Goal: Book appointment/travel/reservation

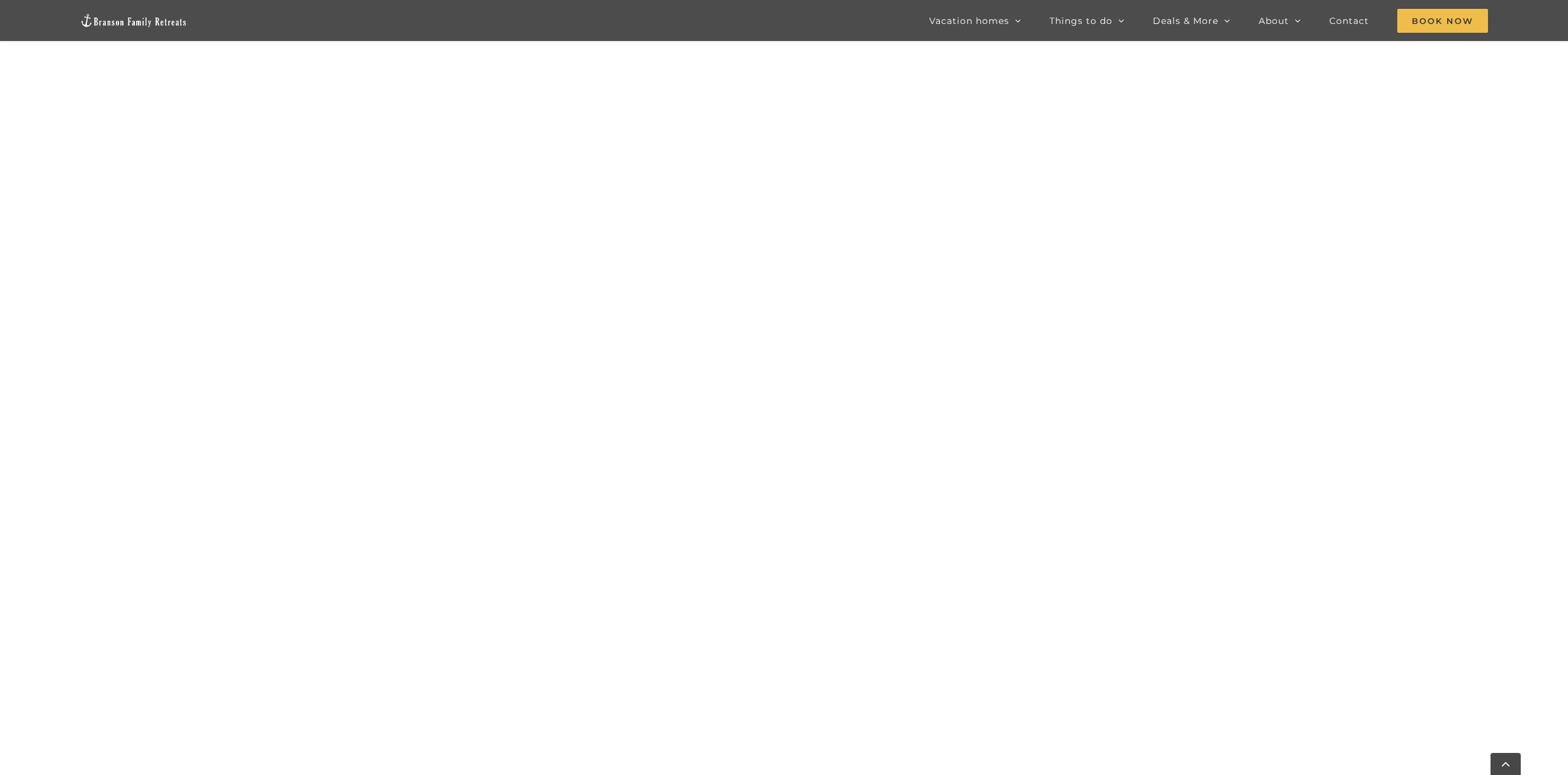
scroll to position [1408, 0]
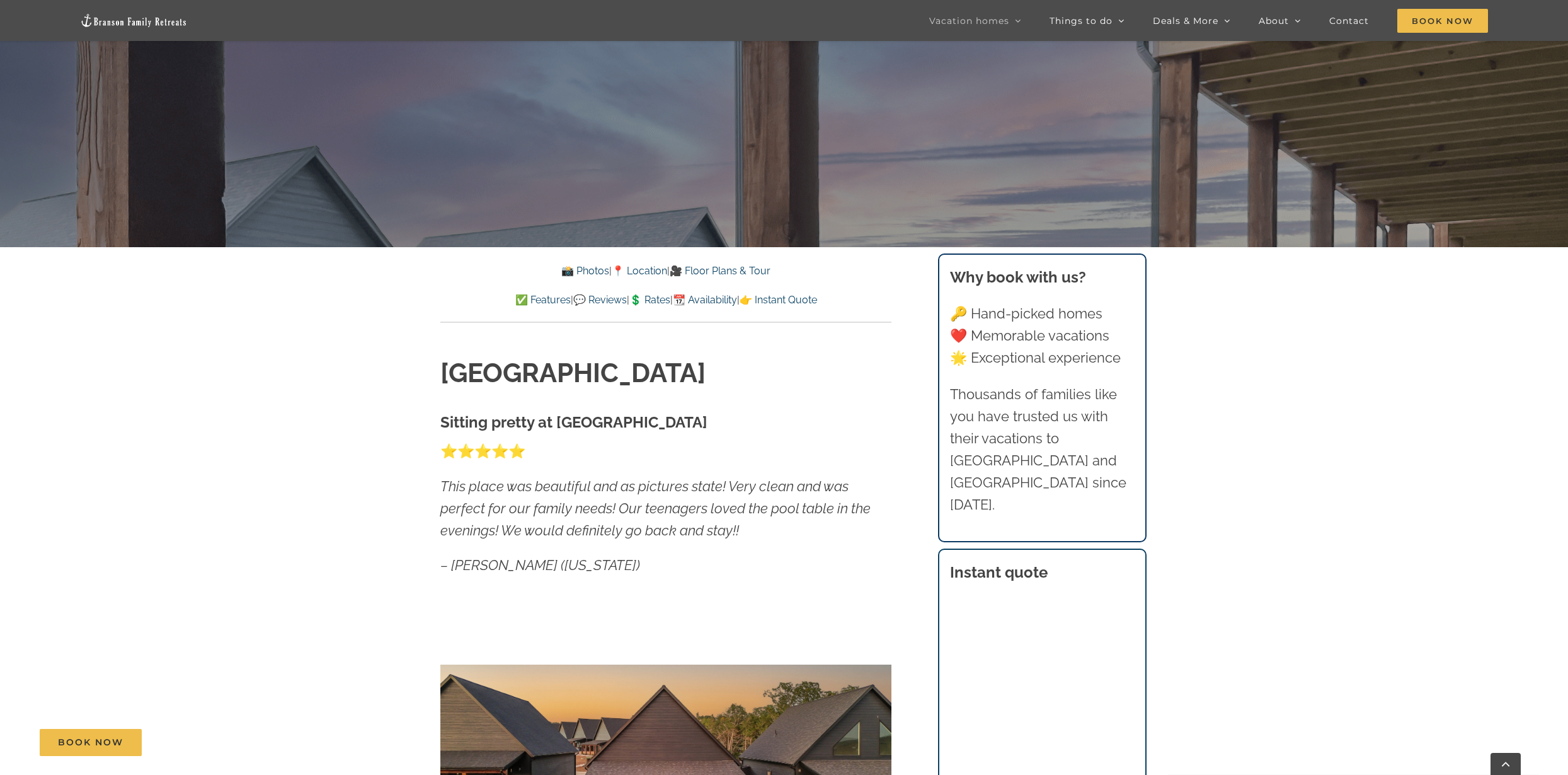
scroll to position [706, 0]
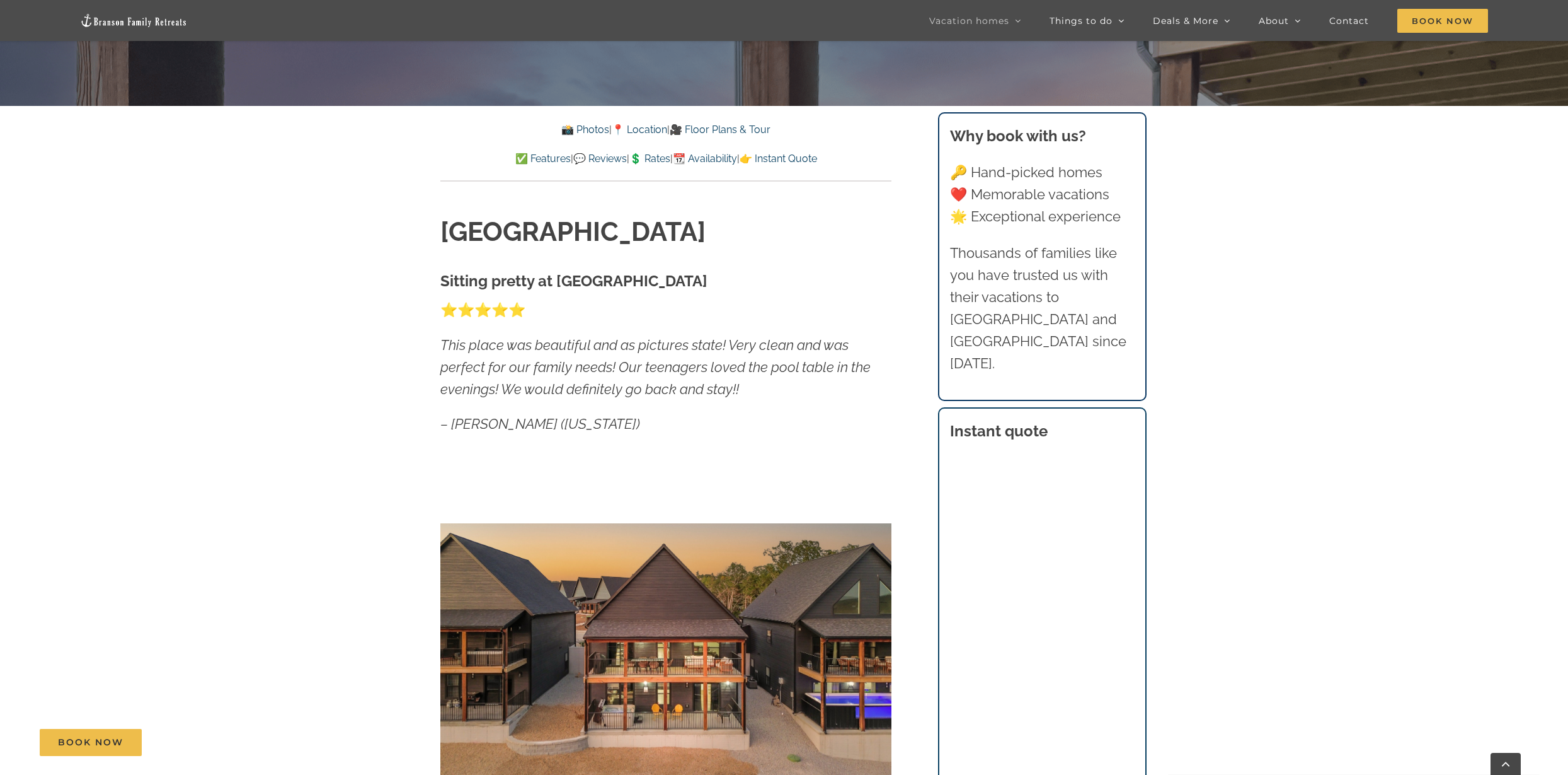
click at [650, 157] on link "💲 Rates" at bounding box center [650, 158] width 41 height 12
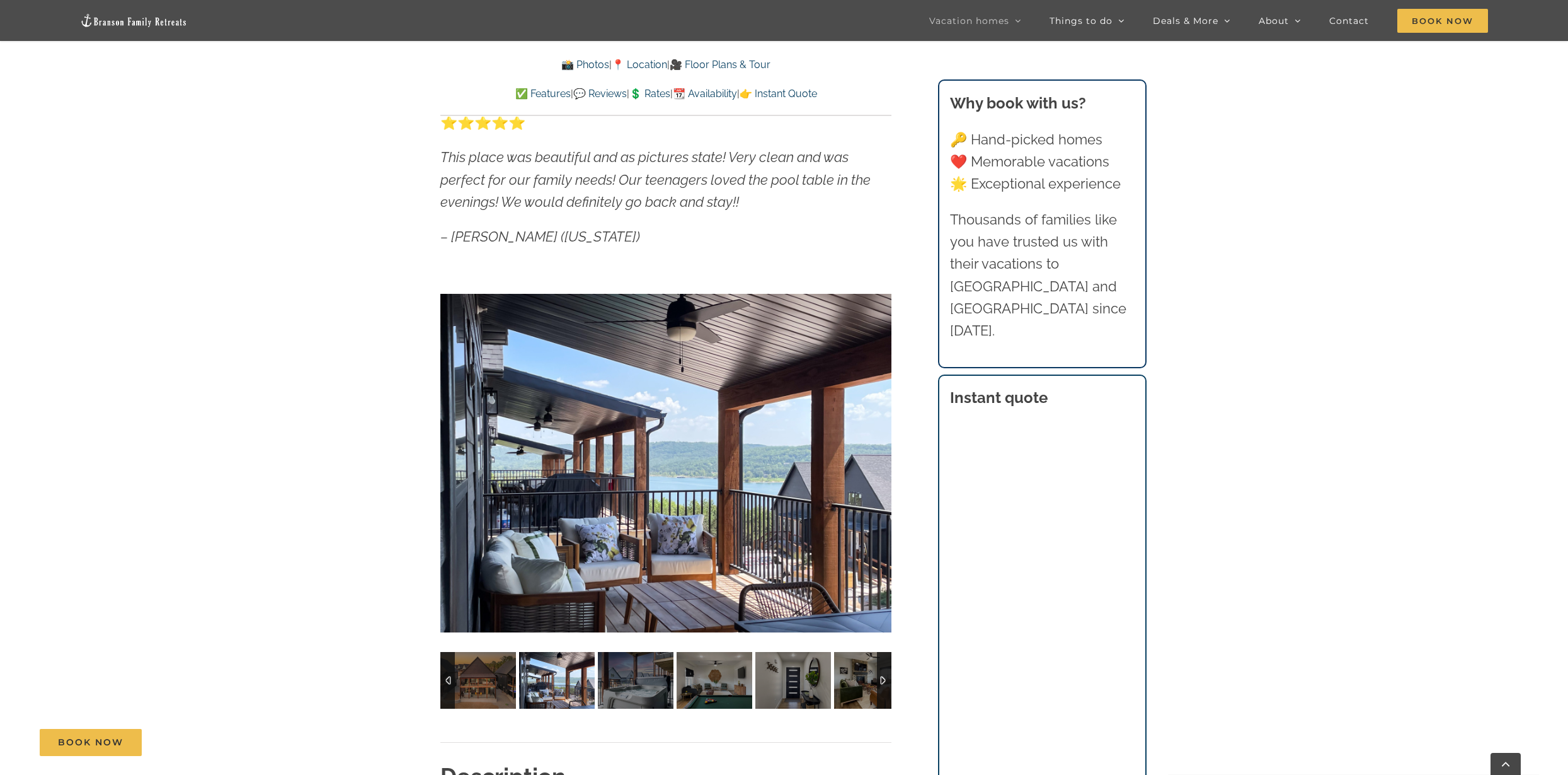
scroll to position [473, 0]
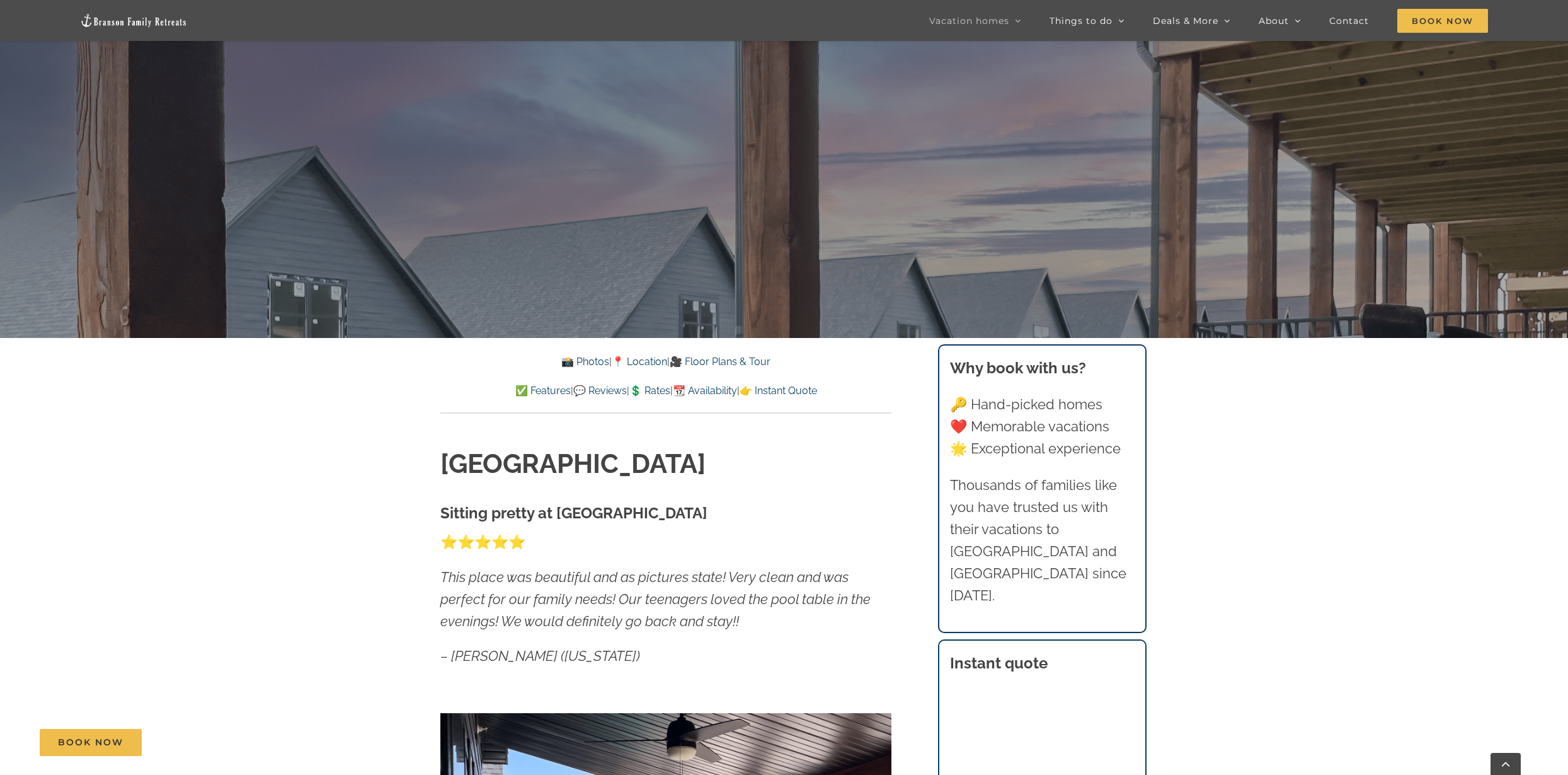
click at [817, 390] on link "👉 Instant Quote" at bounding box center [779, 390] width 77 height 12
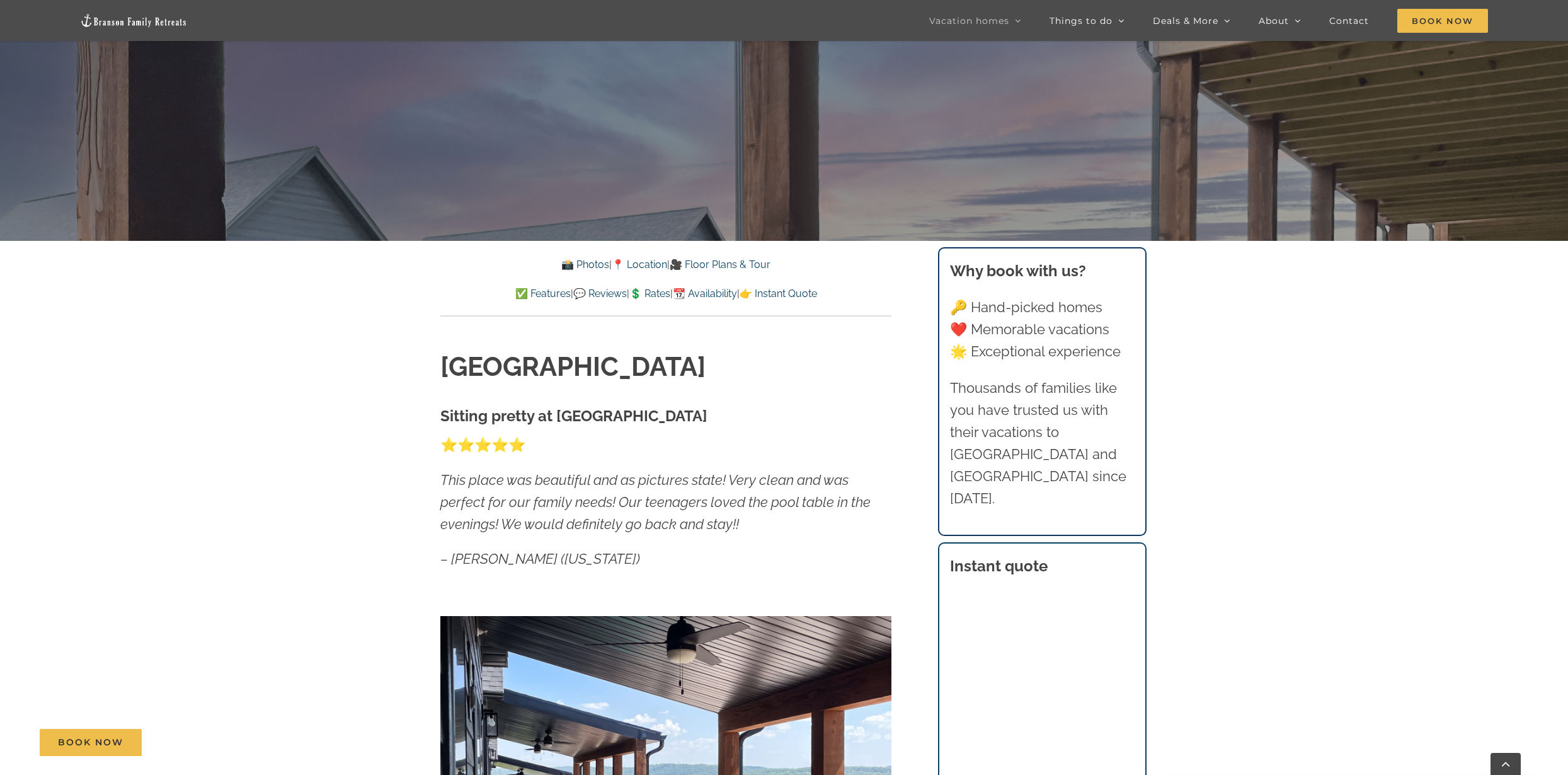
scroll to position [986, 0]
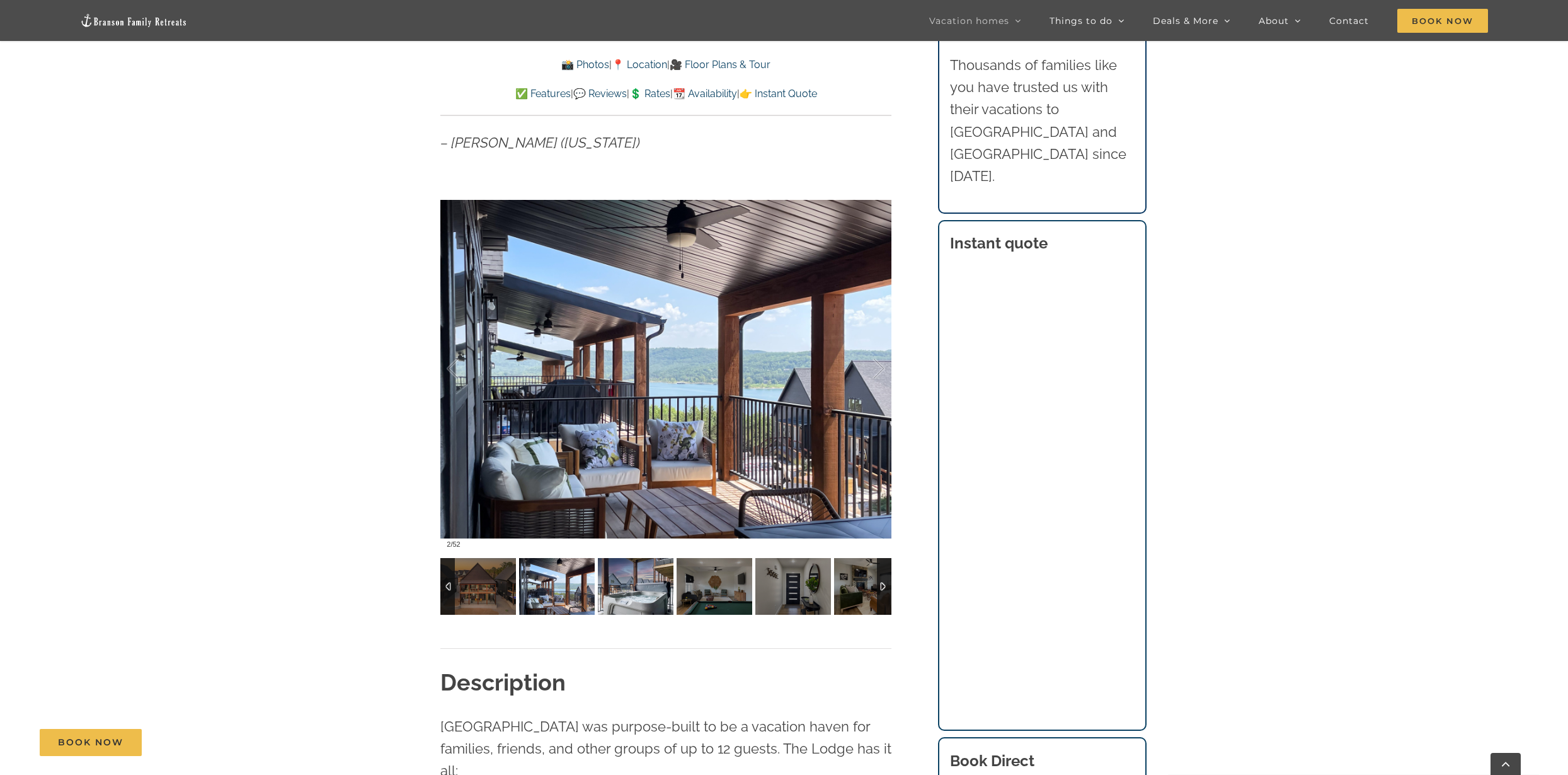
click at [630, 571] on img at bounding box center [636, 586] width 76 height 57
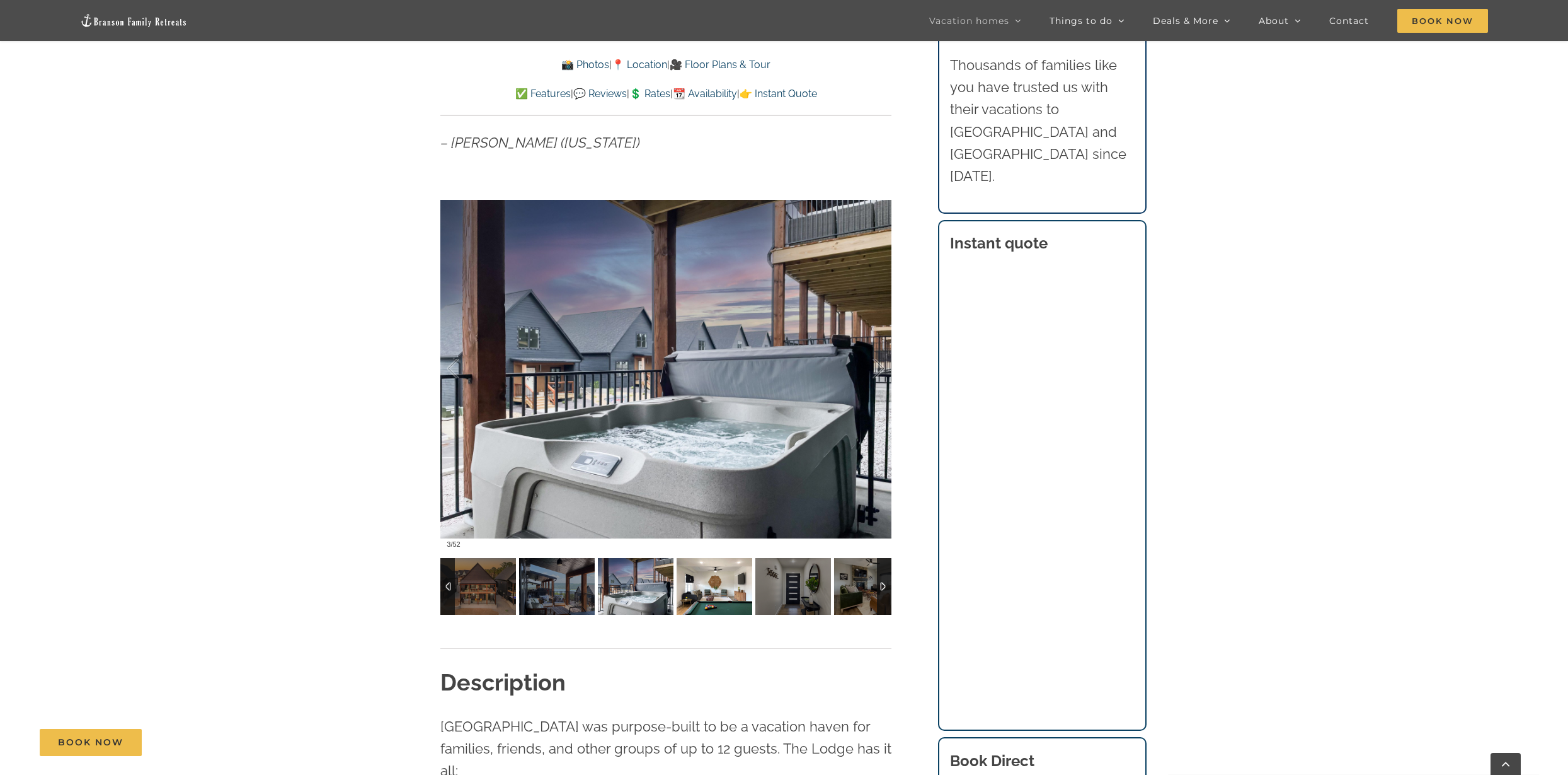
click at [728, 588] on img at bounding box center [714, 586] width 76 height 57
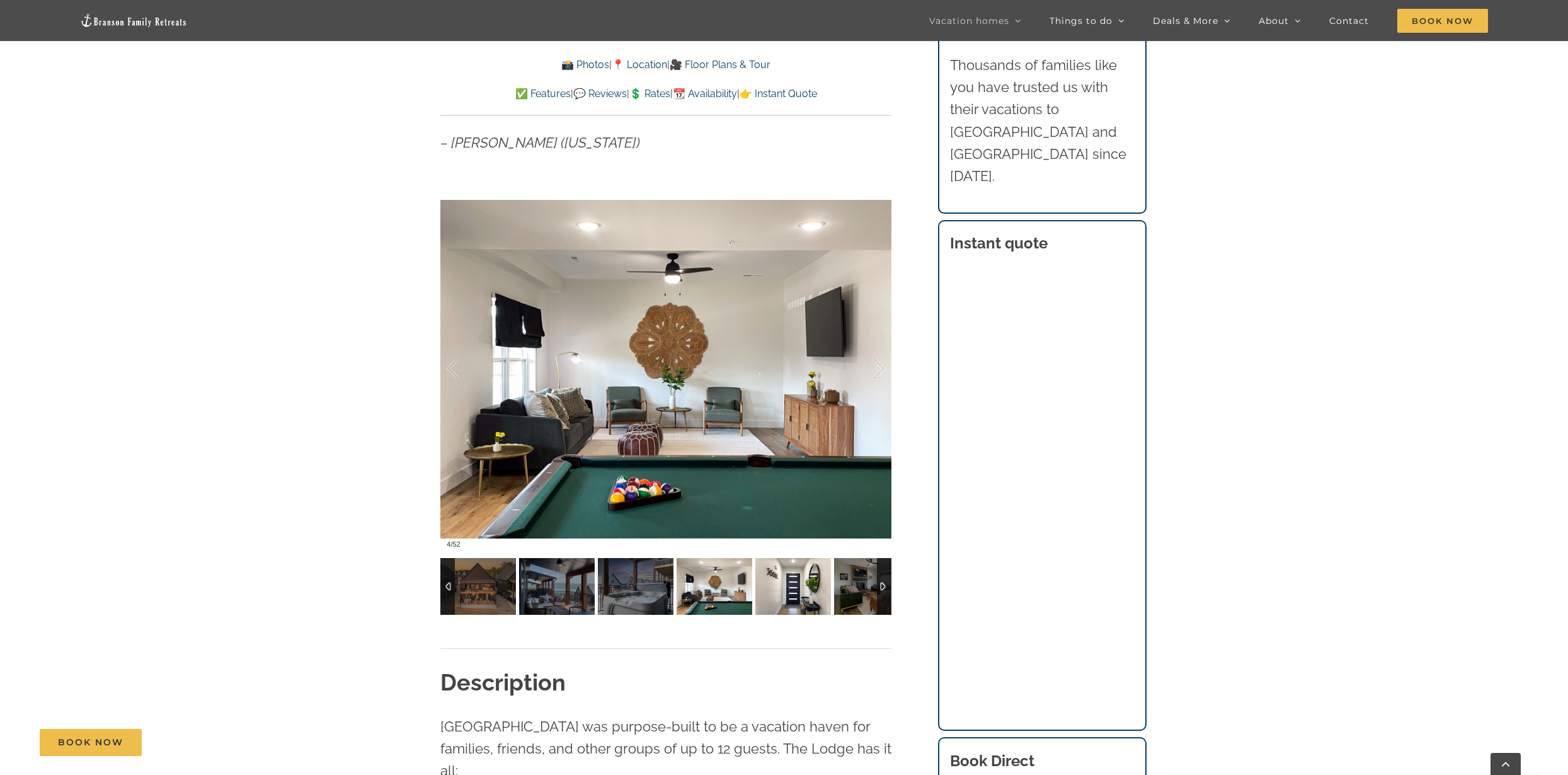
click at [797, 575] on img at bounding box center [793, 586] width 76 height 57
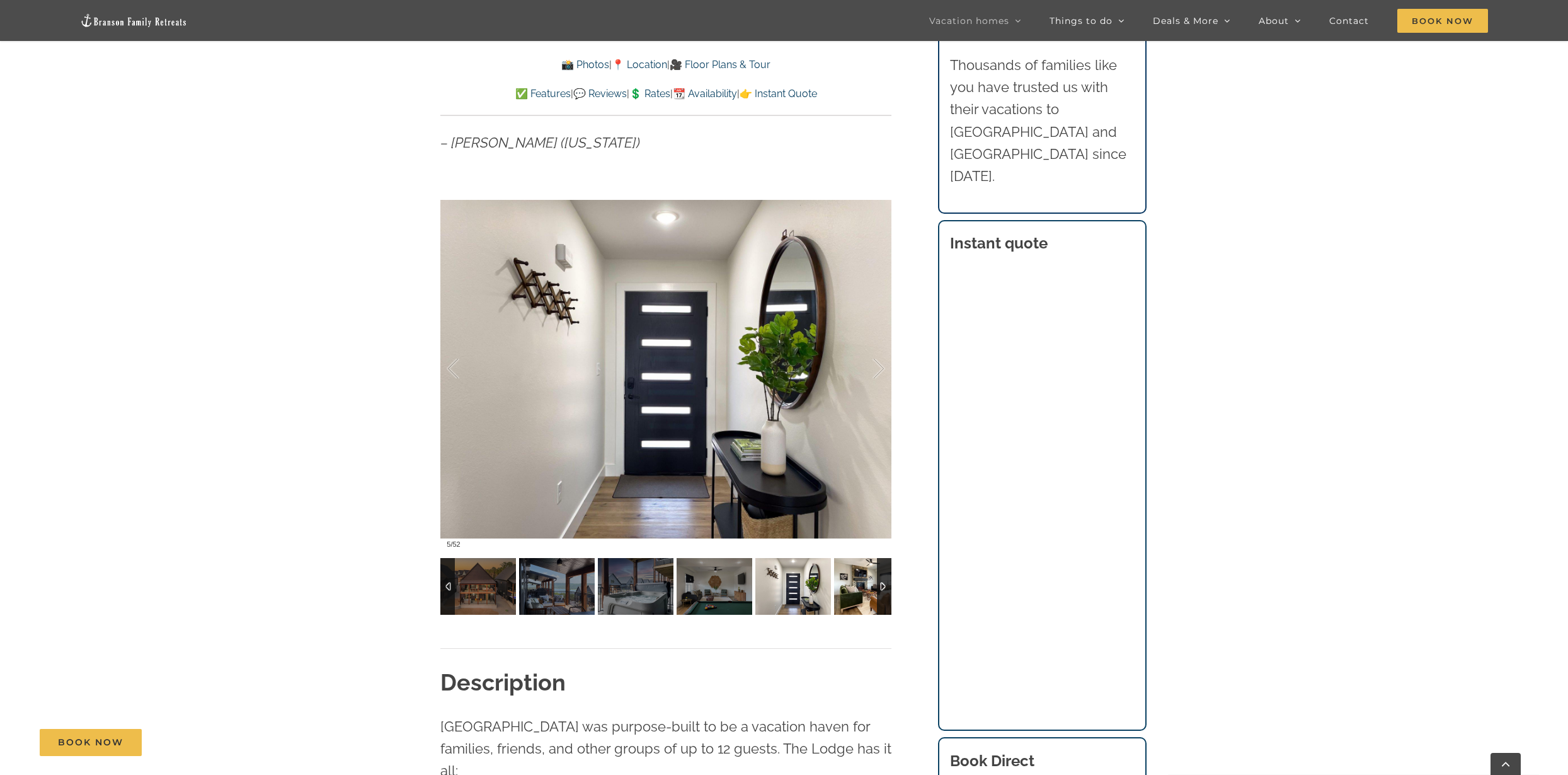
click at [859, 585] on img at bounding box center [873, 586] width 76 height 57
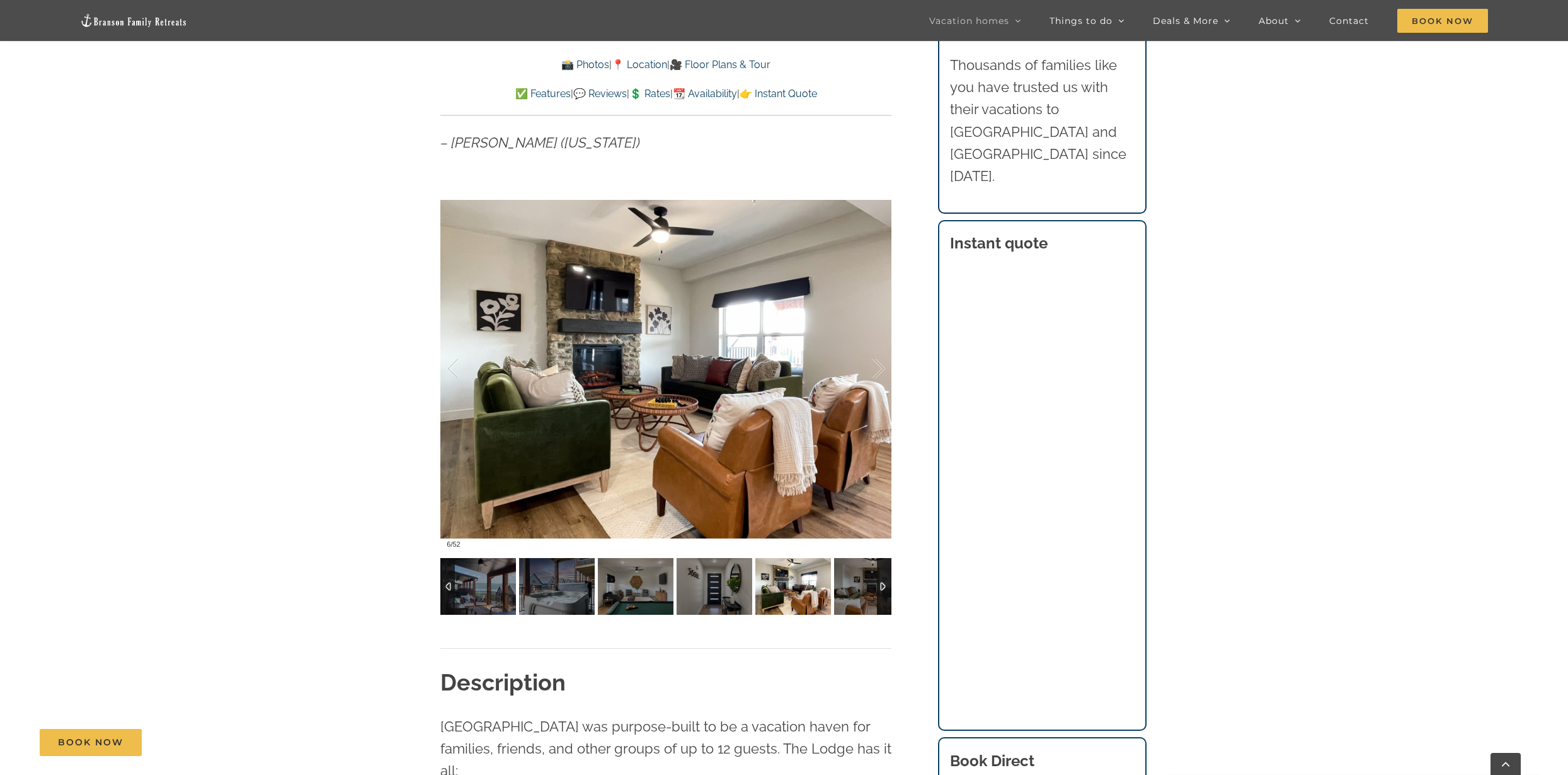
click at [884, 585] on div at bounding box center [885, 586] width 15 height 57
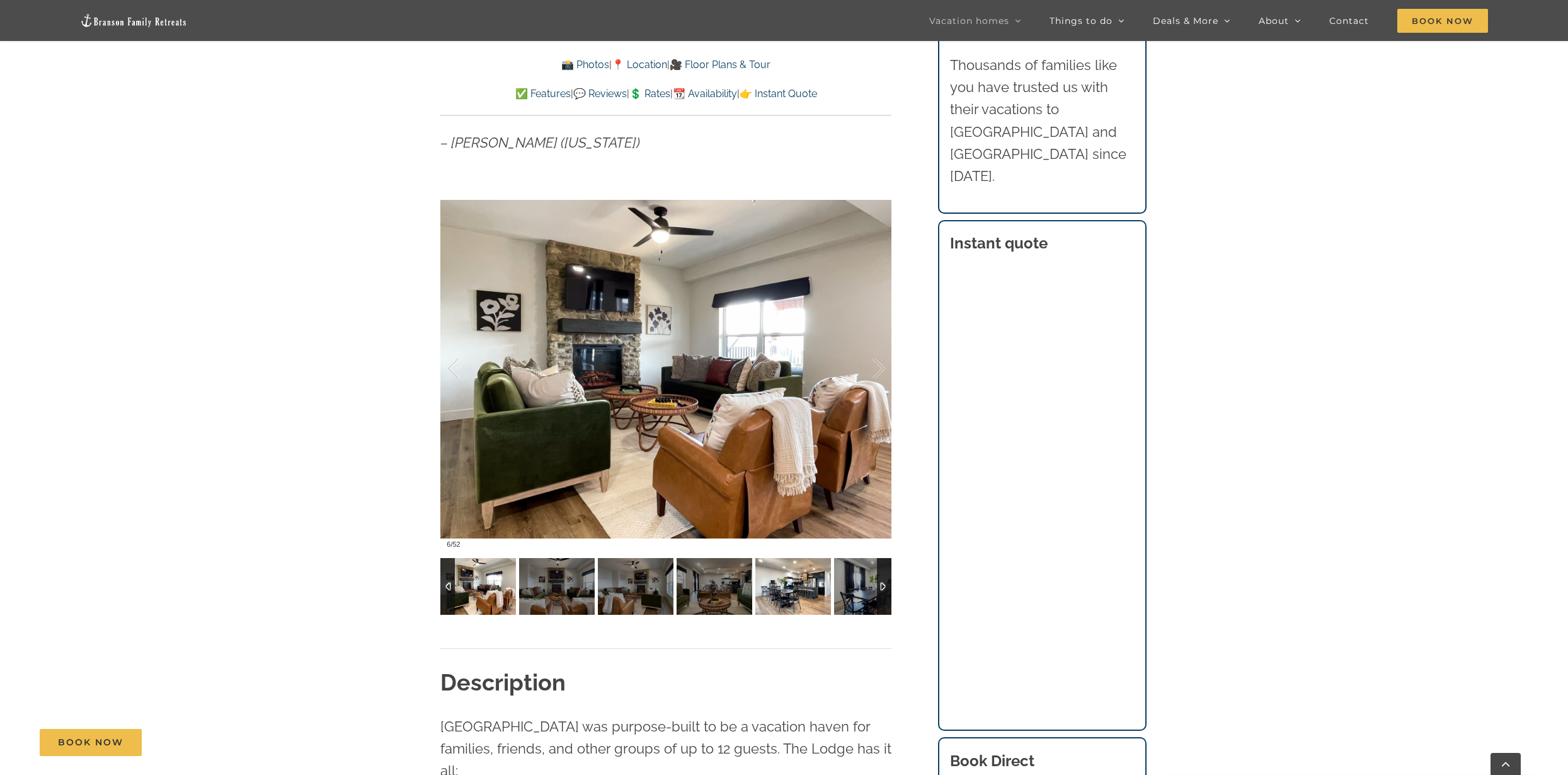
click at [817, 587] on img at bounding box center [793, 586] width 76 height 57
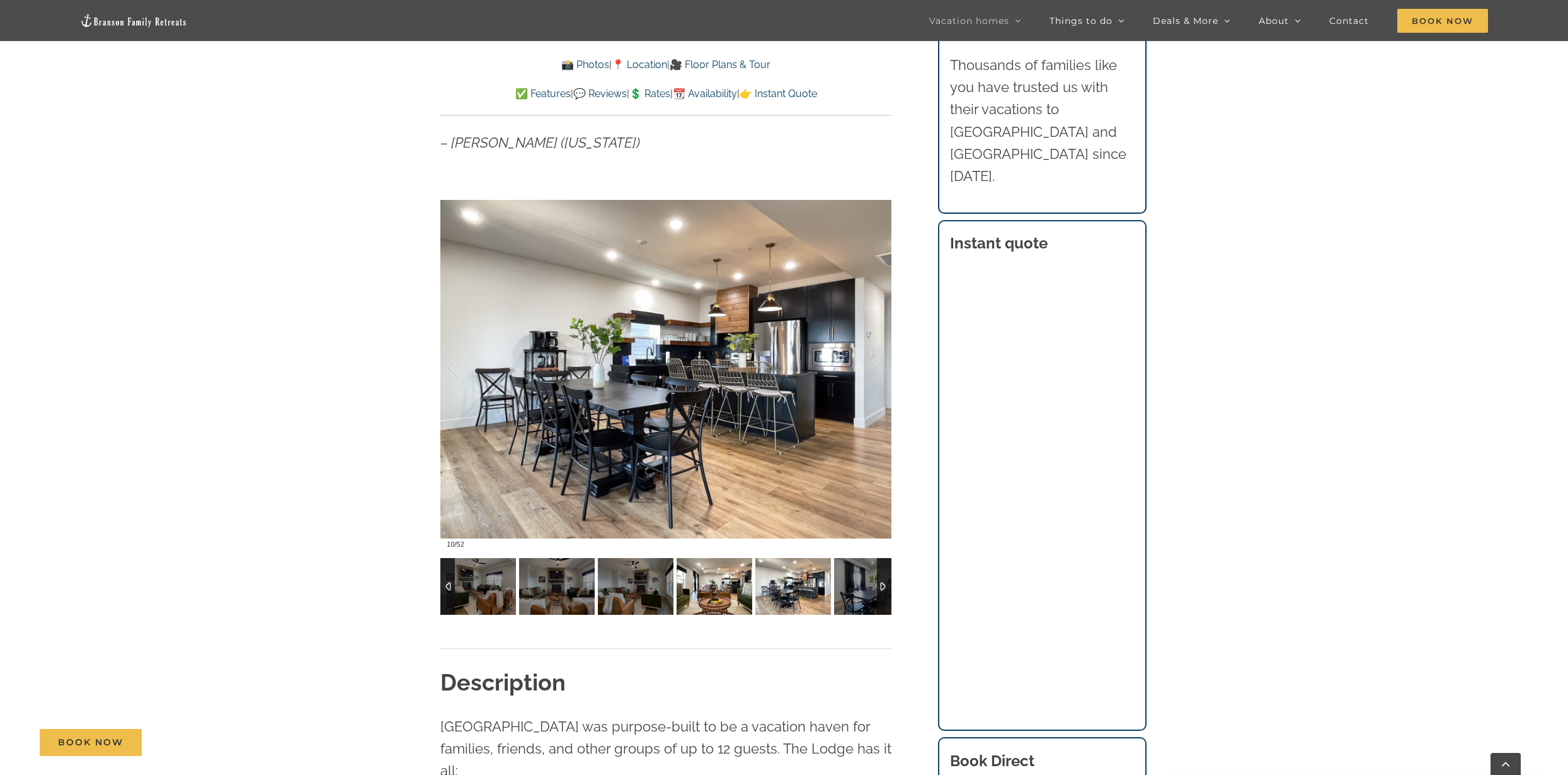
click at [733, 591] on img at bounding box center [714, 586] width 76 height 57
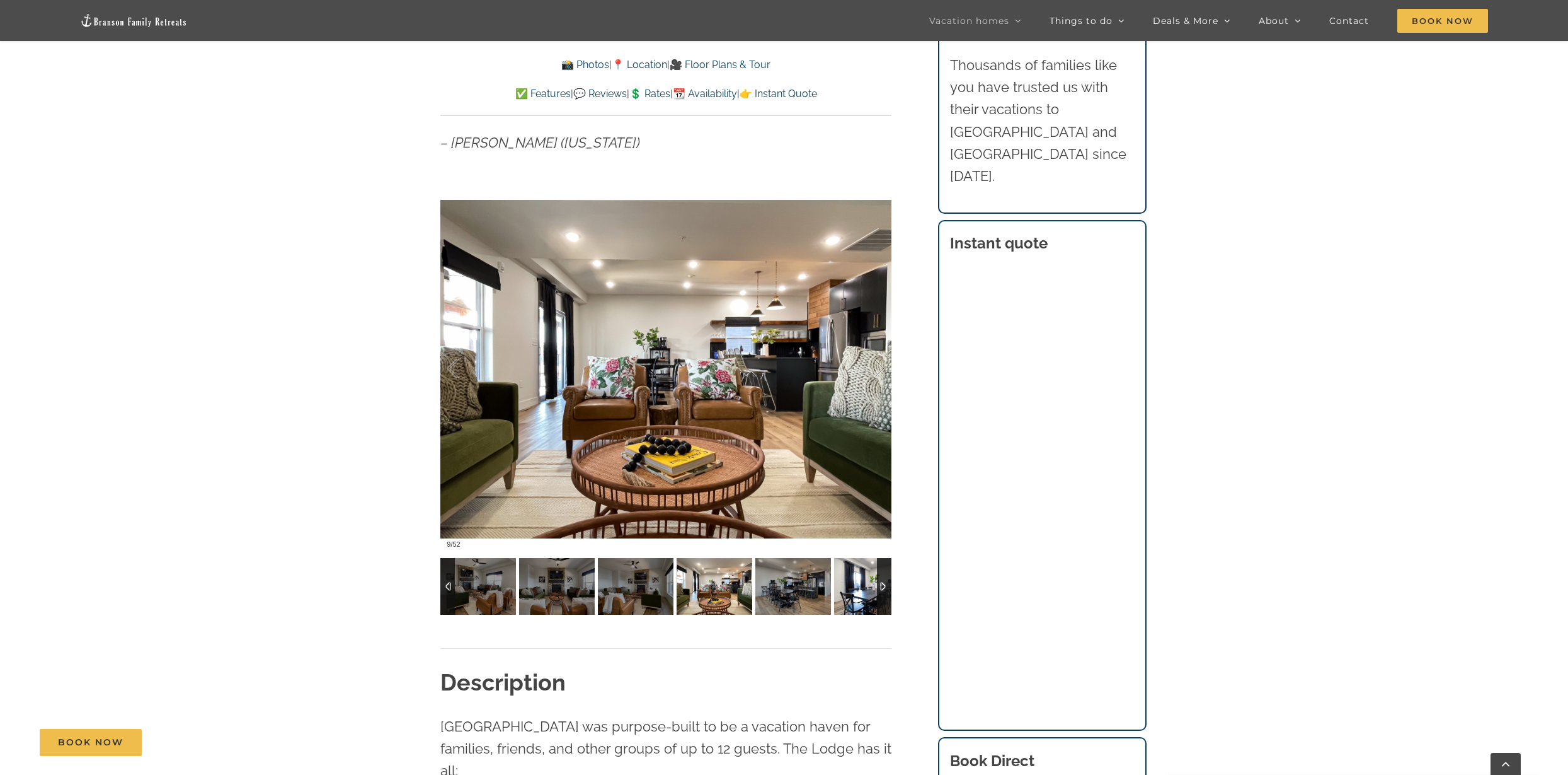
click at [864, 592] on img at bounding box center [873, 586] width 76 height 57
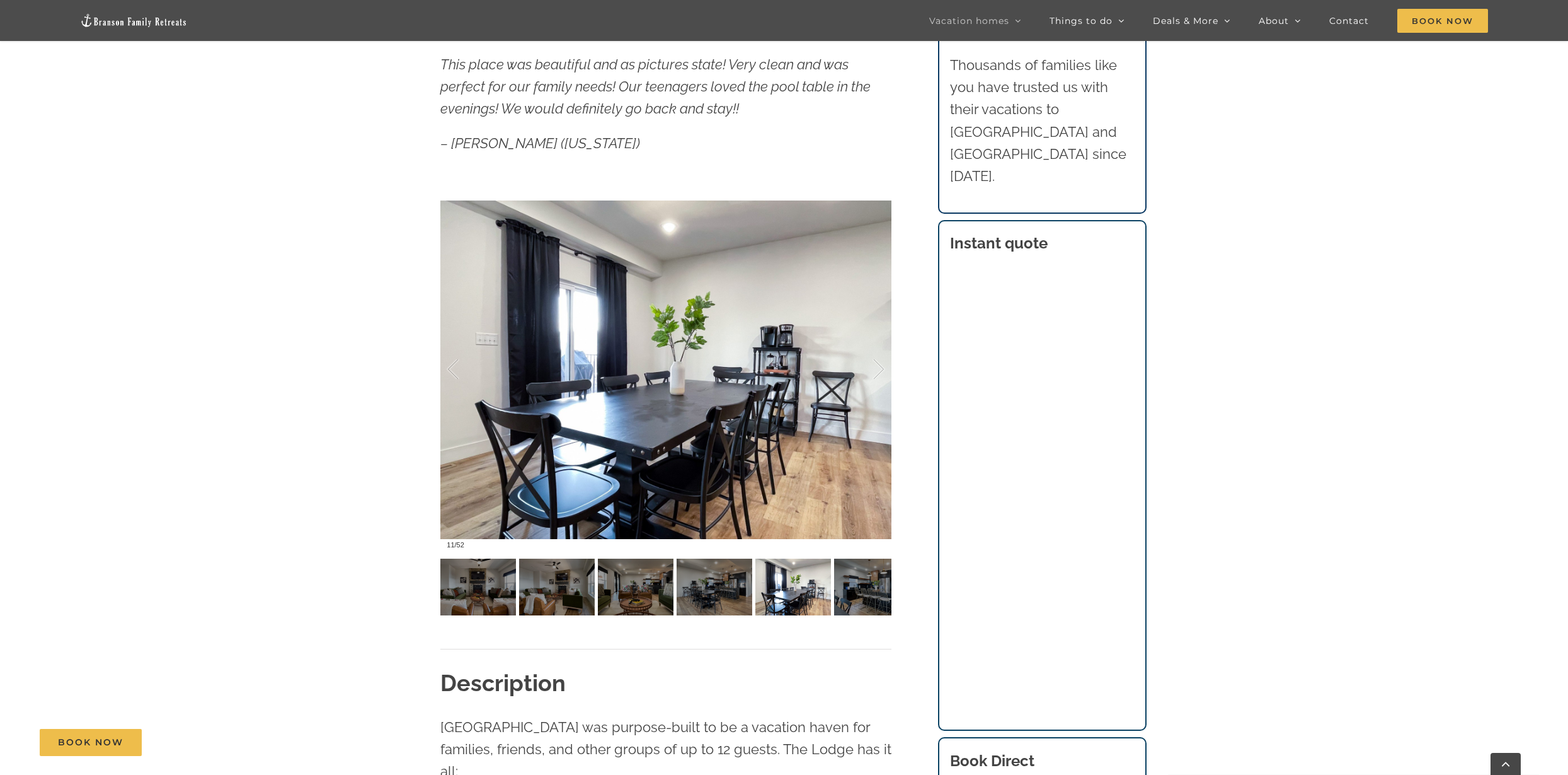
scroll to position [473, 0]
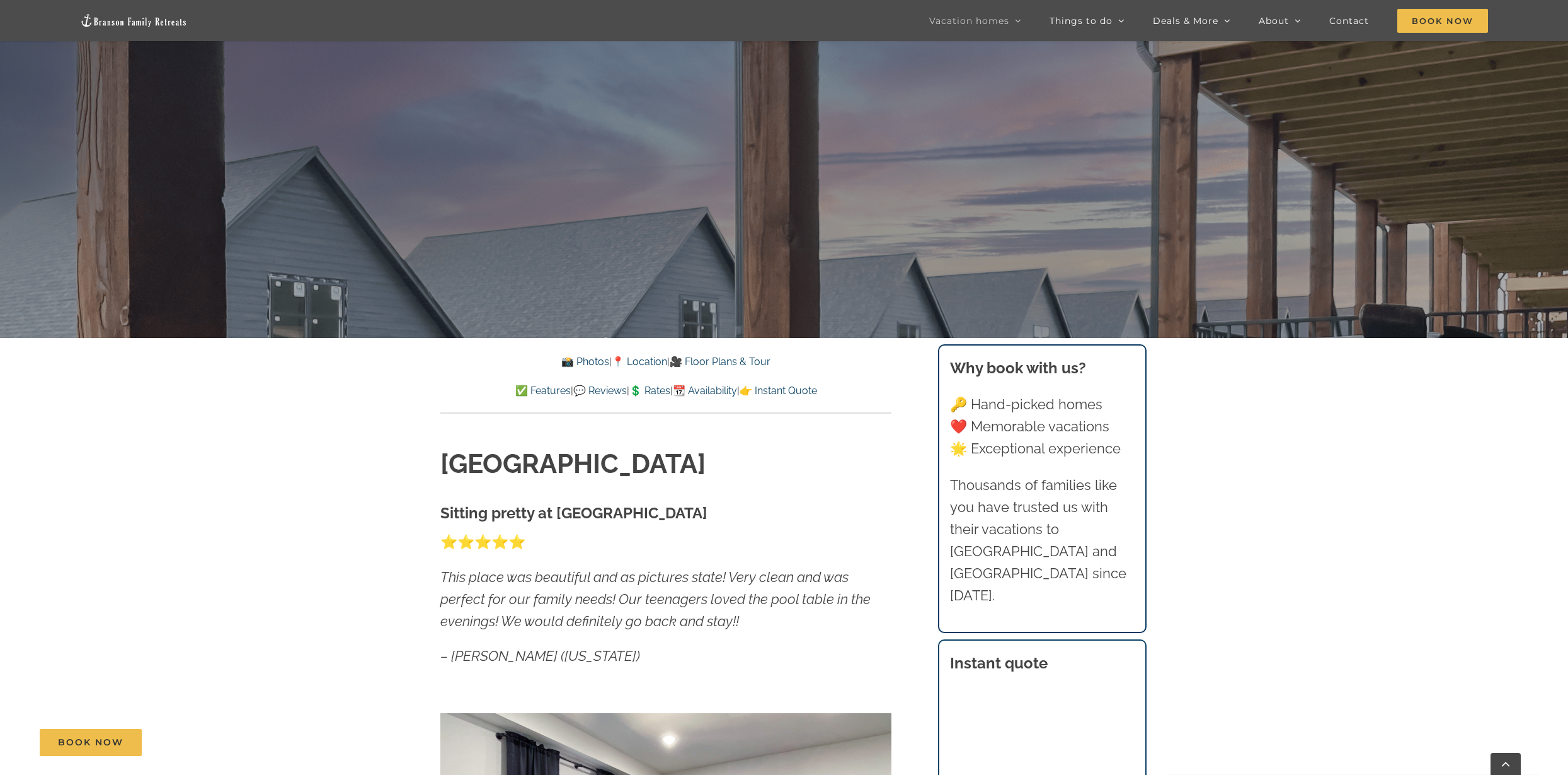
scroll to position [706, 0]
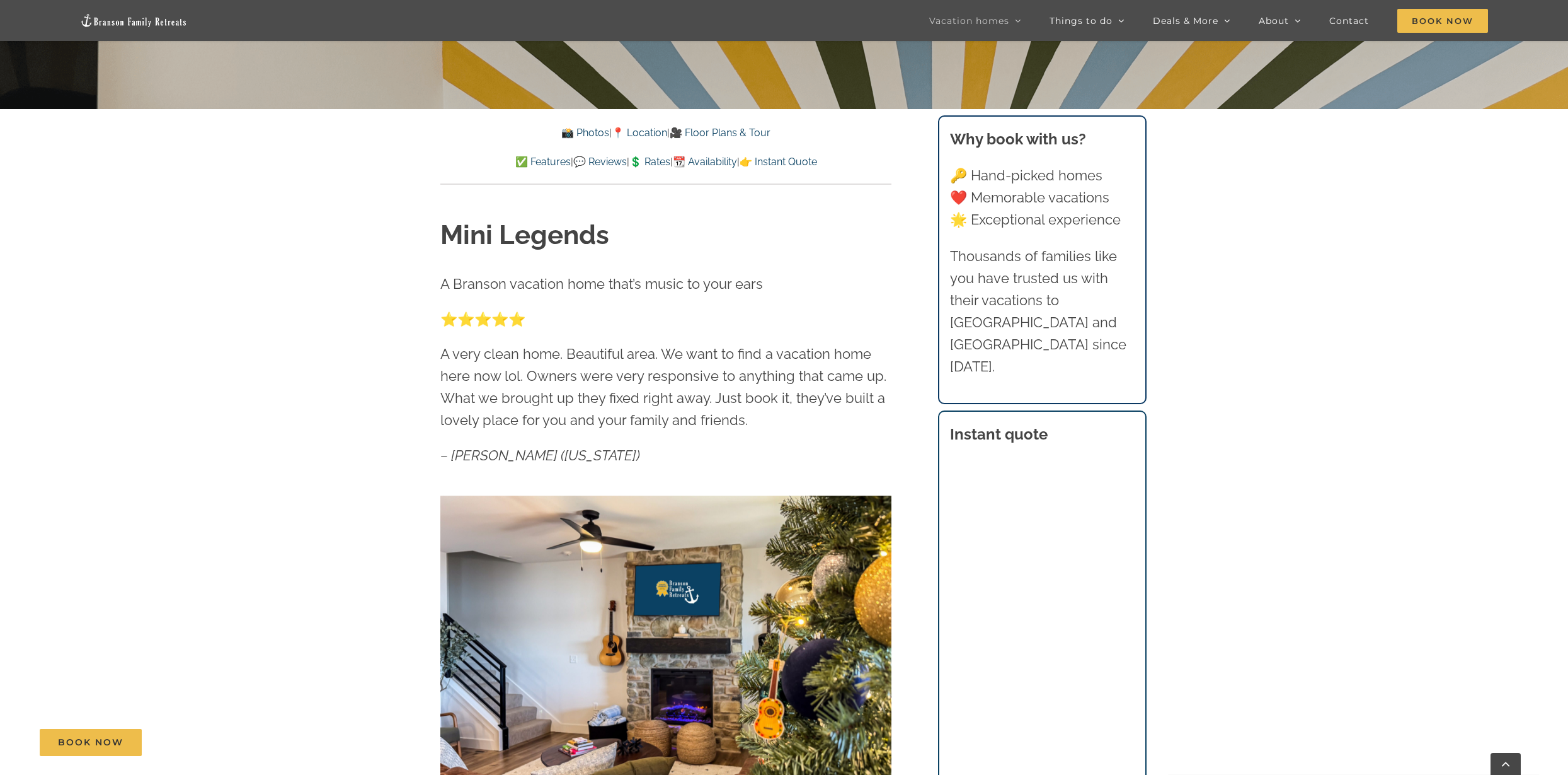
scroll to position [532, 0]
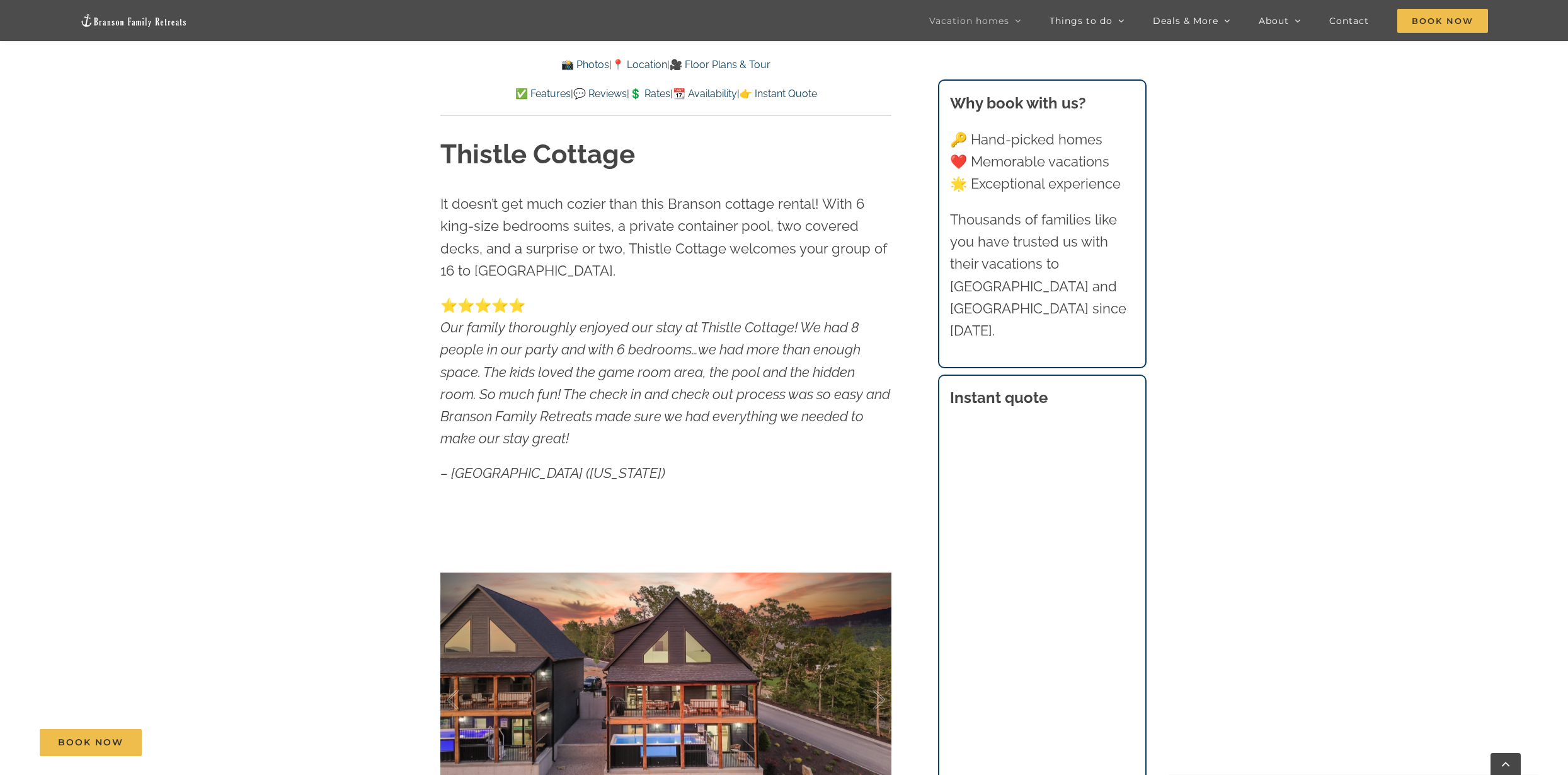
scroll to position [1186, 0]
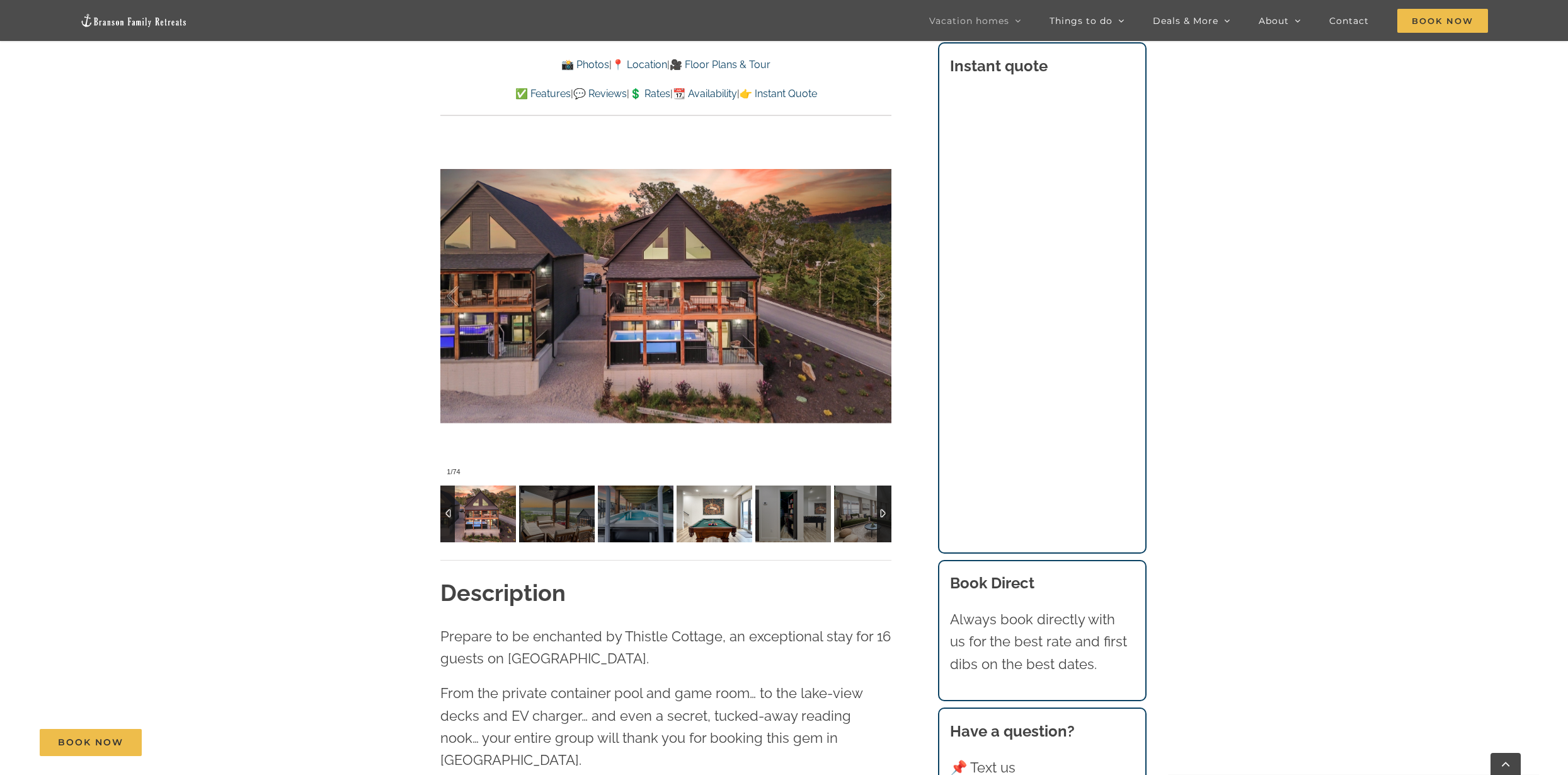
click at [720, 492] on img at bounding box center [714, 514] width 76 height 57
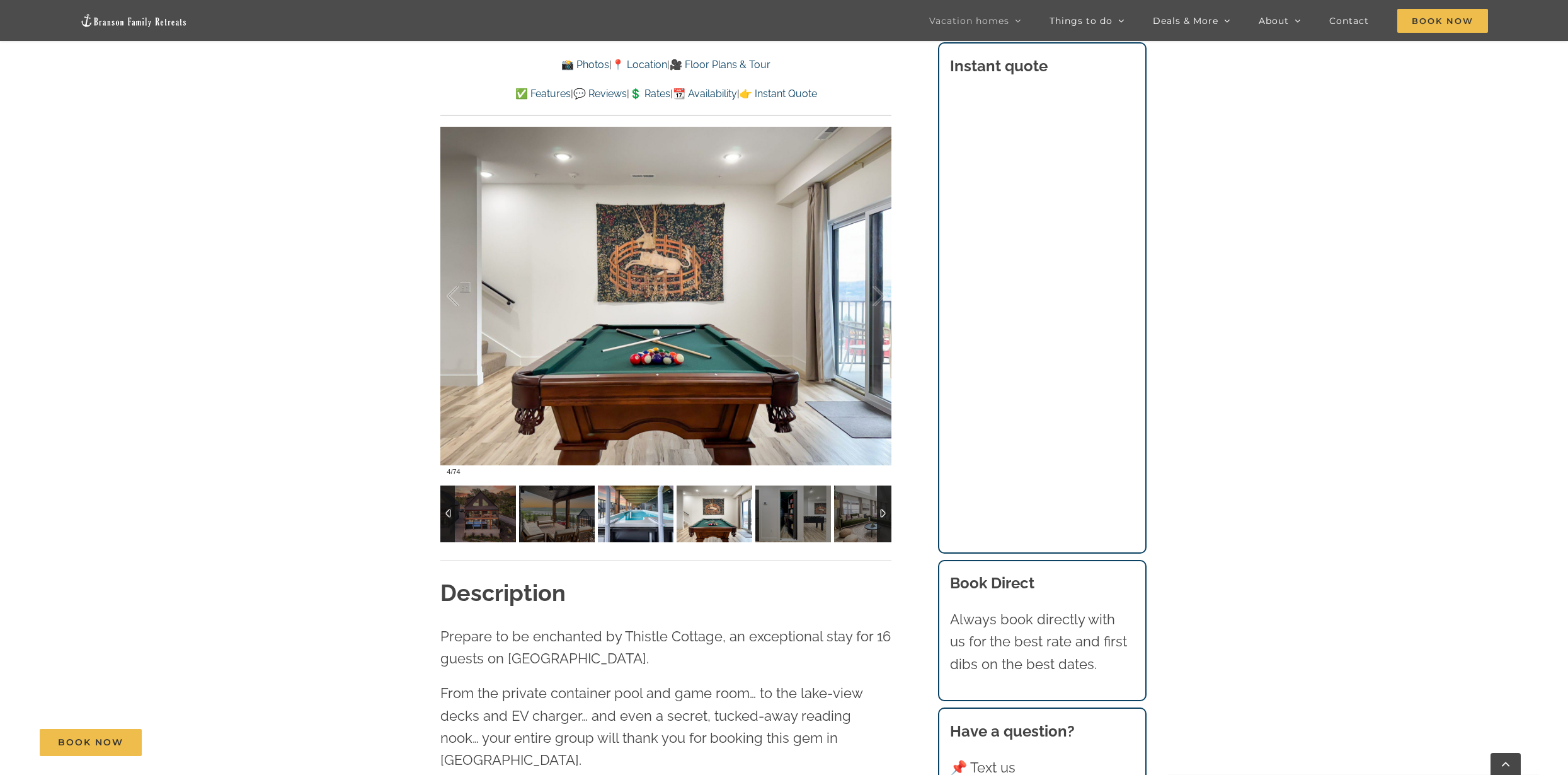
click at [634, 519] on img at bounding box center [636, 514] width 76 height 57
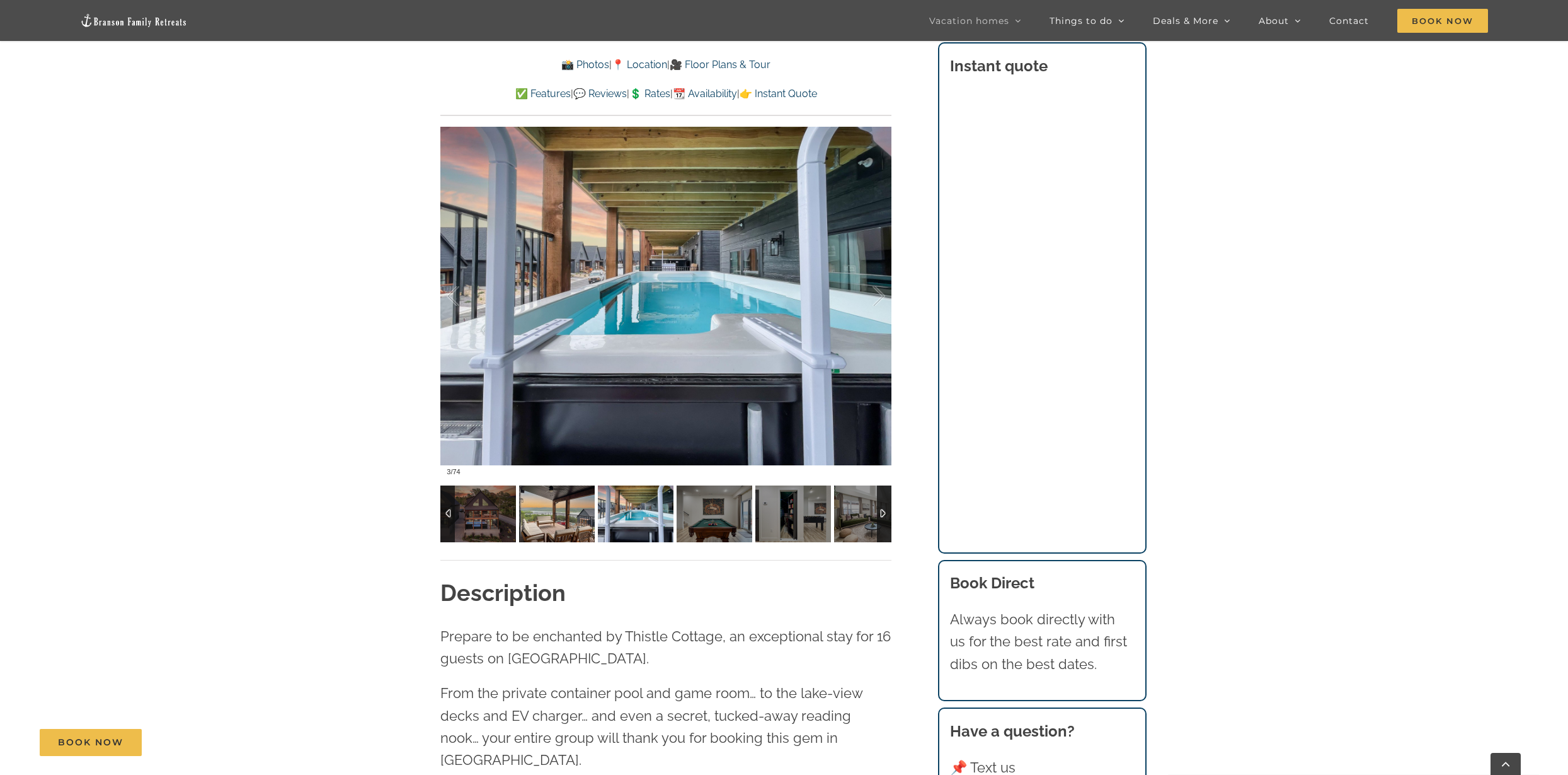
click at [578, 519] on img at bounding box center [557, 514] width 76 height 57
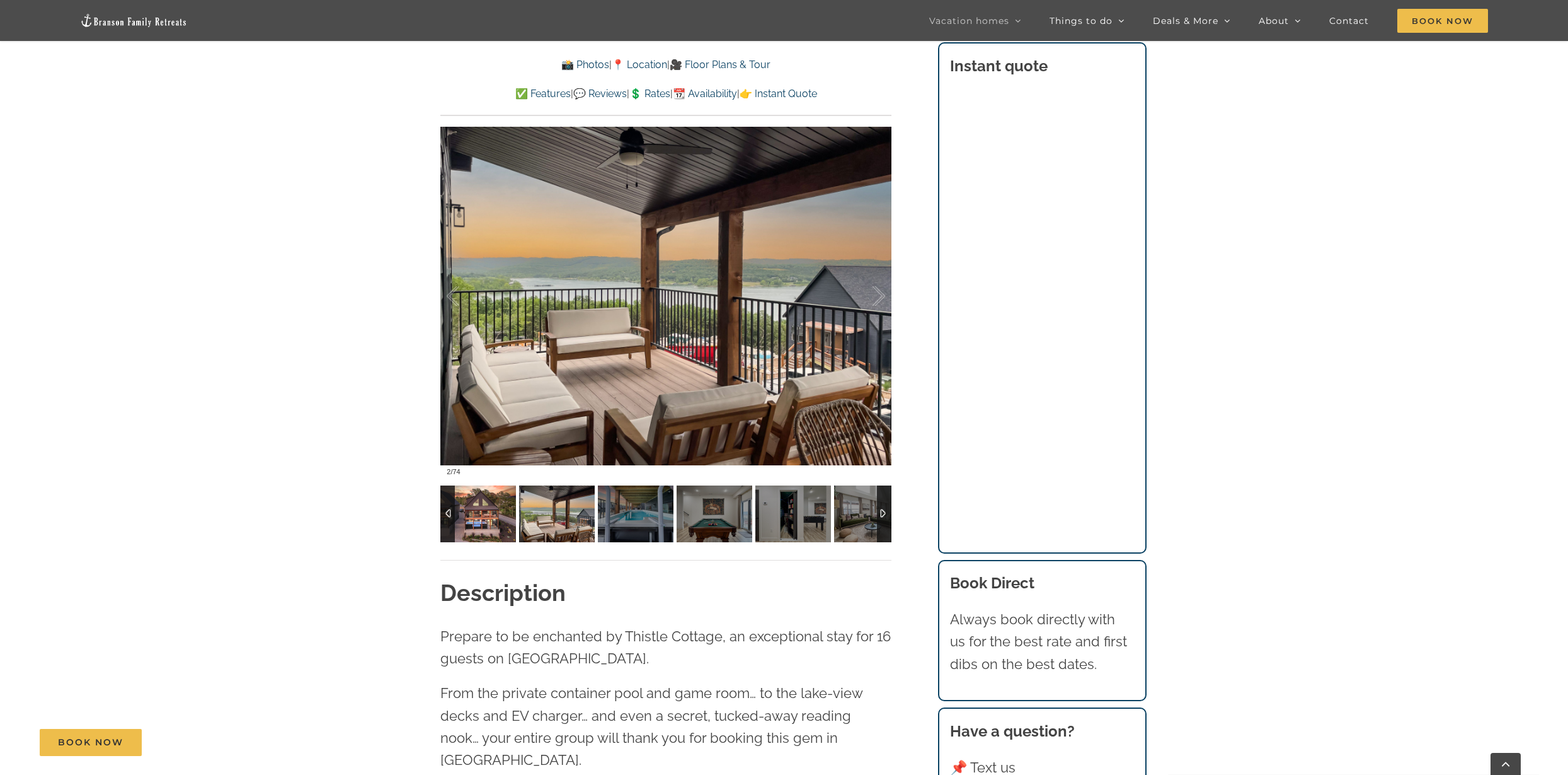
click at [497, 517] on img at bounding box center [479, 514] width 76 height 57
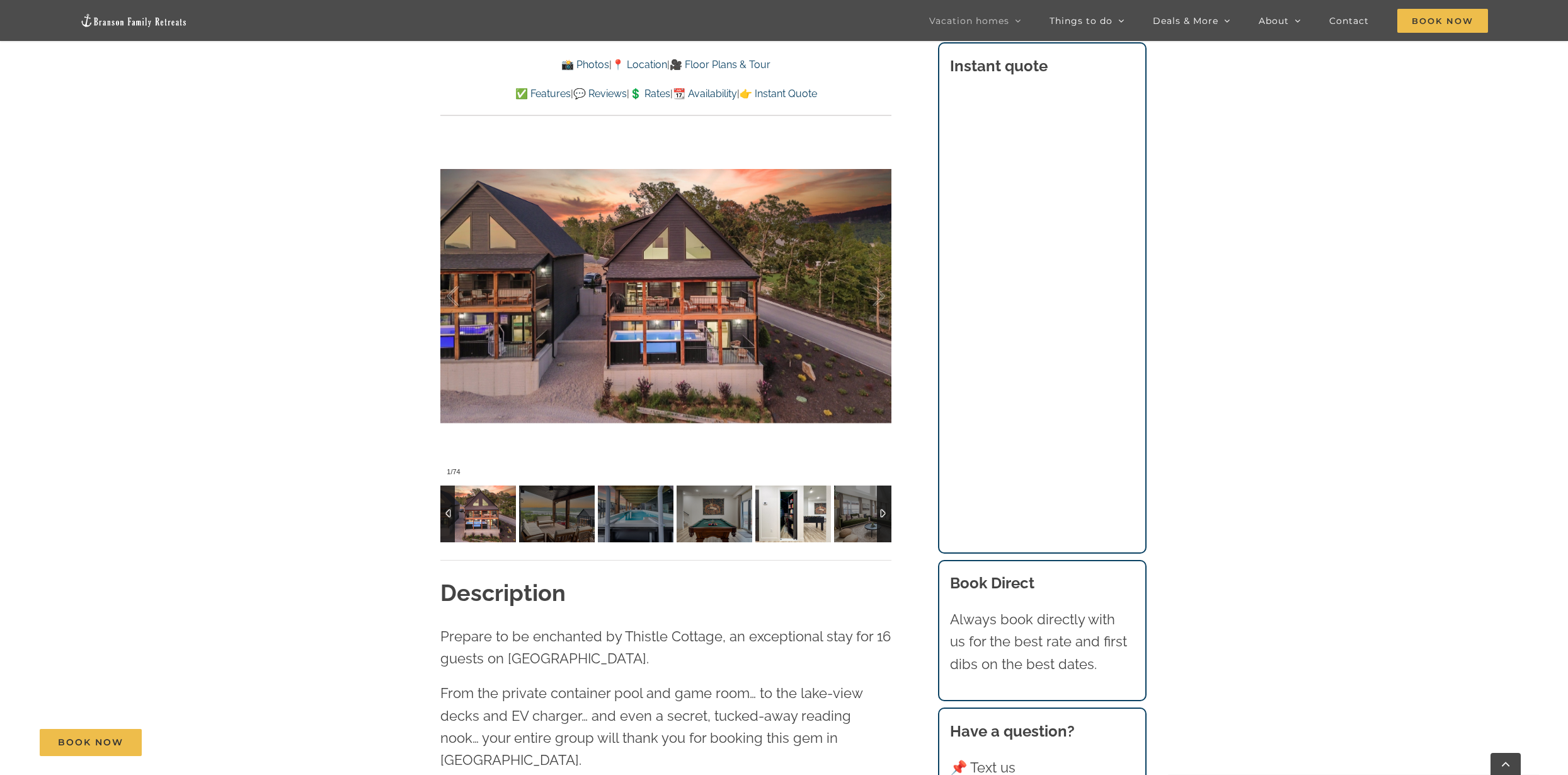
click at [779, 505] on img at bounding box center [793, 514] width 76 height 57
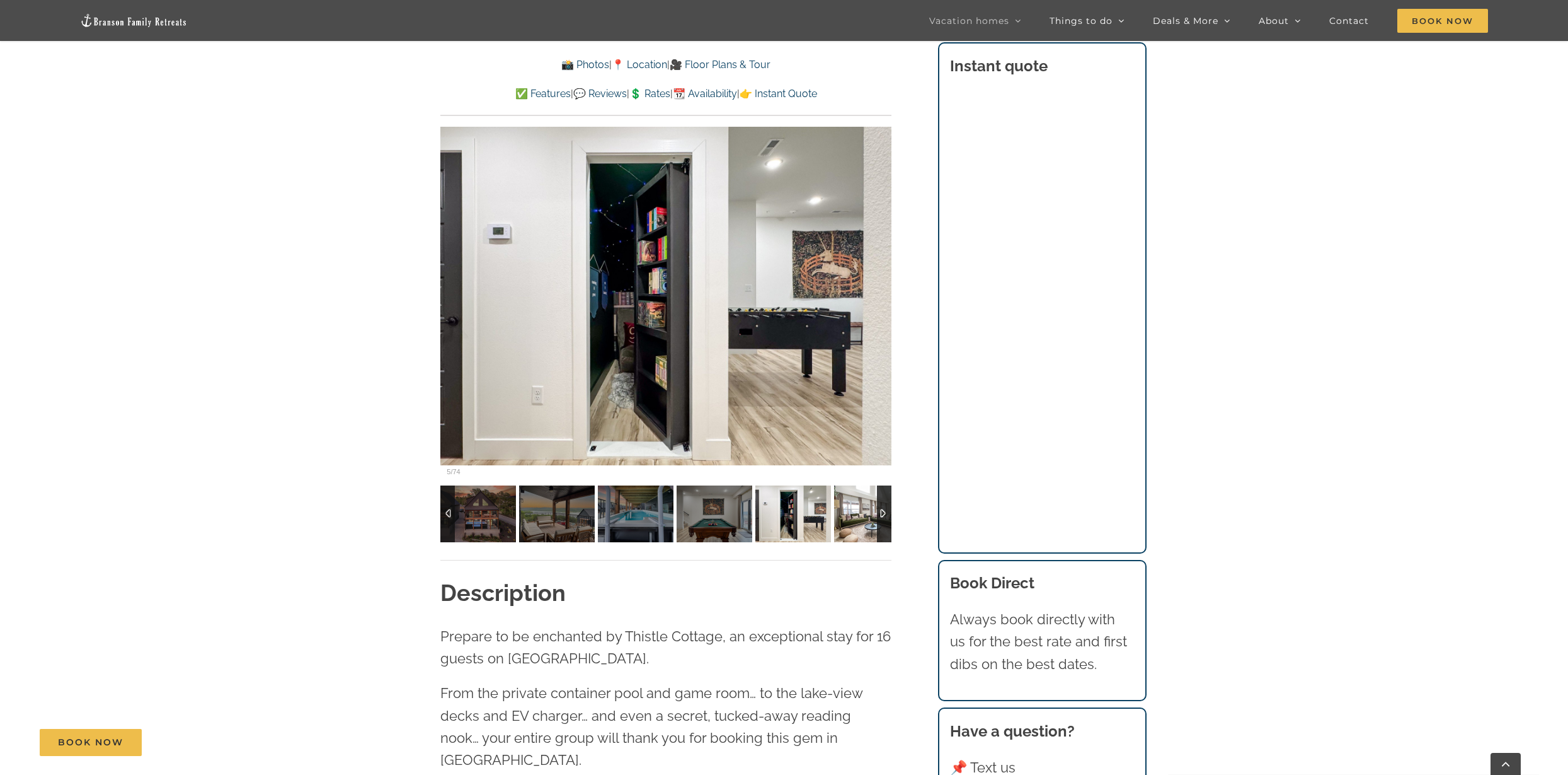
click at [853, 508] on img at bounding box center [873, 514] width 76 height 57
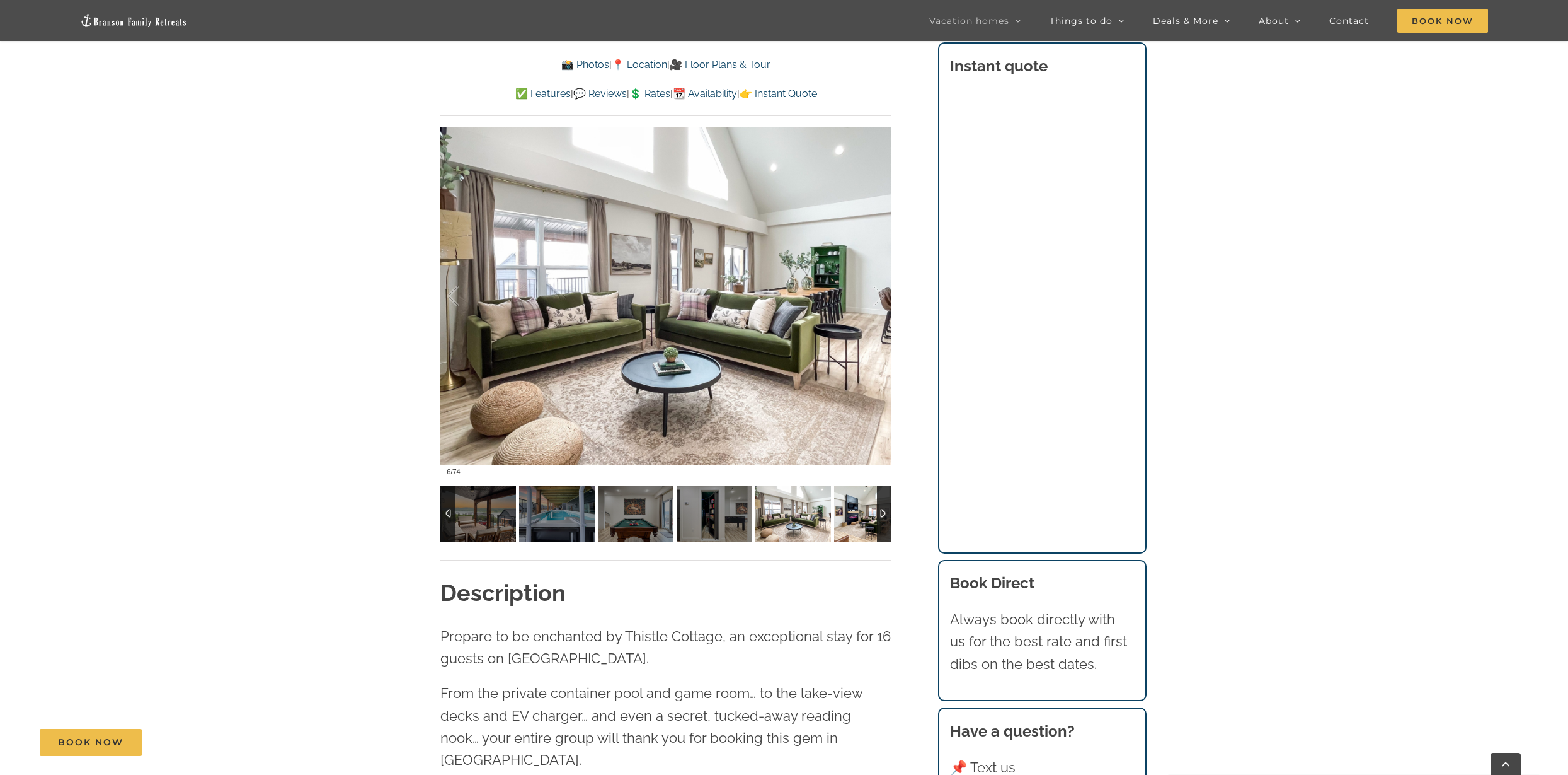
click at [868, 510] on img at bounding box center [873, 514] width 76 height 57
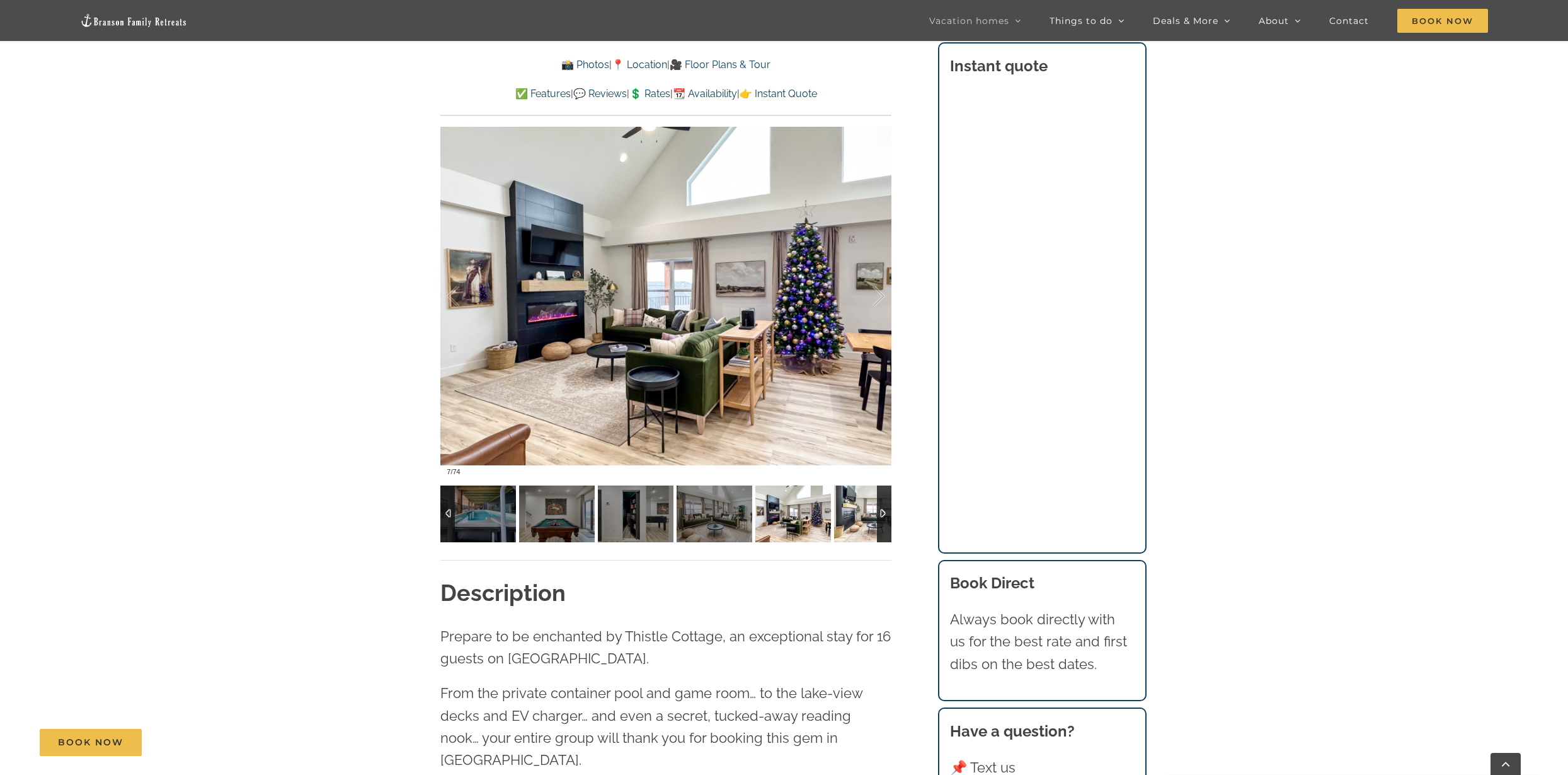
click at [867, 506] on img at bounding box center [873, 514] width 76 height 57
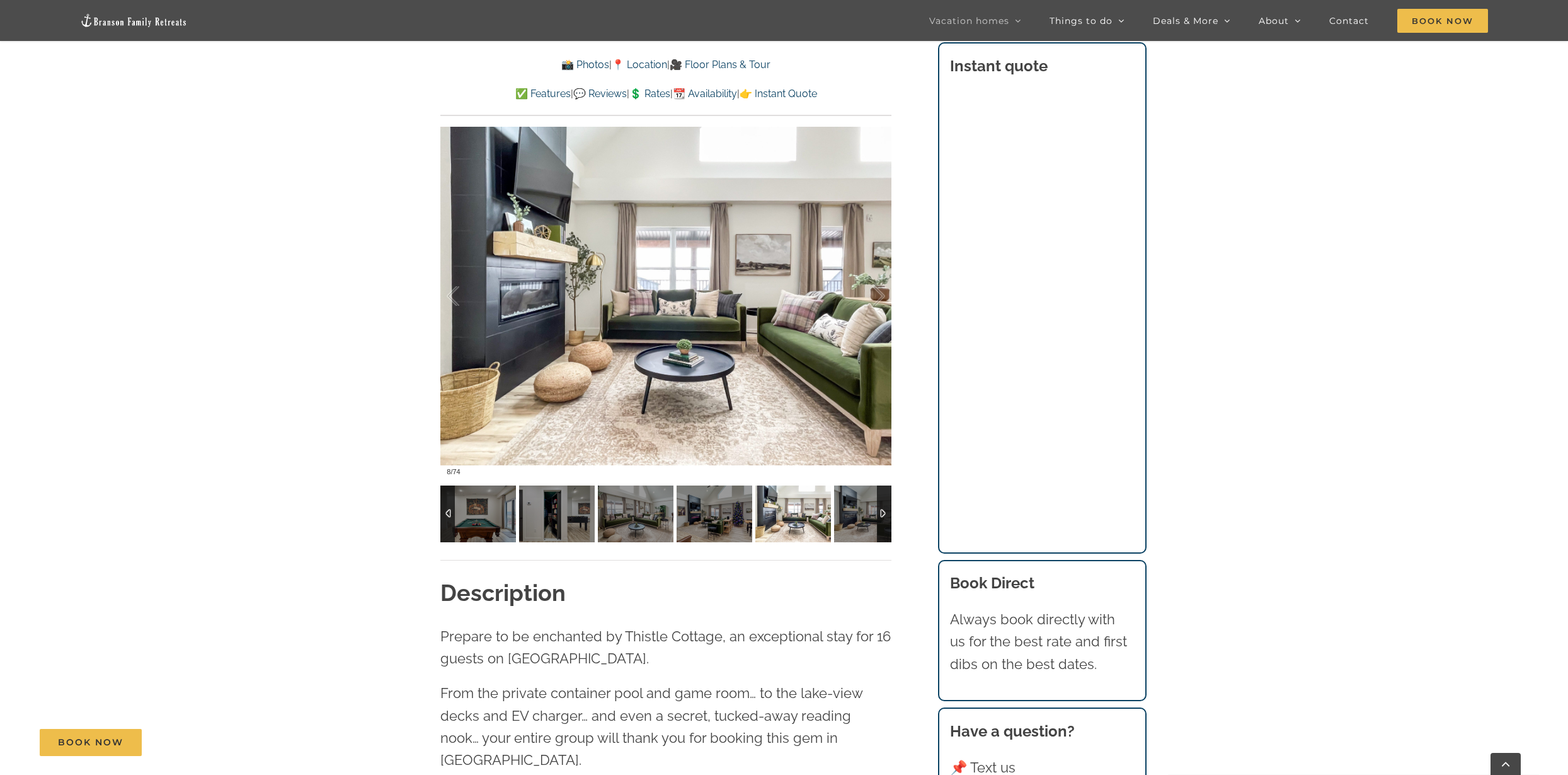
click at [867, 506] on img at bounding box center [873, 514] width 76 height 57
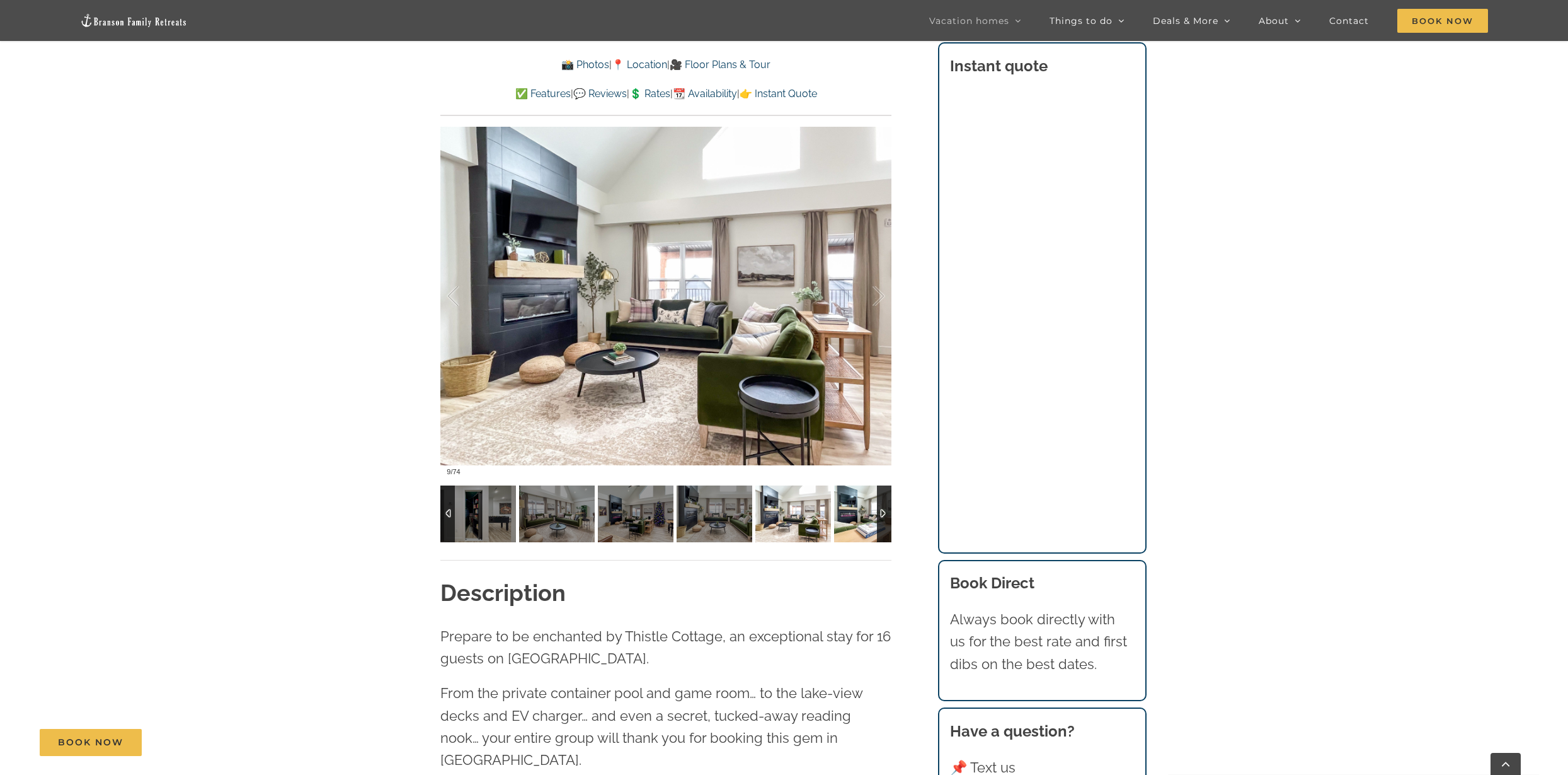
click at [862, 507] on img at bounding box center [873, 514] width 76 height 57
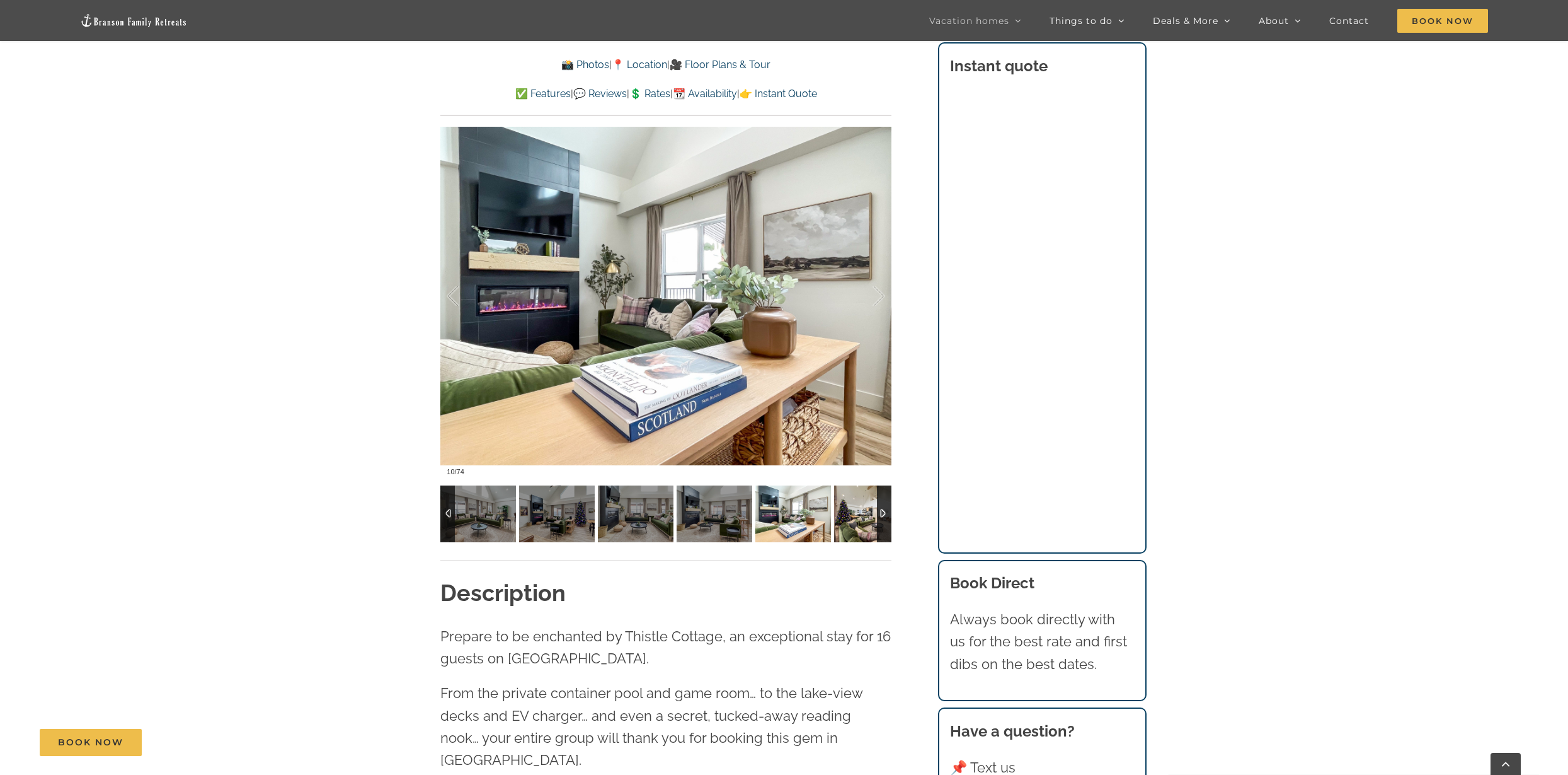
click at [862, 507] on img at bounding box center [873, 514] width 76 height 57
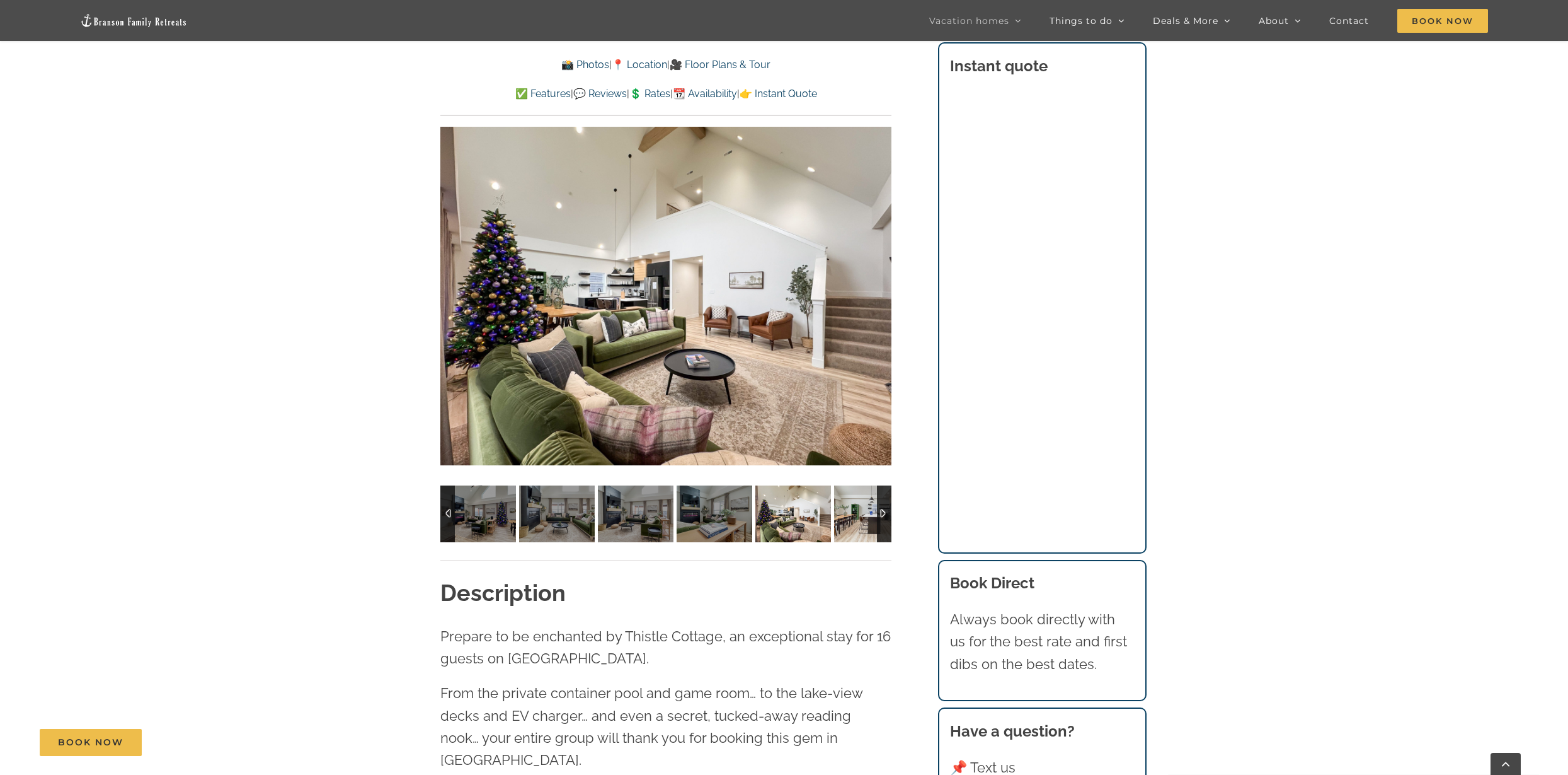
click at [862, 507] on img at bounding box center [873, 514] width 76 height 57
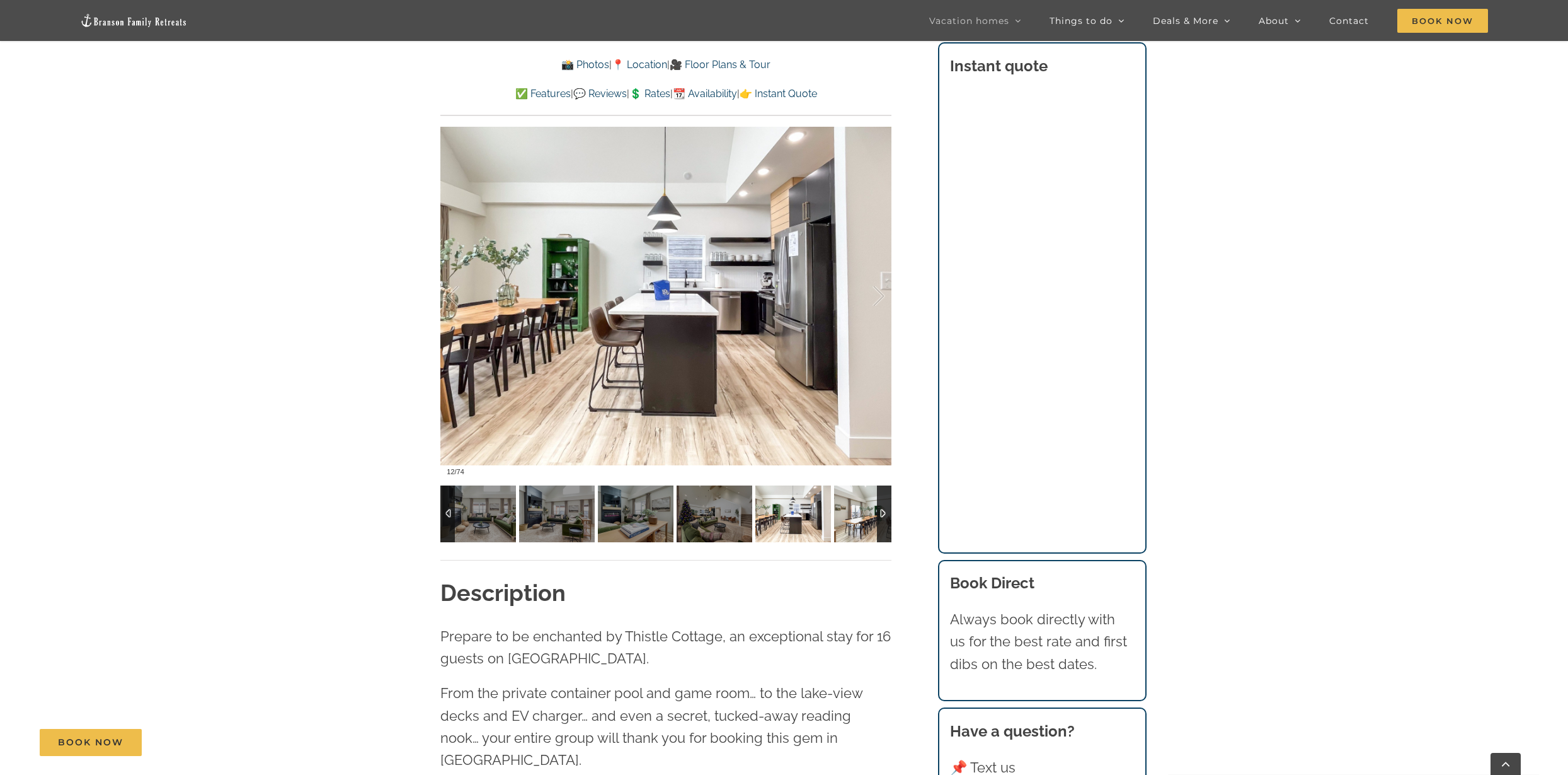
click at [862, 507] on img at bounding box center [873, 514] width 76 height 57
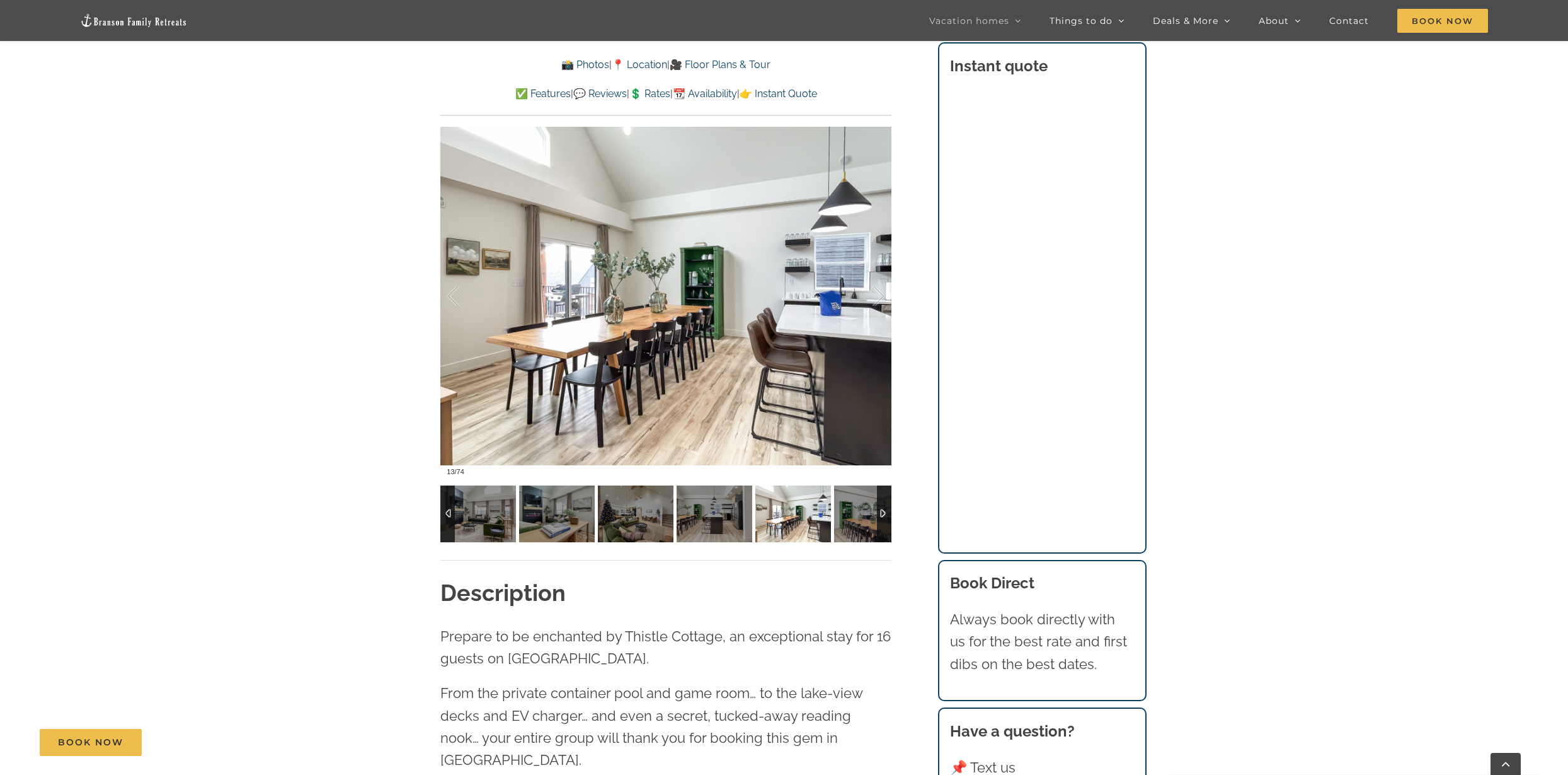
click at [862, 507] on img at bounding box center [873, 514] width 76 height 57
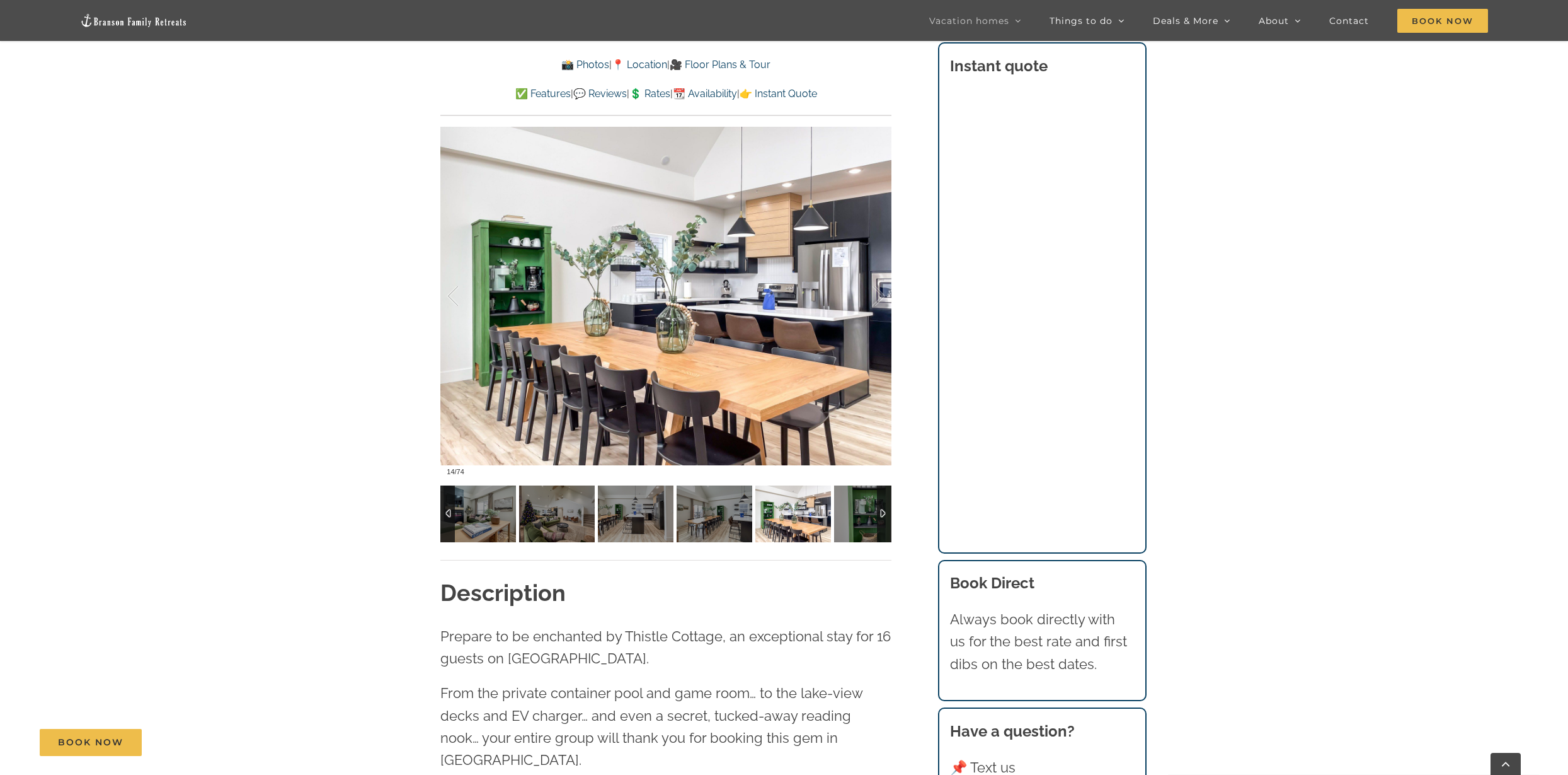
click at [862, 507] on img at bounding box center [873, 514] width 76 height 57
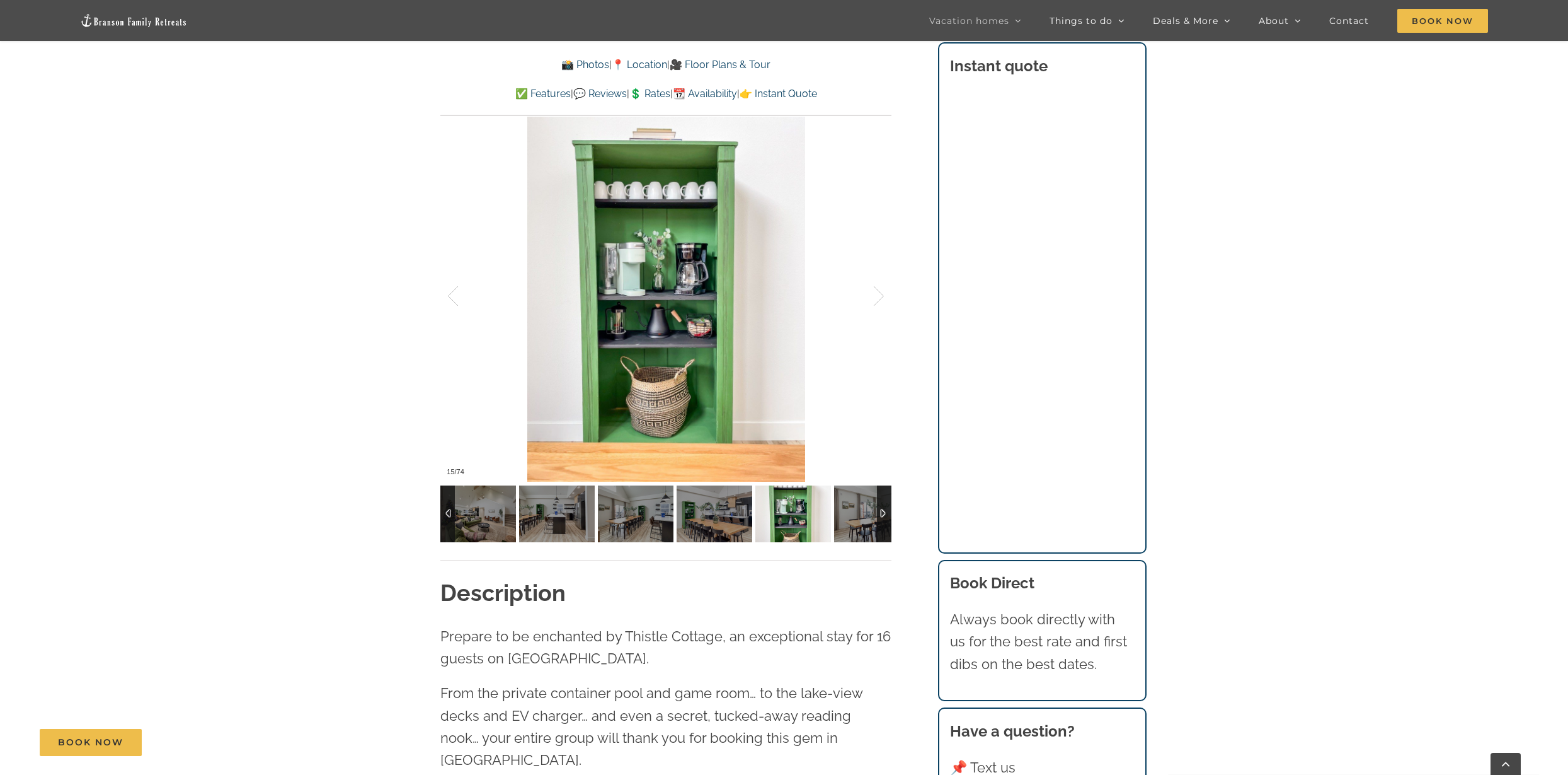
click at [862, 507] on img at bounding box center [873, 514] width 76 height 57
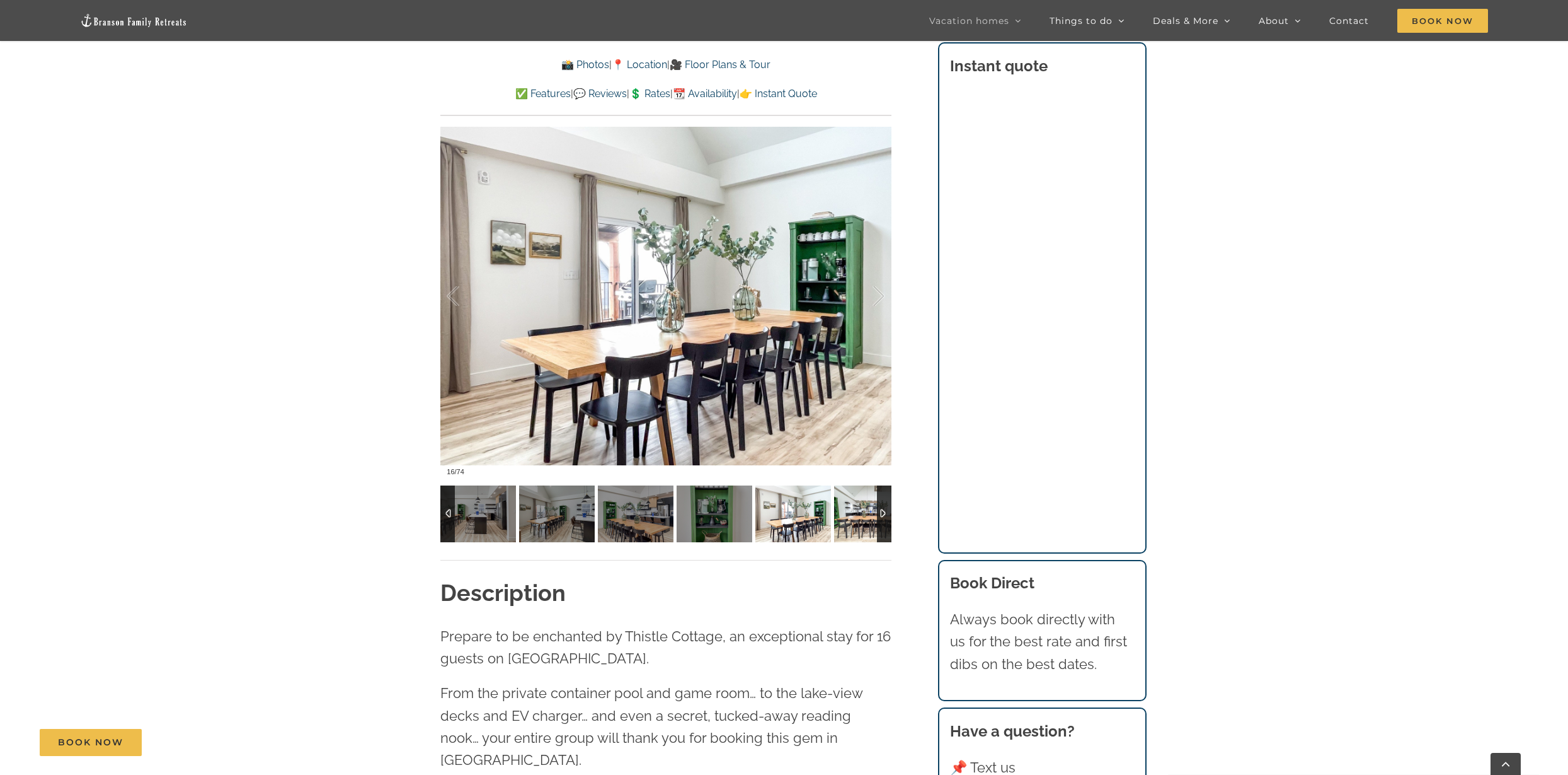
click at [862, 507] on img at bounding box center [873, 514] width 76 height 57
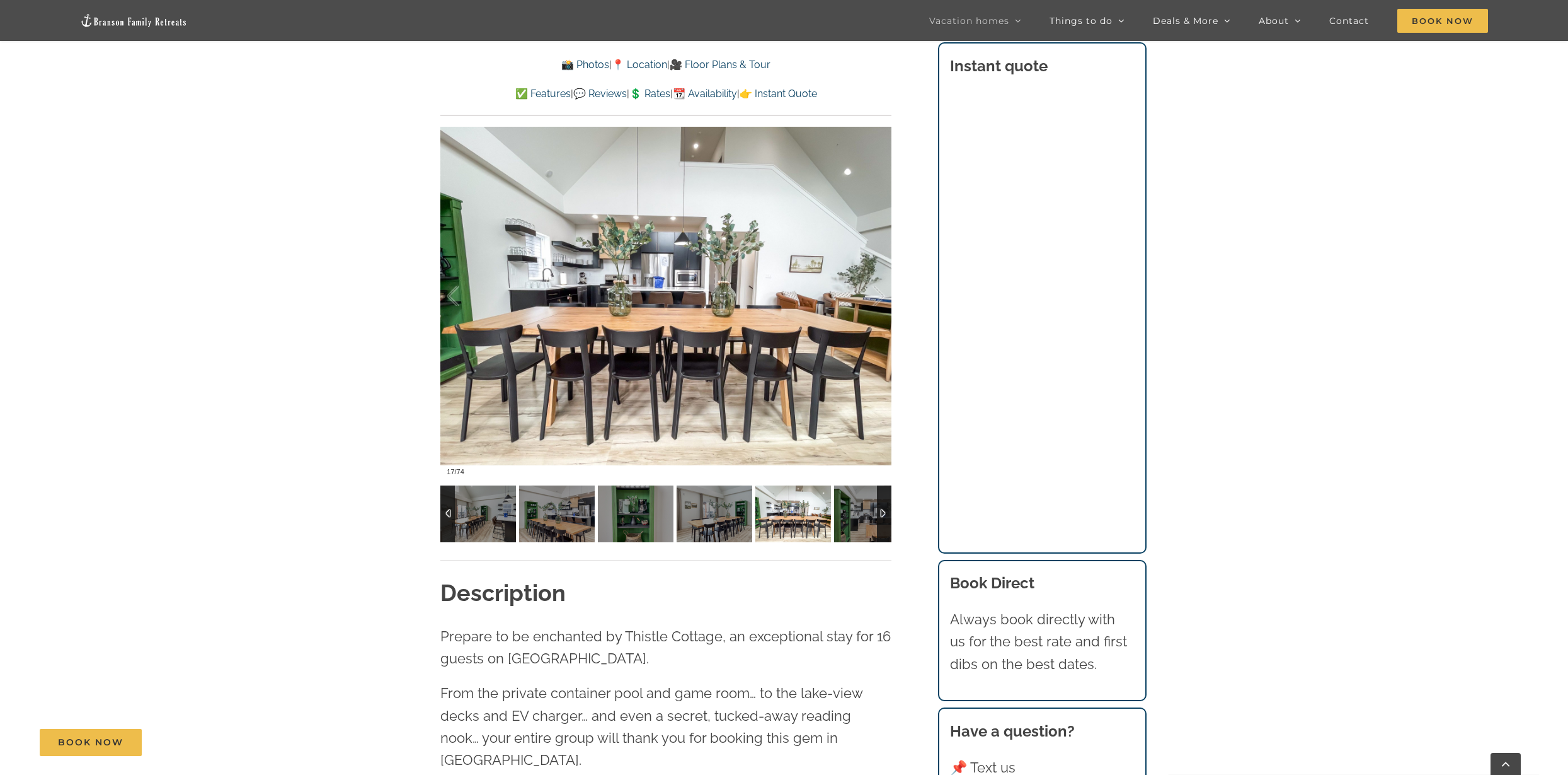
click at [862, 507] on img at bounding box center [873, 514] width 76 height 57
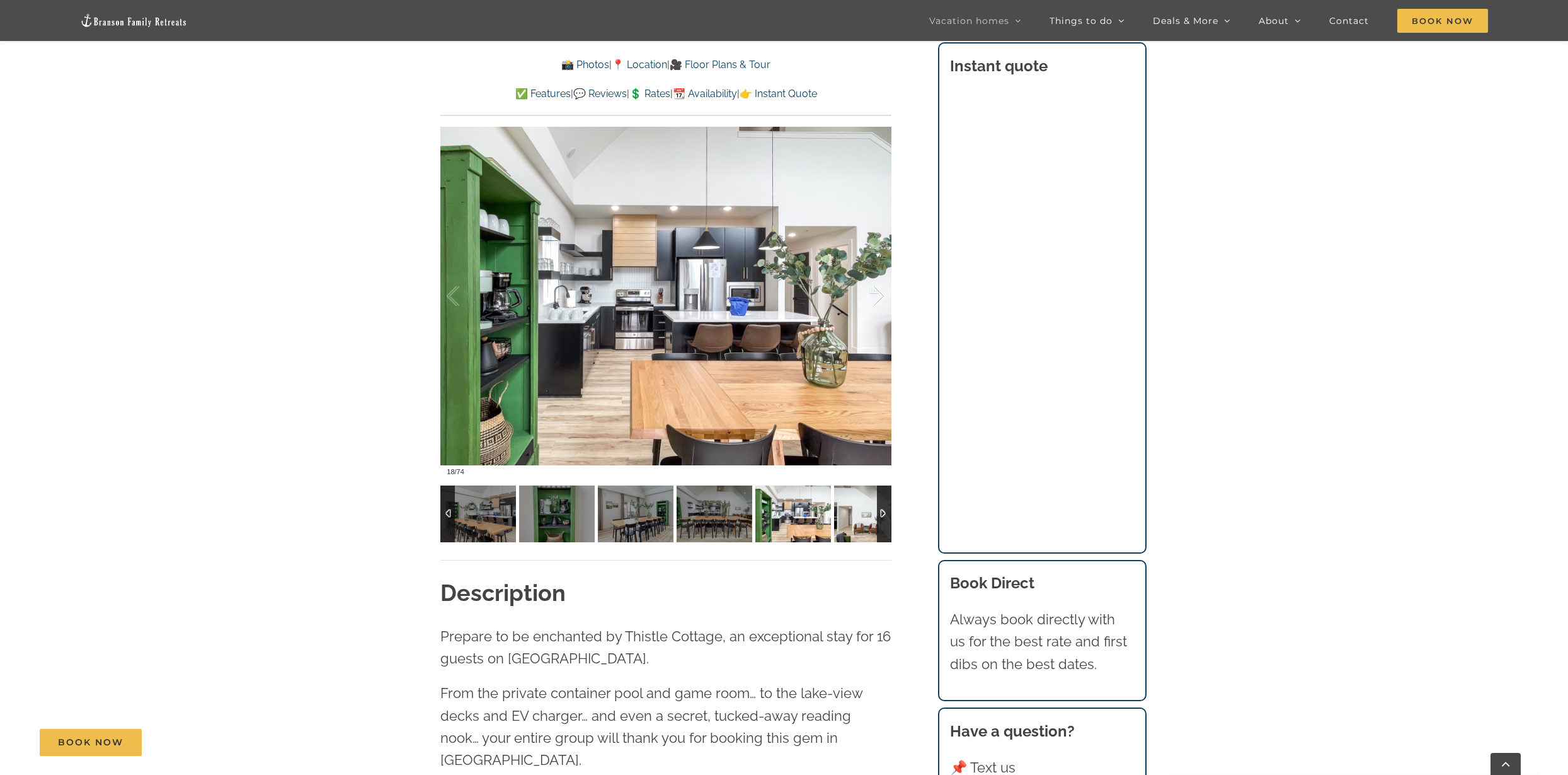
click at [862, 507] on img at bounding box center [873, 514] width 76 height 57
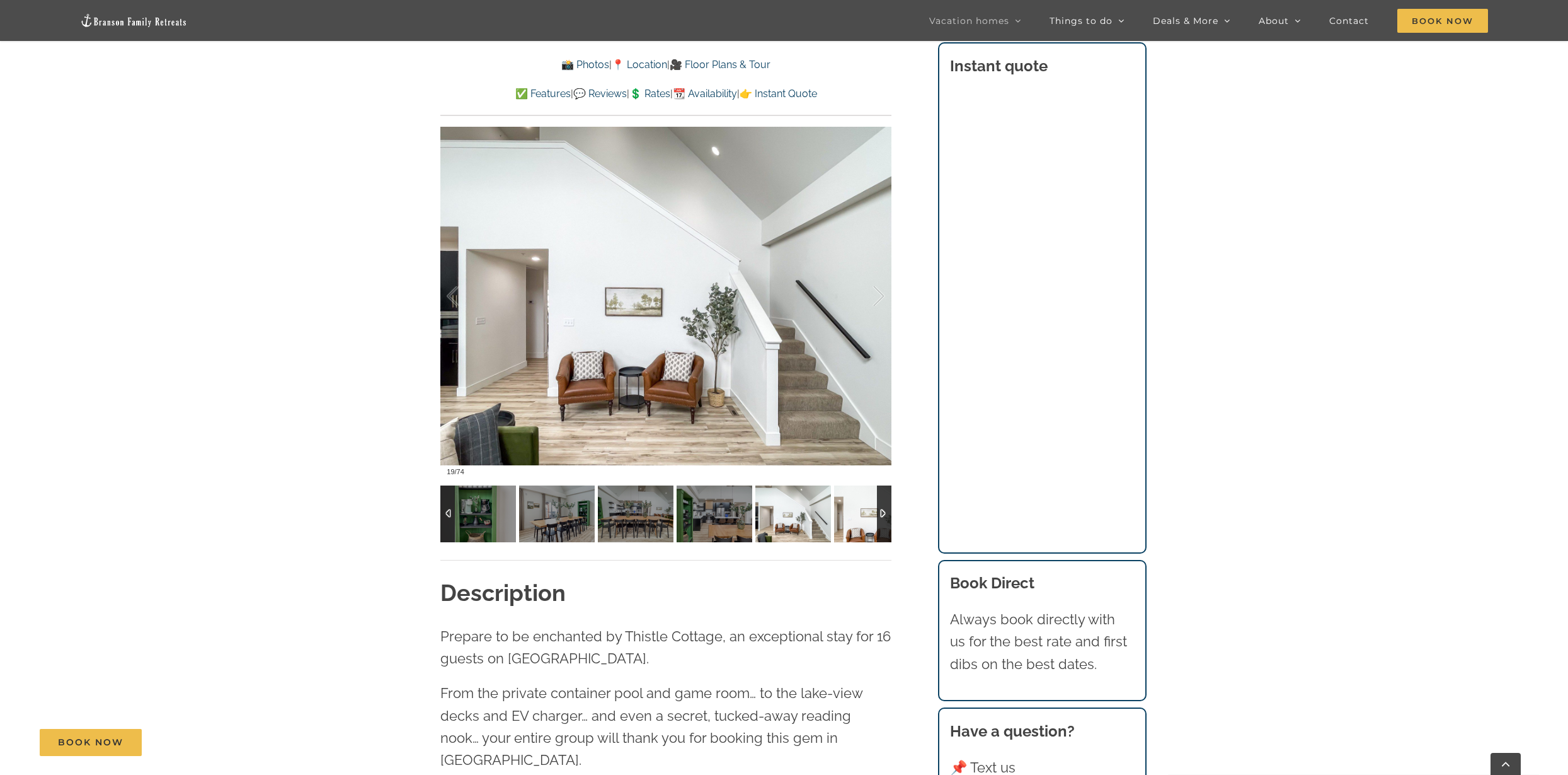
click at [862, 507] on img at bounding box center [873, 514] width 76 height 57
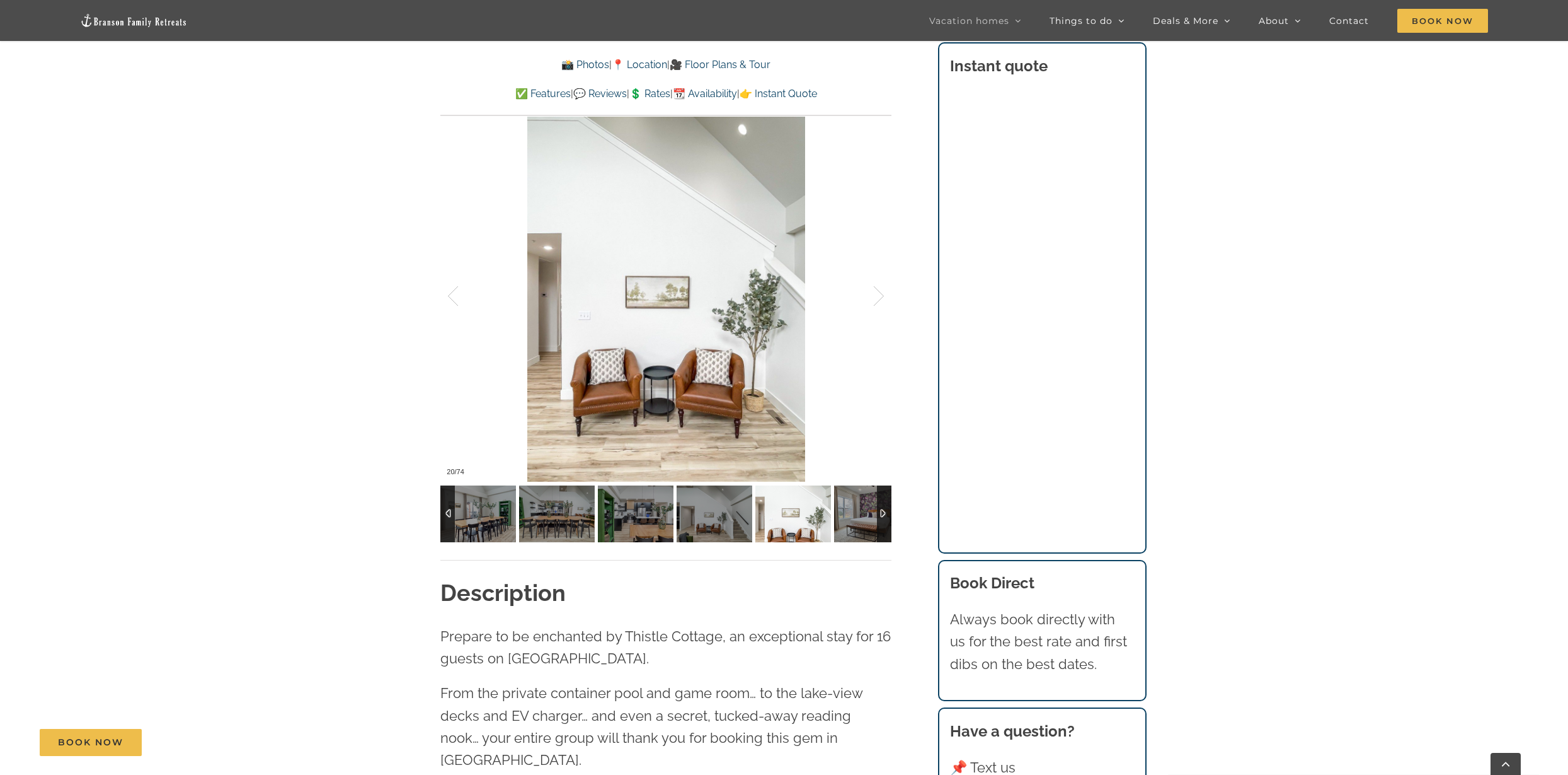
click at [862, 507] on img at bounding box center [873, 514] width 76 height 57
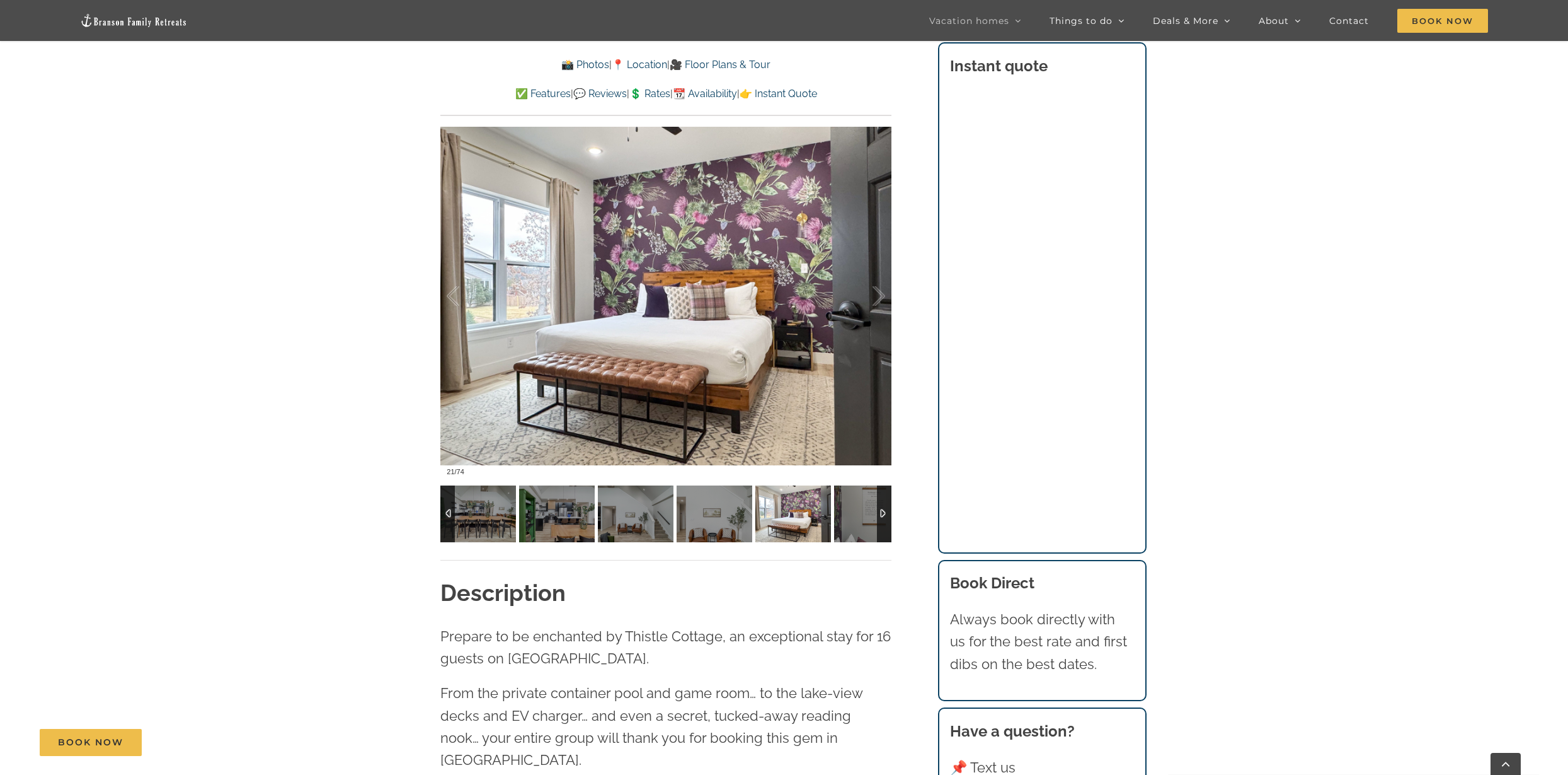
click at [862, 507] on img at bounding box center [873, 514] width 76 height 57
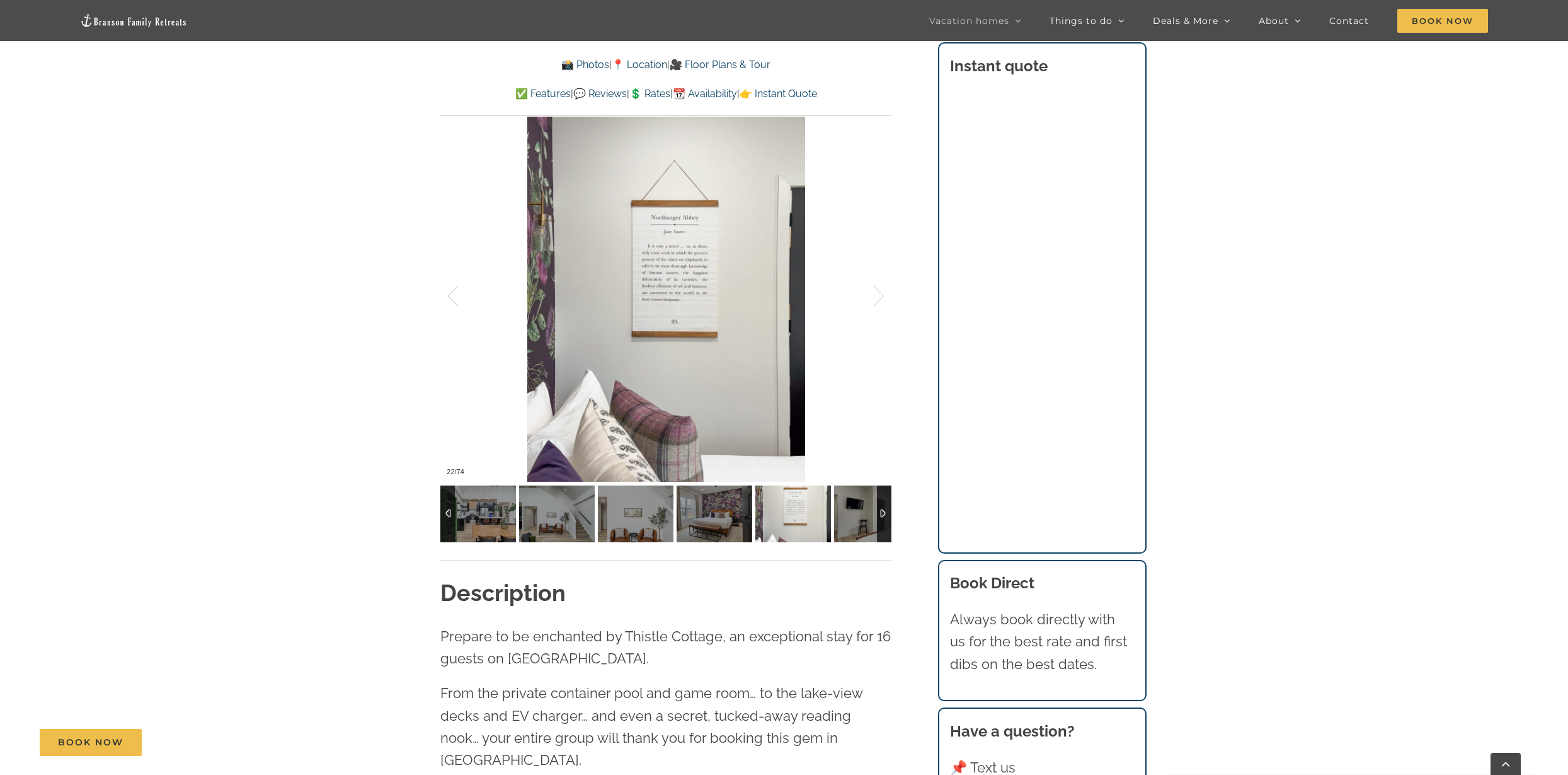
click at [862, 507] on img at bounding box center [873, 514] width 76 height 57
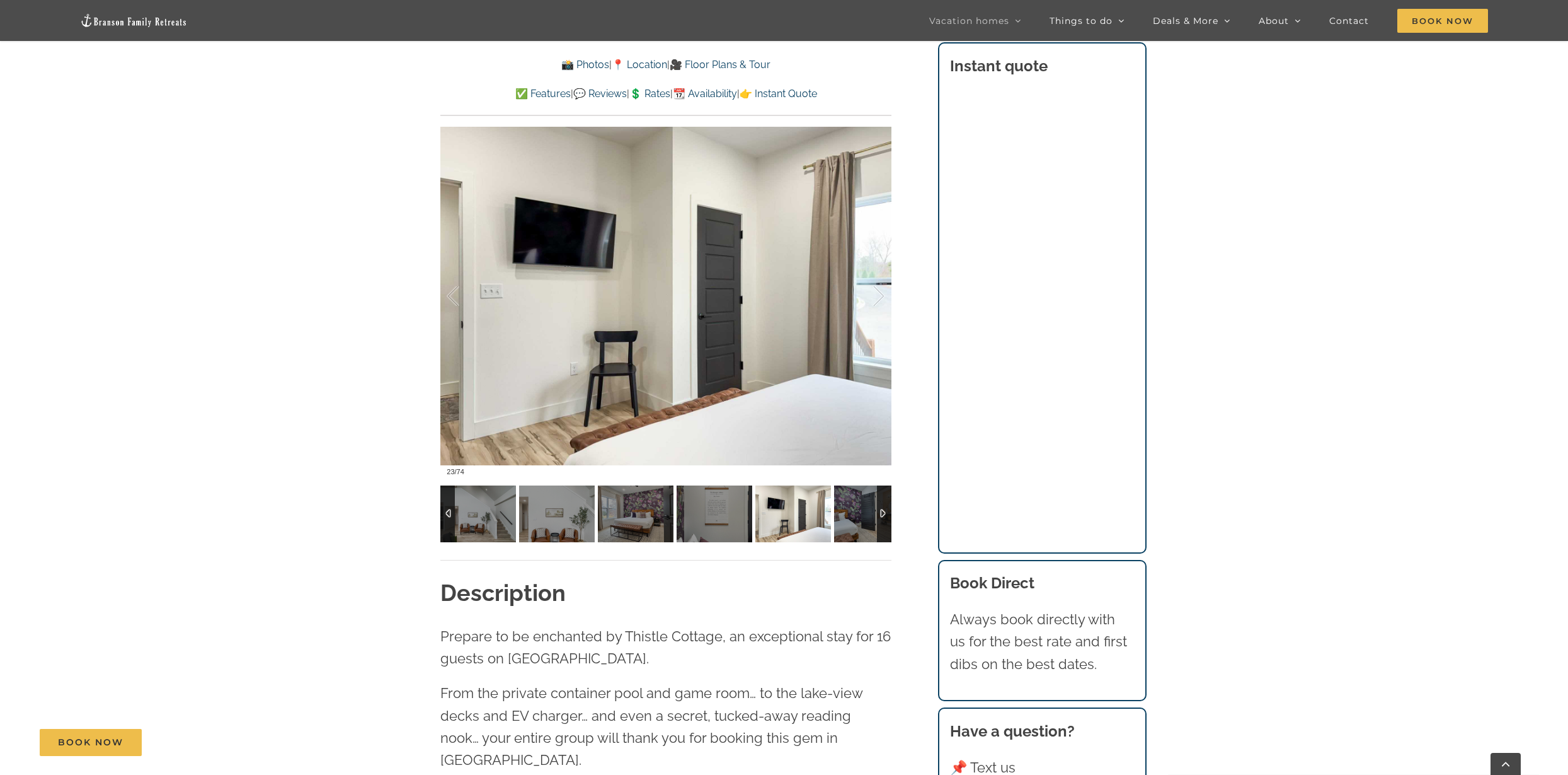
click at [862, 507] on img at bounding box center [873, 514] width 76 height 57
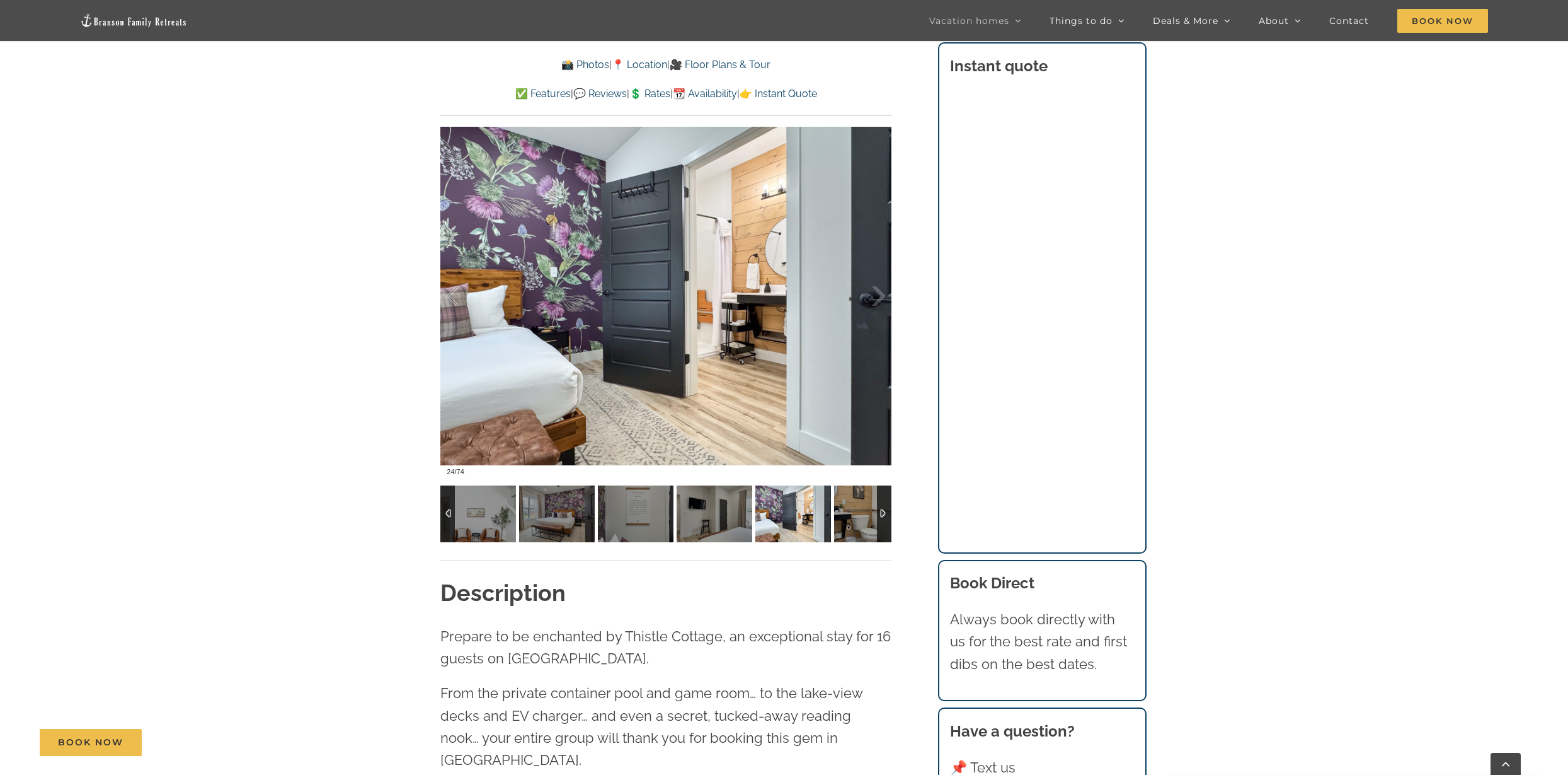
click at [862, 507] on img at bounding box center [873, 514] width 76 height 57
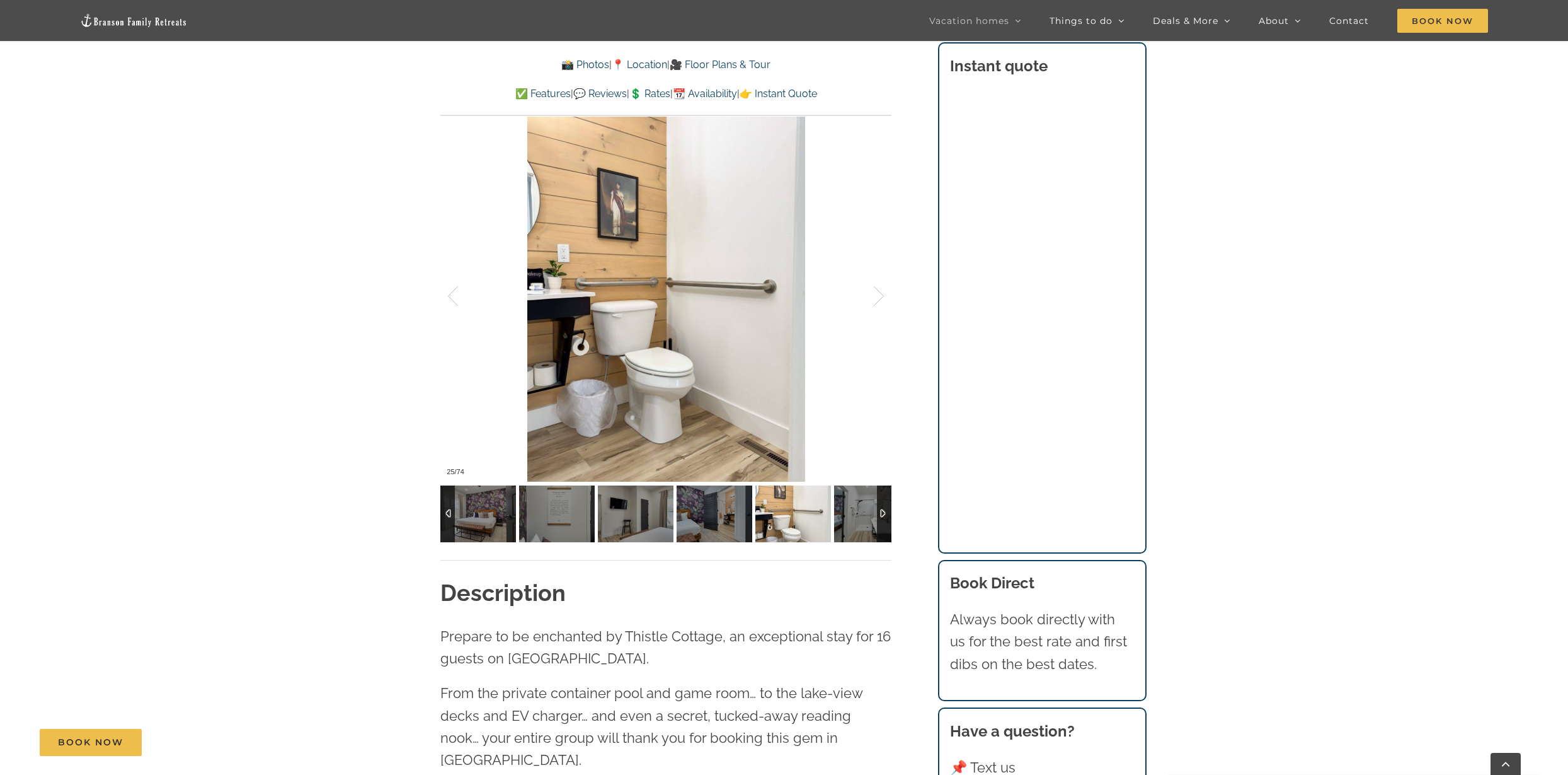
click at [862, 507] on img at bounding box center [873, 514] width 76 height 57
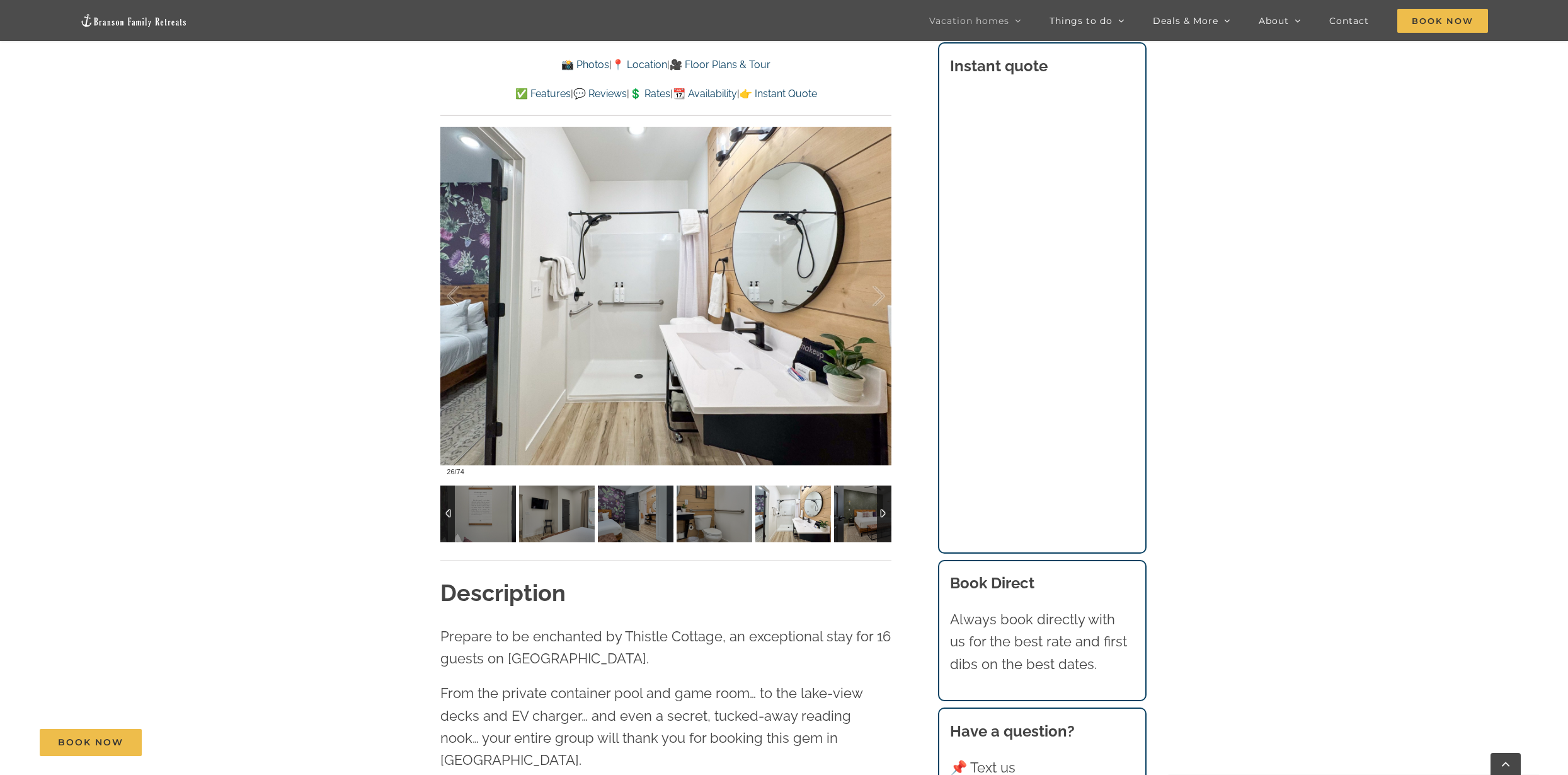
click at [862, 507] on img at bounding box center [873, 514] width 76 height 57
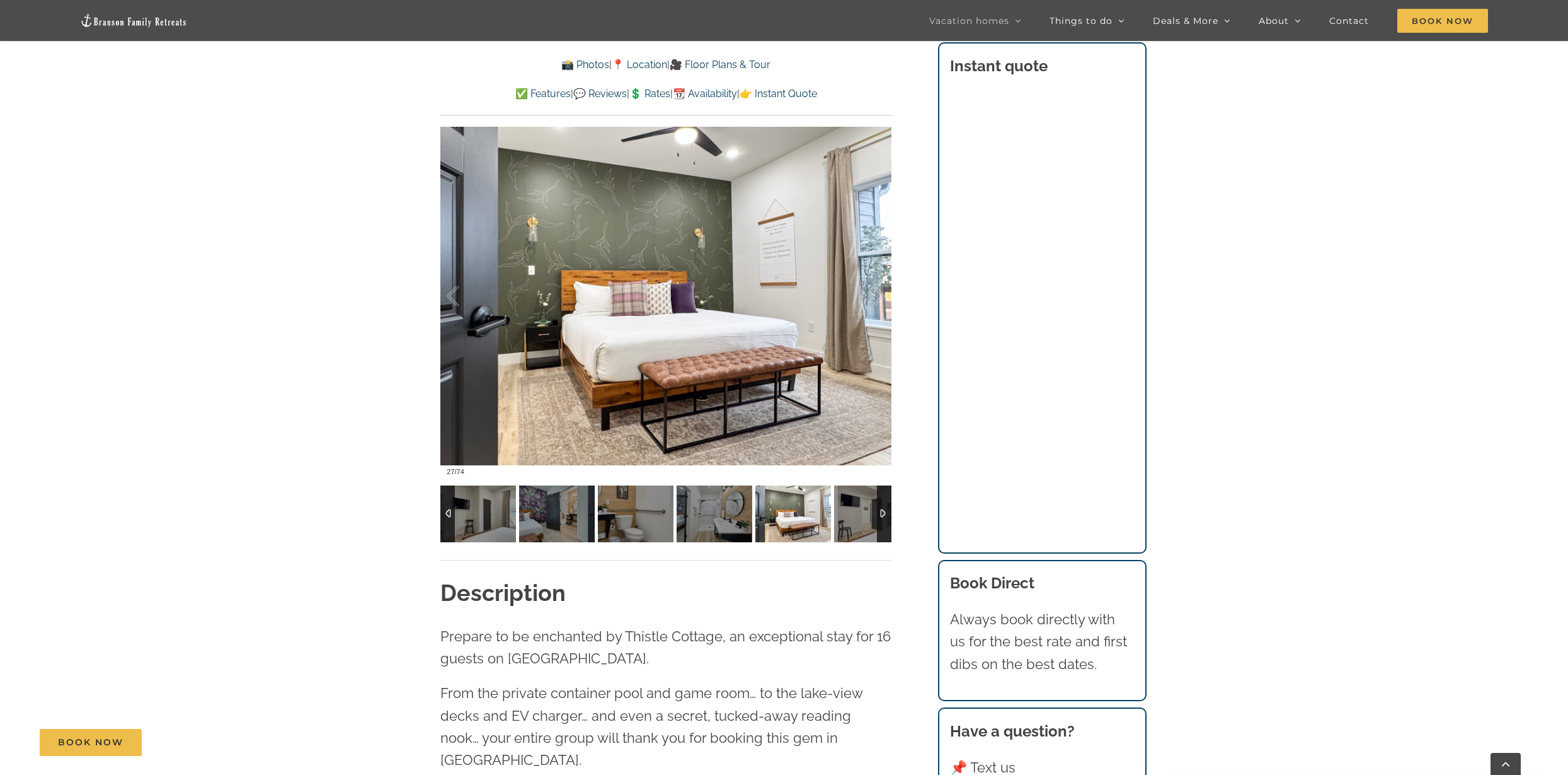
click at [862, 507] on img at bounding box center [873, 514] width 76 height 57
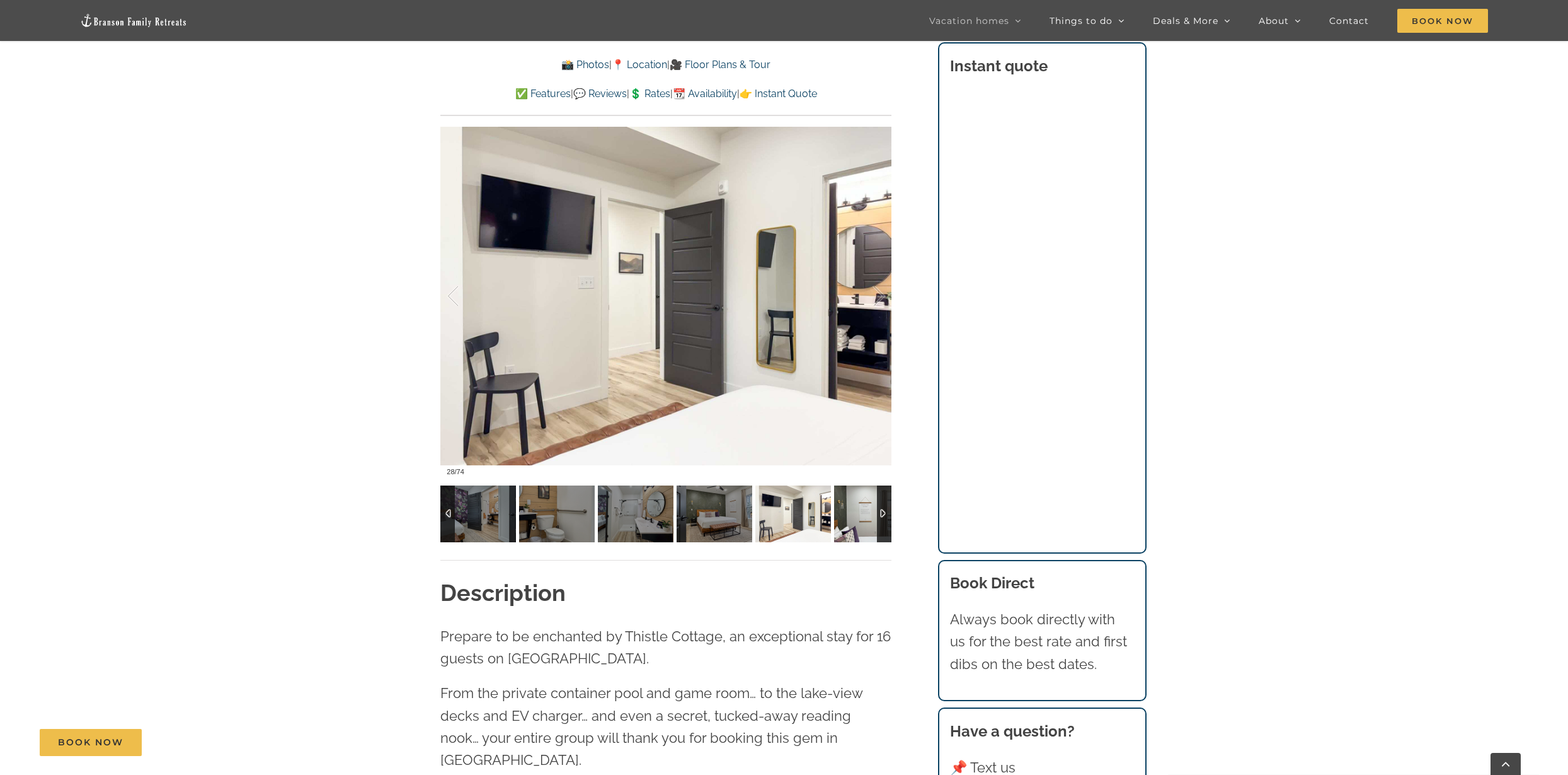
click at [862, 507] on img at bounding box center [873, 514] width 76 height 57
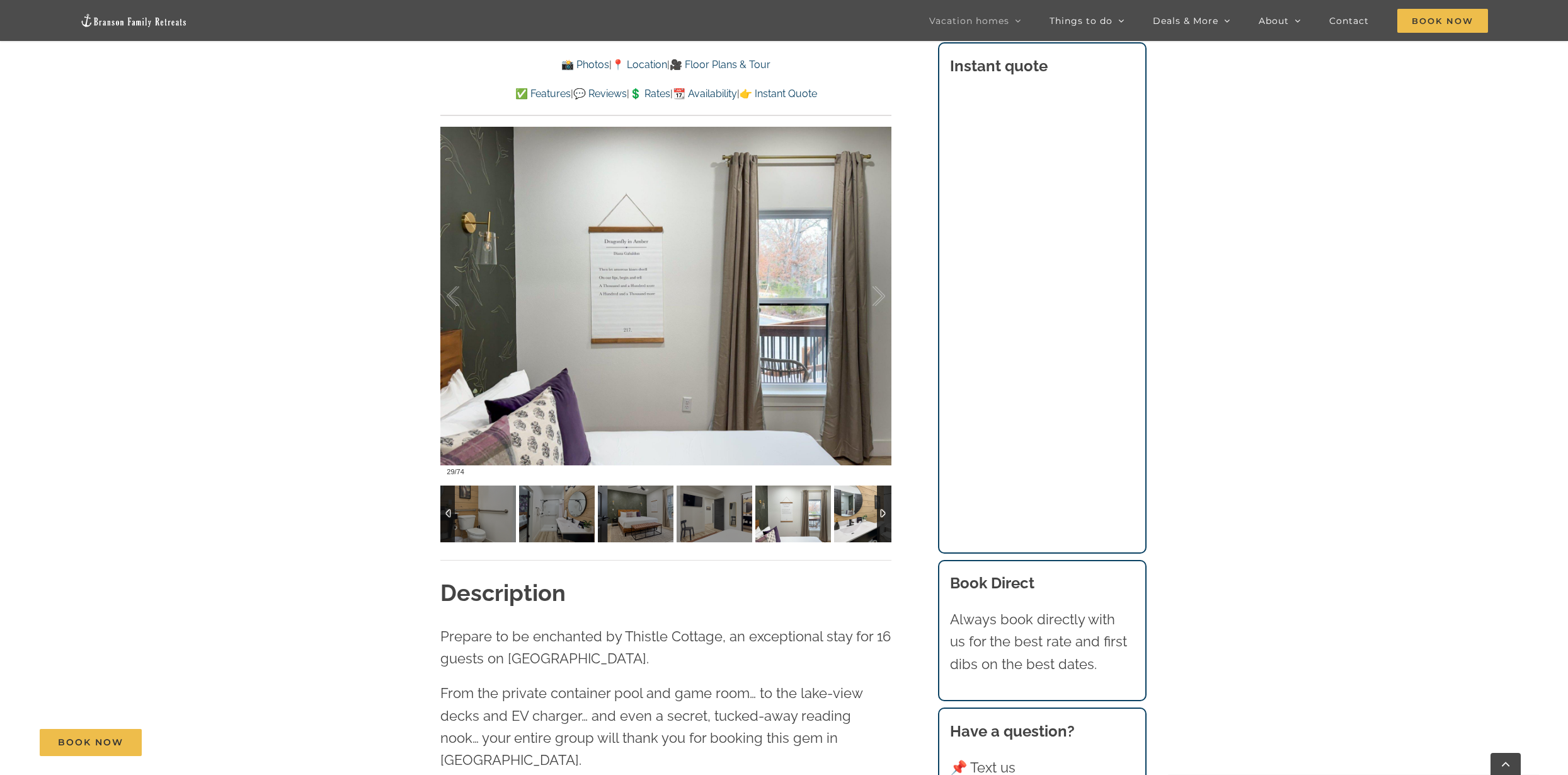
click at [862, 507] on img at bounding box center [873, 514] width 76 height 57
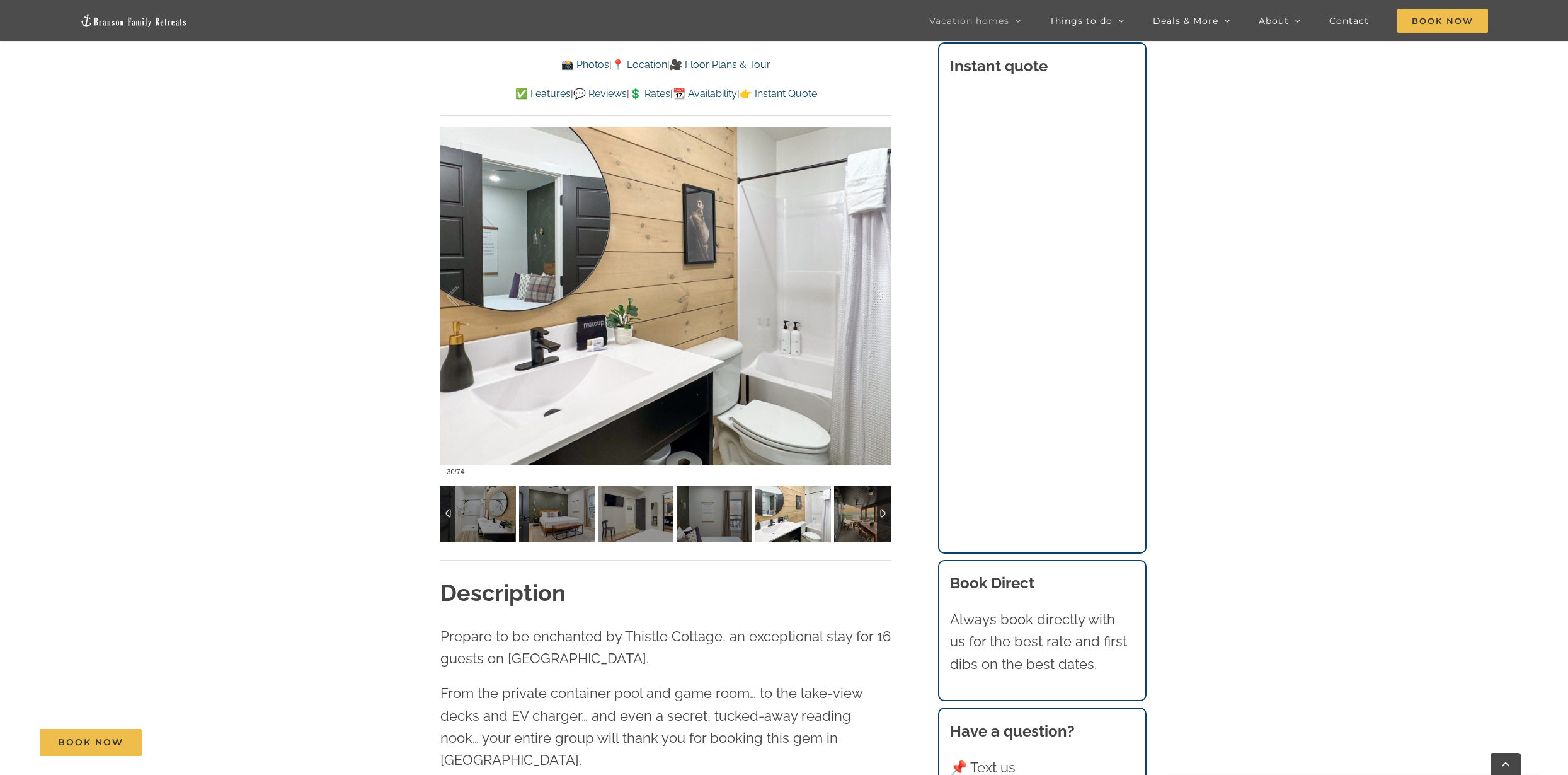
click at [862, 507] on img at bounding box center [873, 514] width 76 height 57
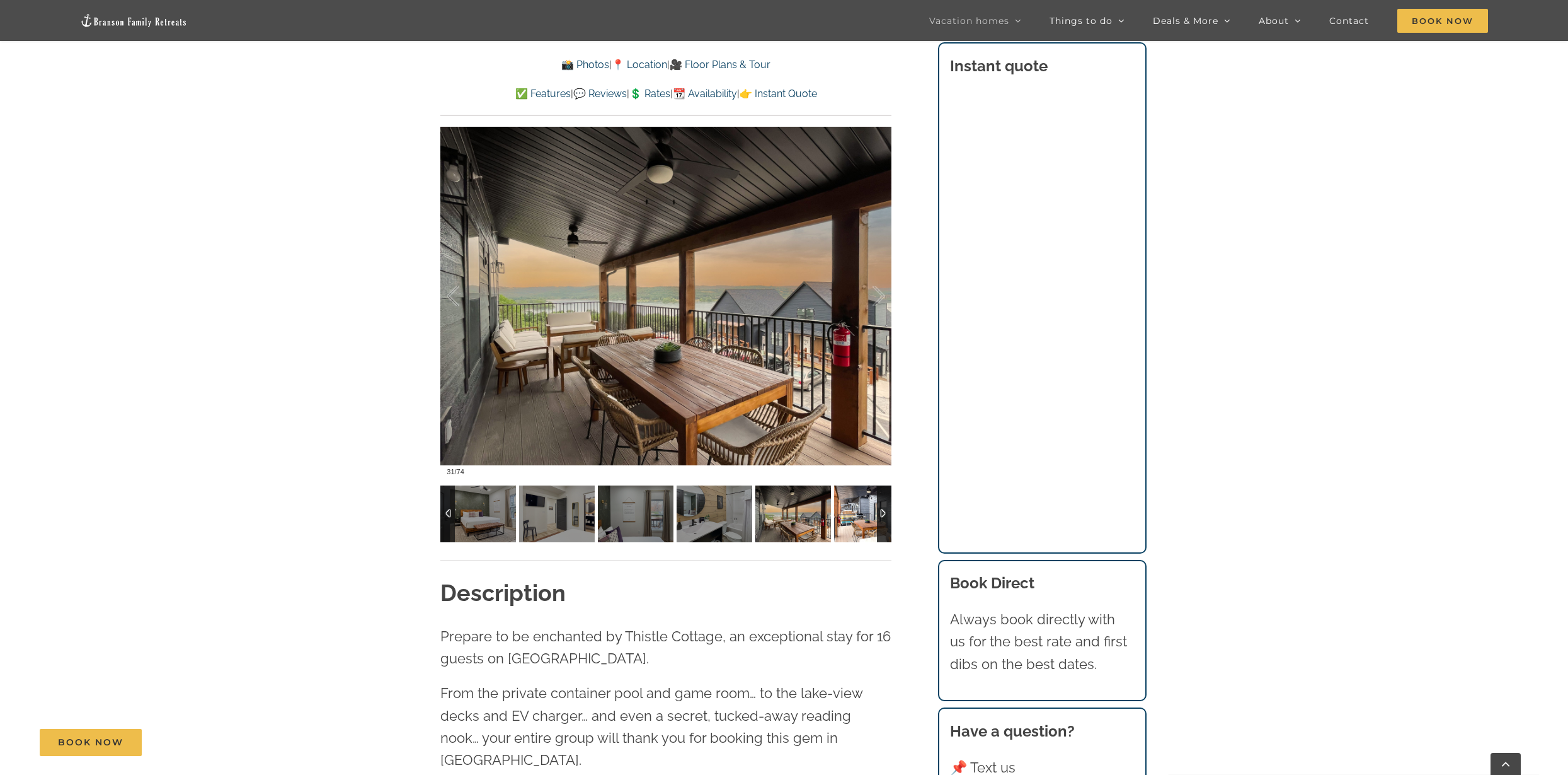
click at [862, 507] on img at bounding box center [873, 514] width 76 height 57
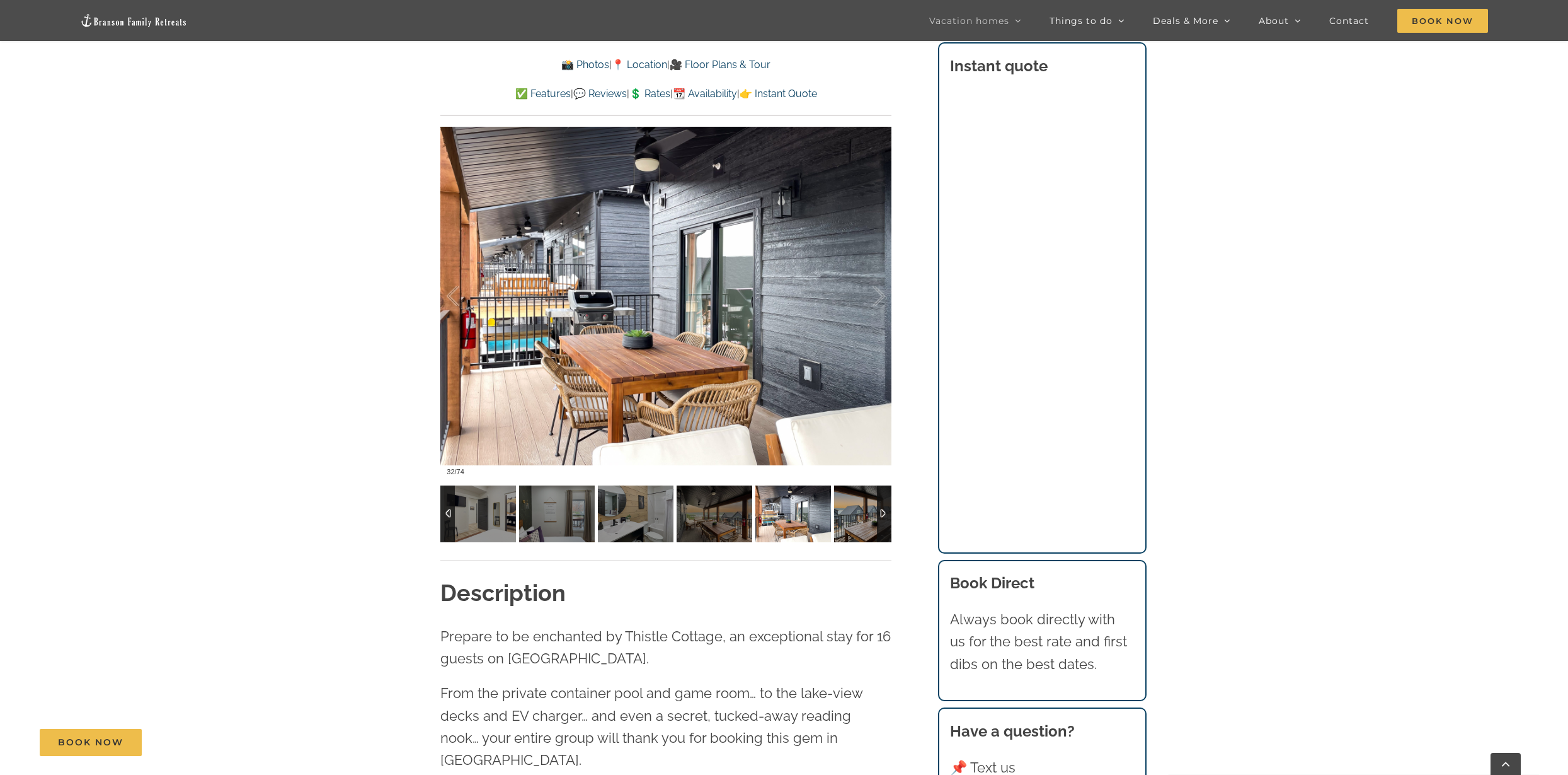
click at [862, 507] on img at bounding box center [873, 514] width 76 height 57
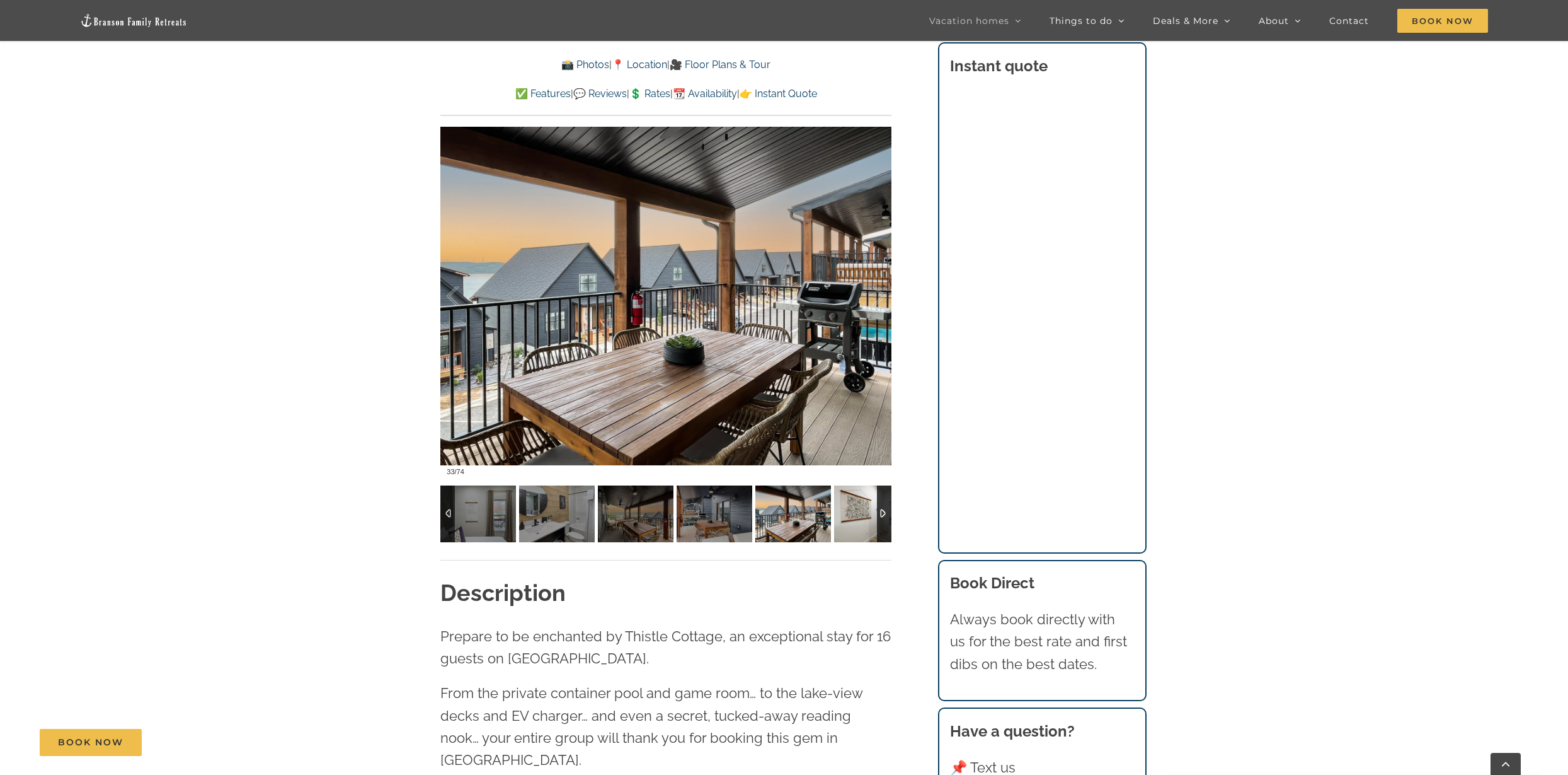
click at [862, 507] on img at bounding box center [873, 514] width 76 height 57
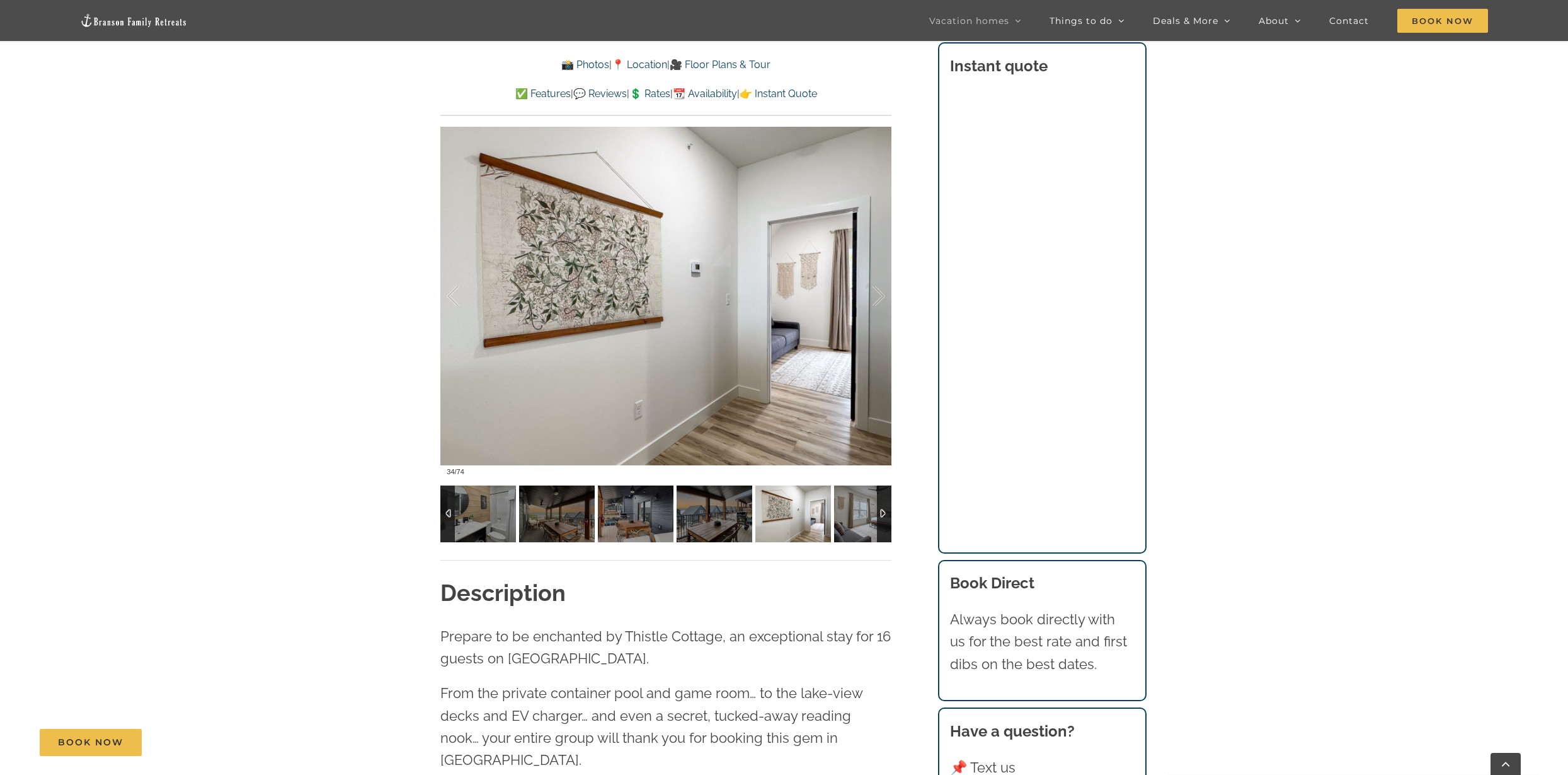
click at [862, 507] on img at bounding box center [873, 514] width 76 height 57
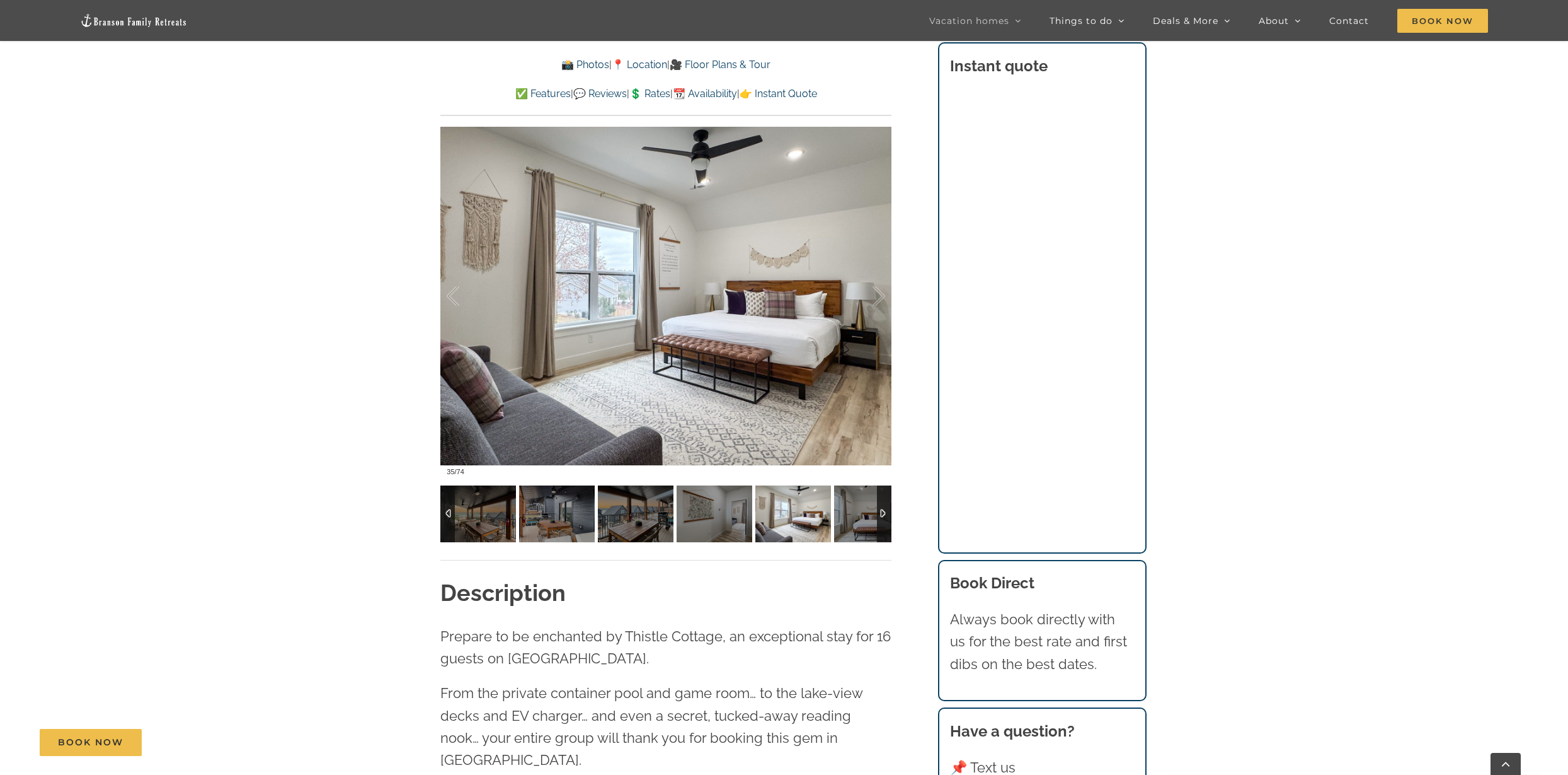
click at [862, 507] on img at bounding box center [873, 514] width 76 height 57
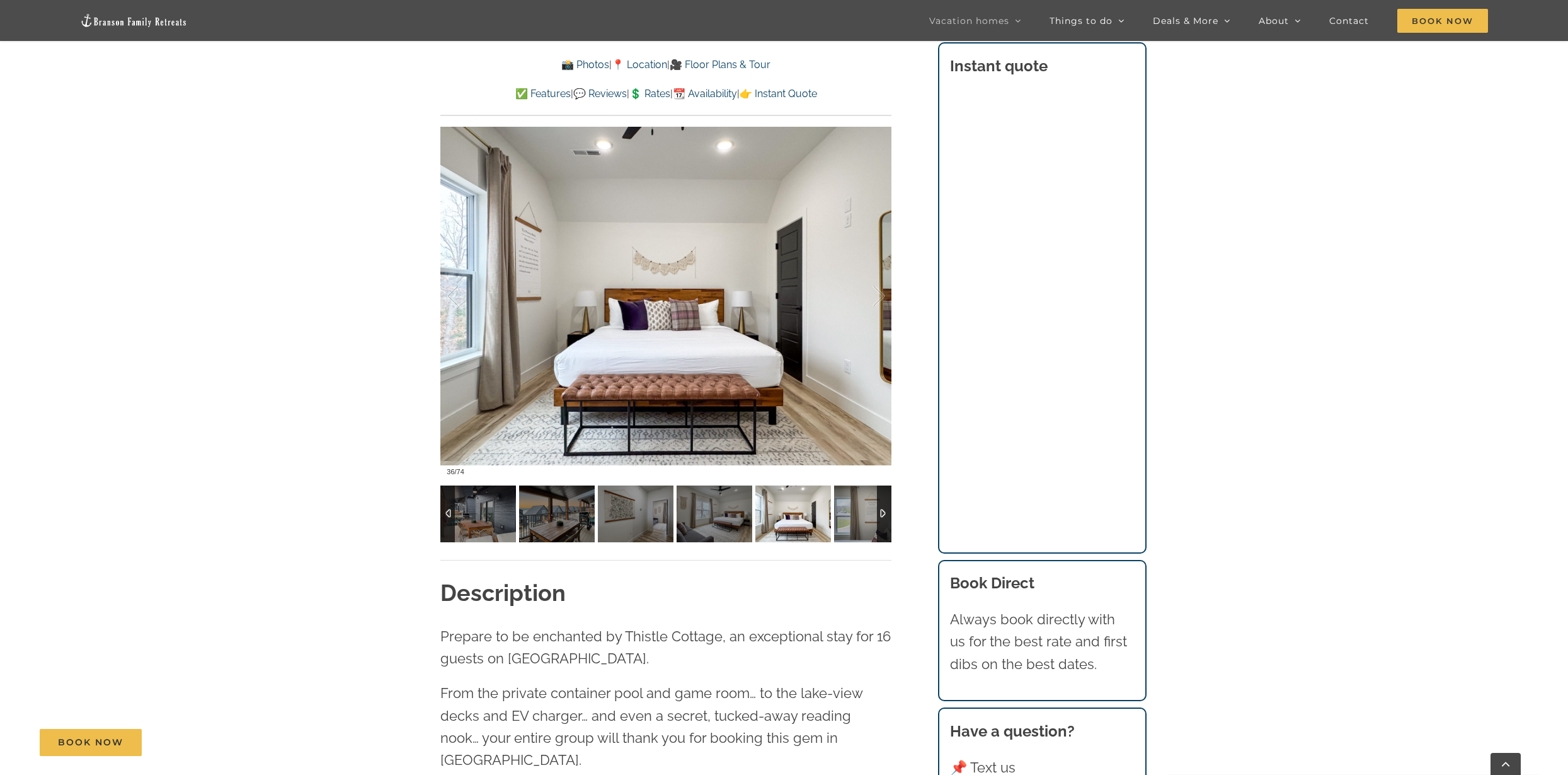
click at [862, 507] on img at bounding box center [873, 514] width 76 height 57
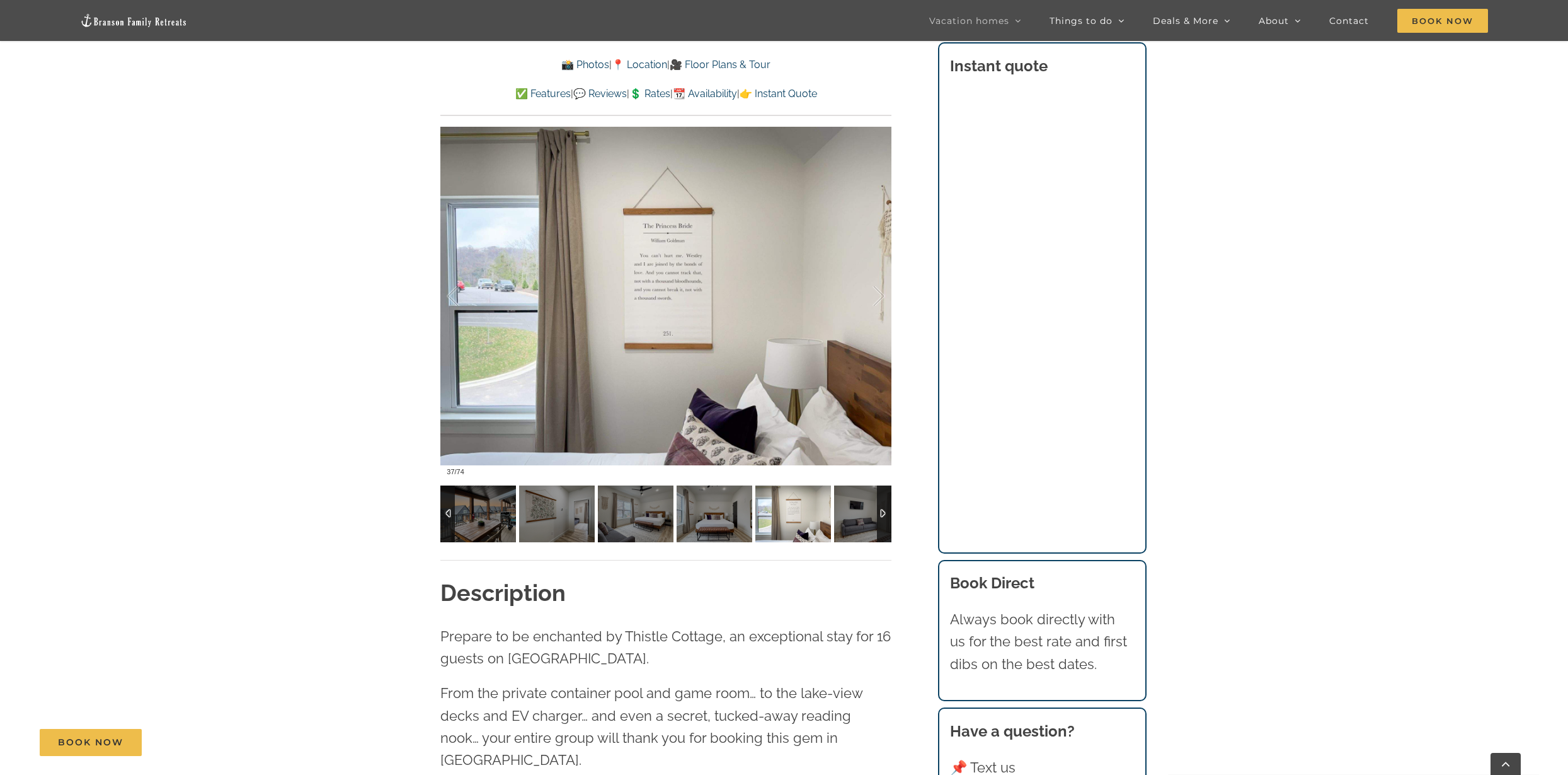
click at [862, 507] on img at bounding box center [873, 514] width 76 height 57
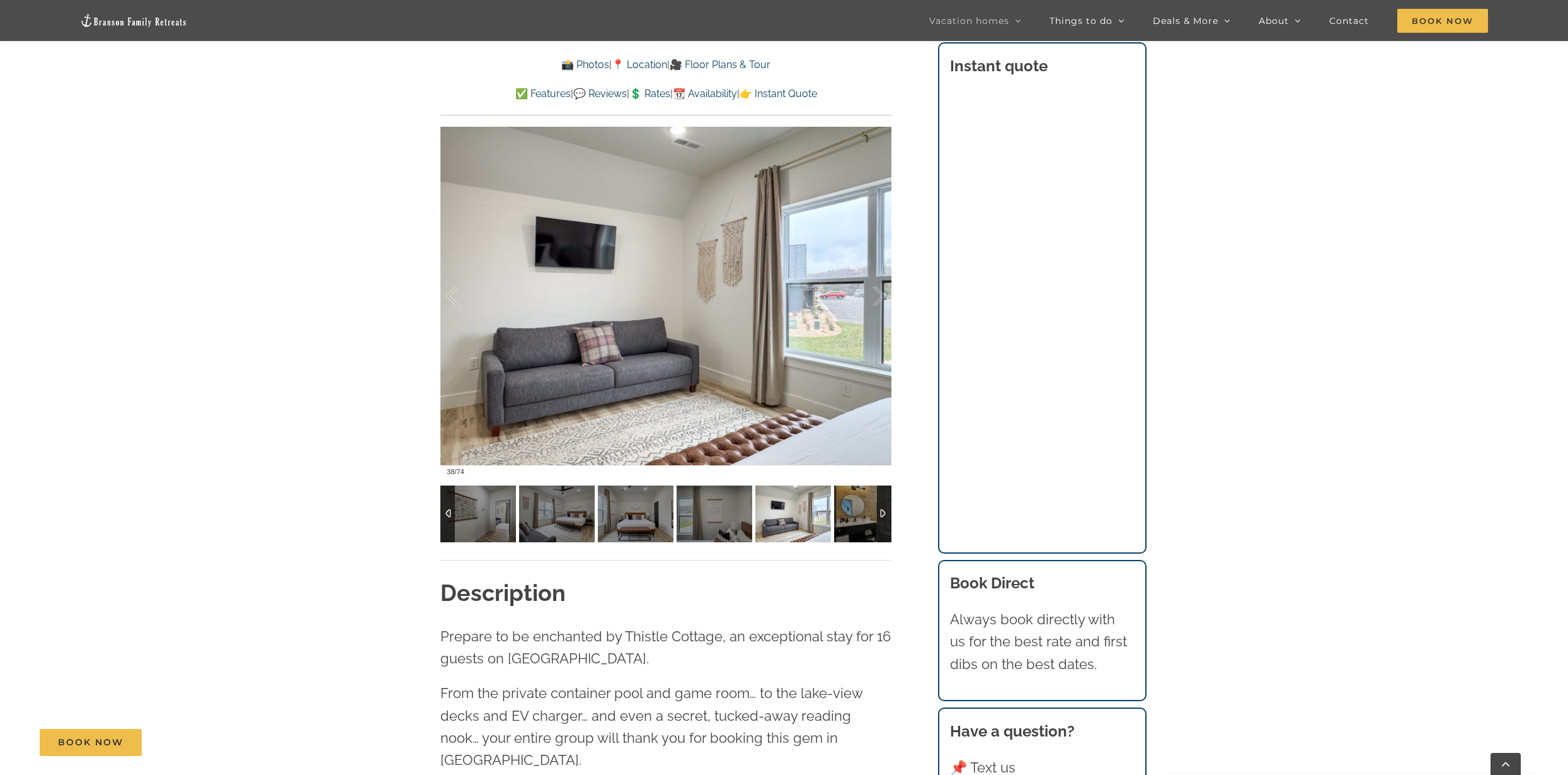
click at [862, 507] on img at bounding box center [873, 514] width 76 height 57
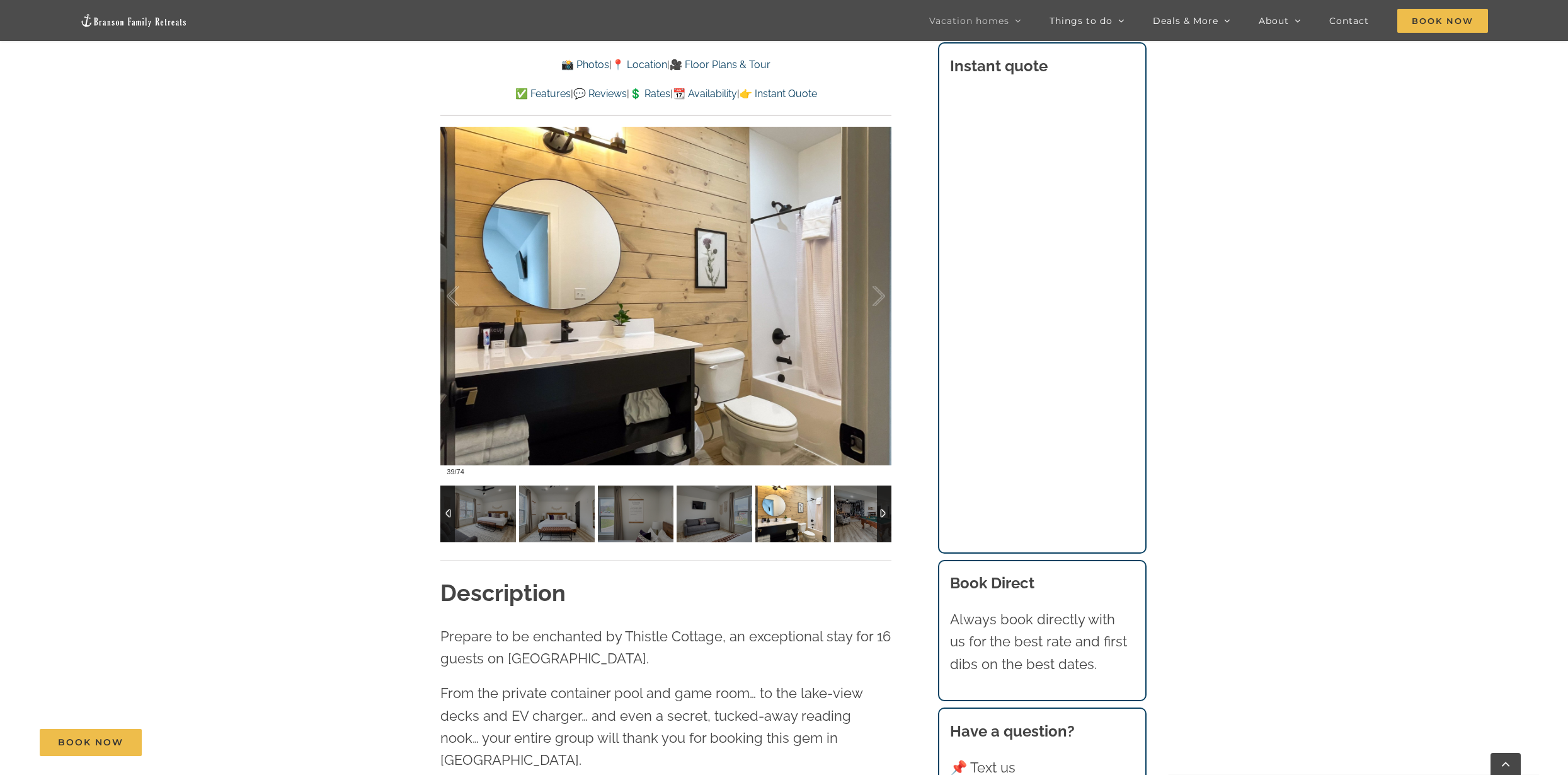
click at [862, 507] on img at bounding box center [873, 514] width 76 height 57
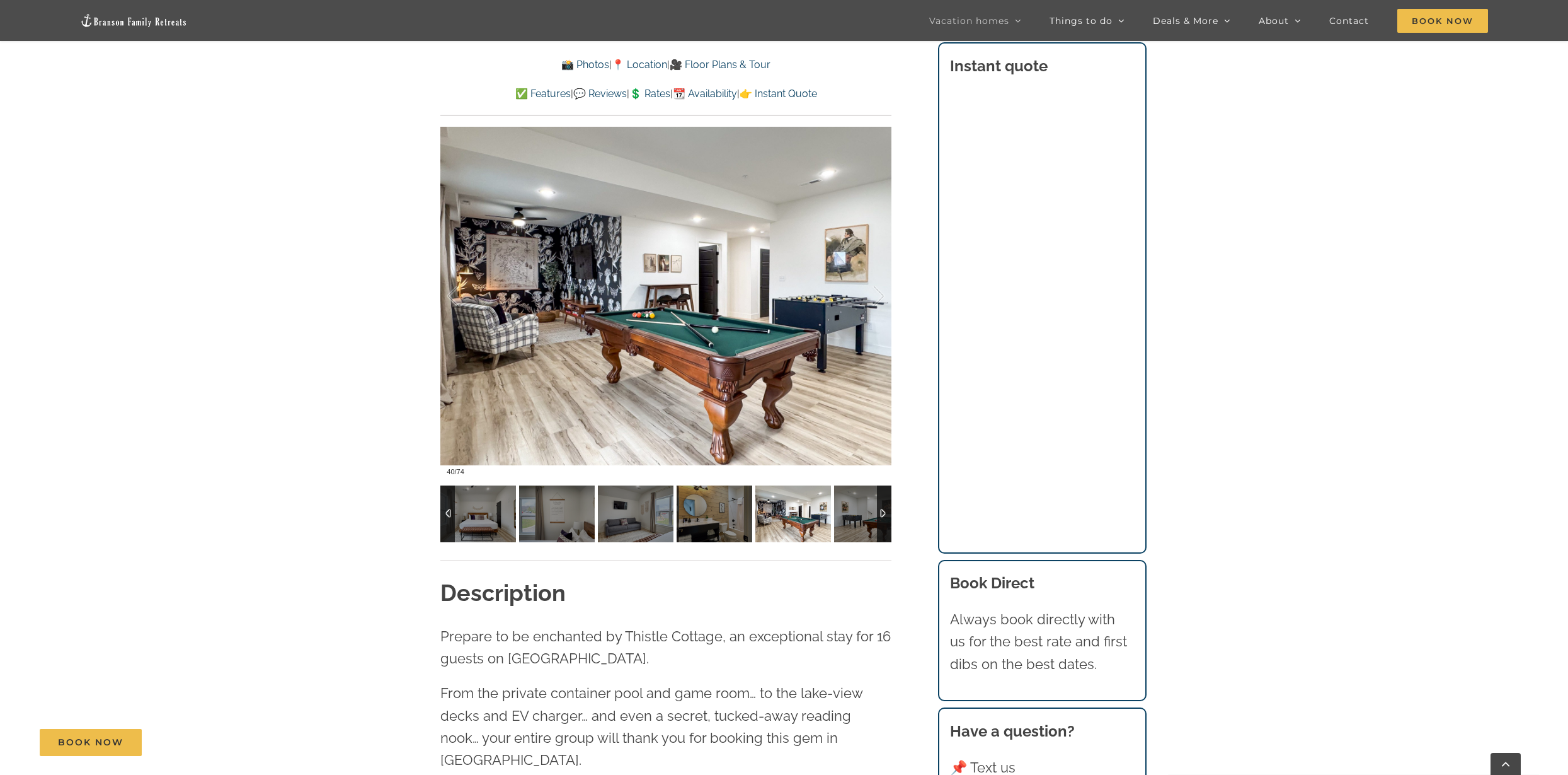
click at [862, 507] on img at bounding box center [873, 514] width 76 height 57
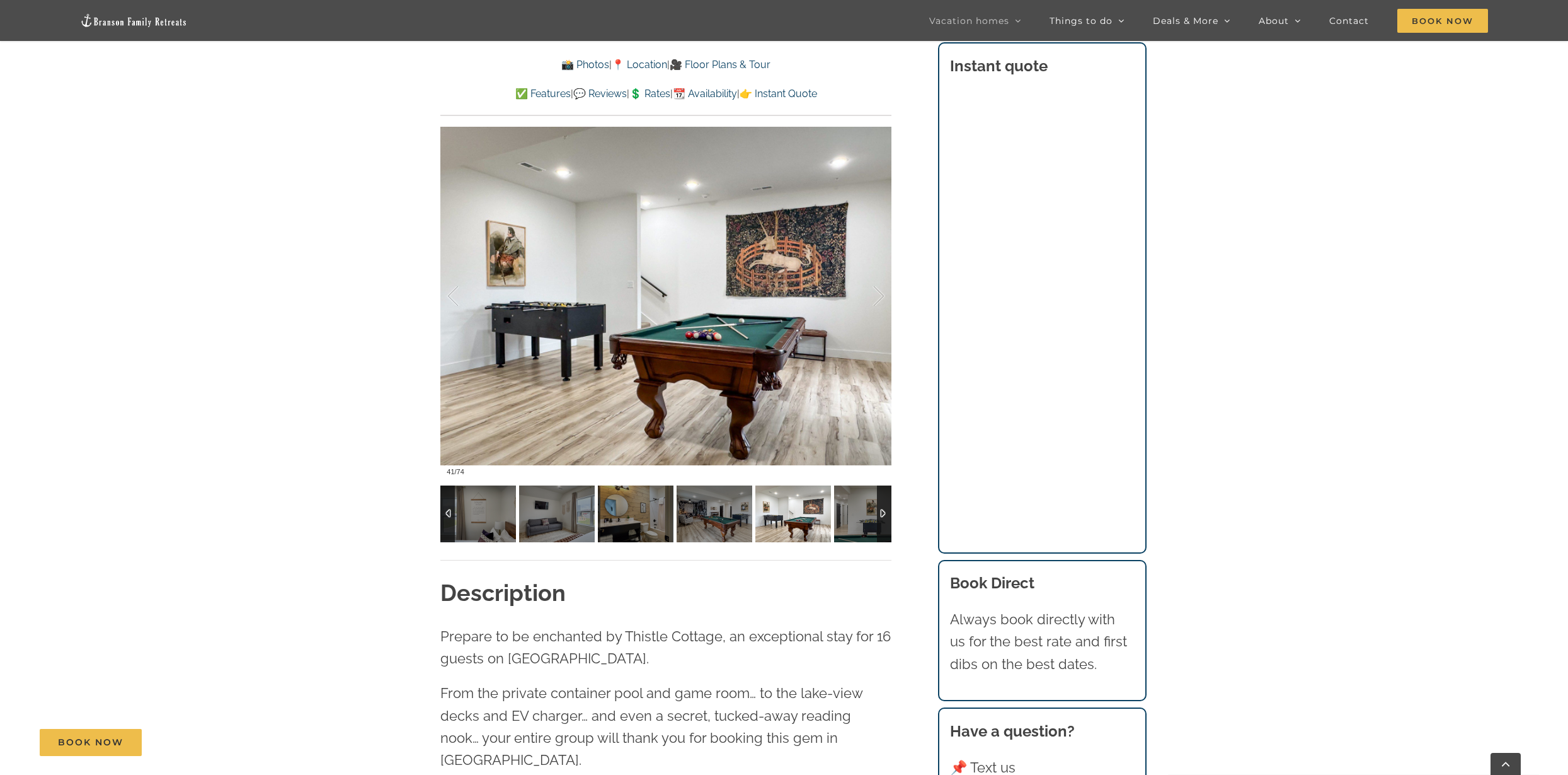
click at [862, 507] on img at bounding box center [873, 514] width 76 height 57
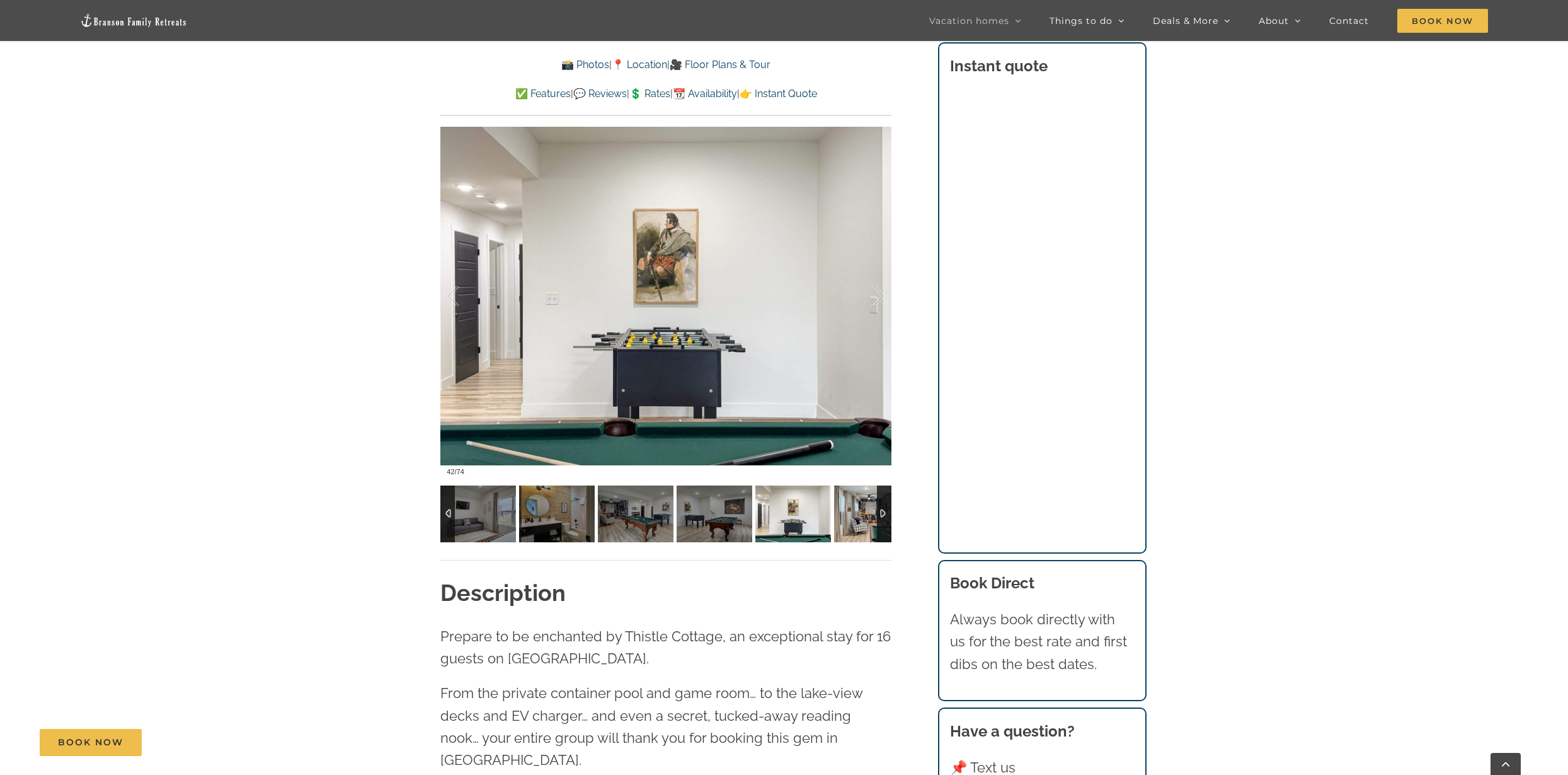
click at [862, 507] on img at bounding box center [873, 514] width 76 height 57
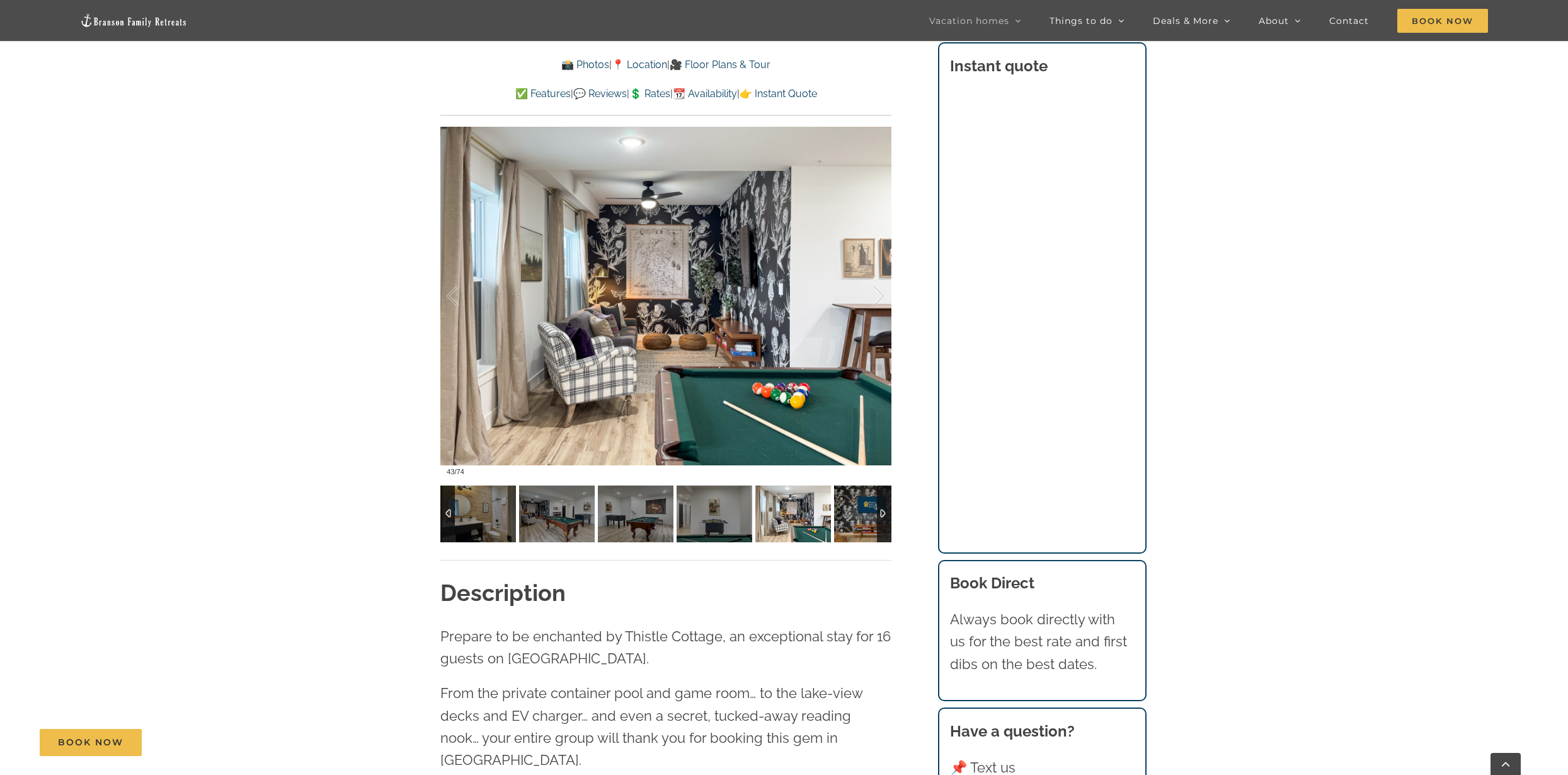
click at [862, 507] on img at bounding box center [873, 514] width 76 height 57
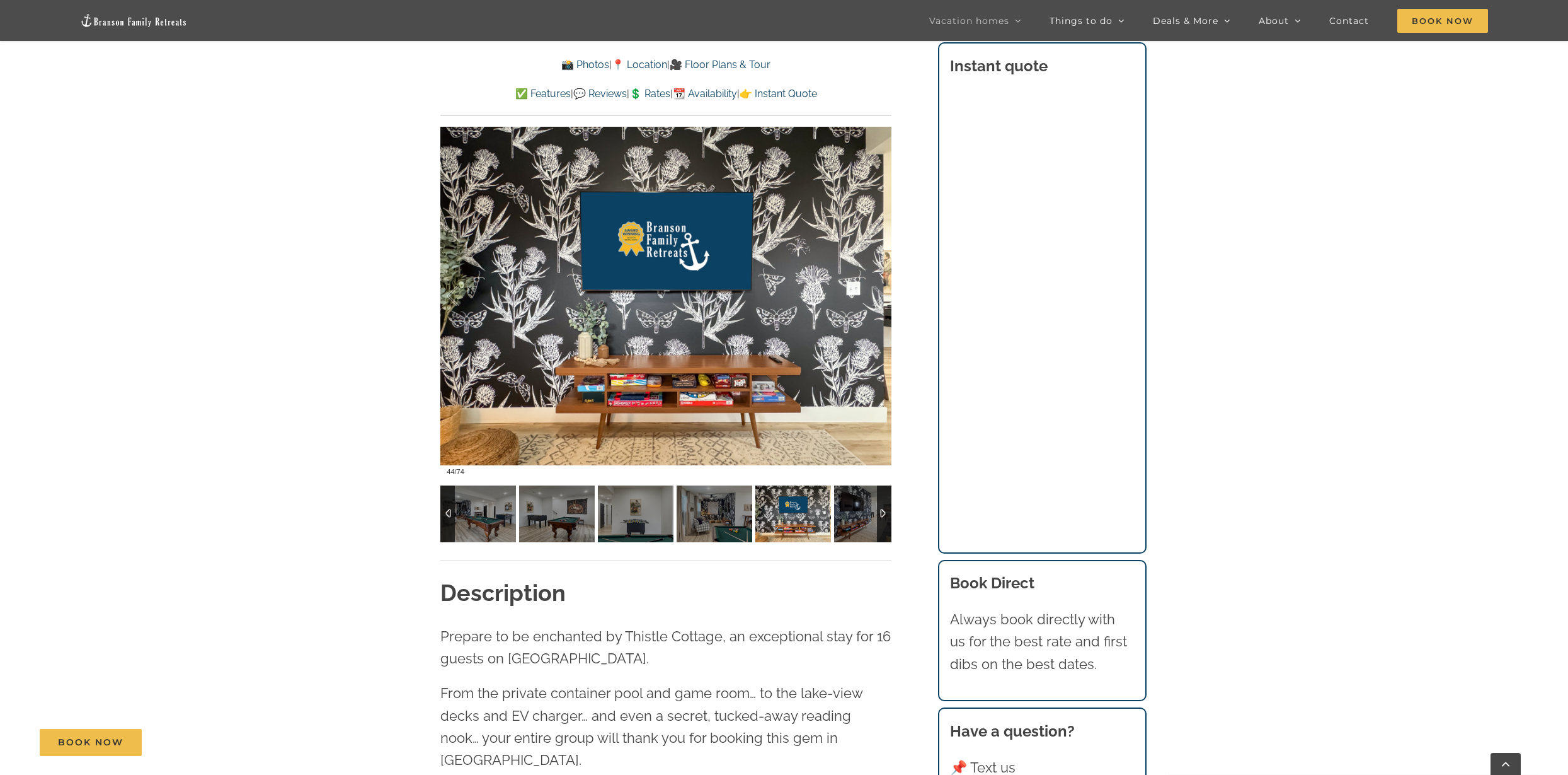
click at [862, 507] on img at bounding box center [873, 514] width 76 height 57
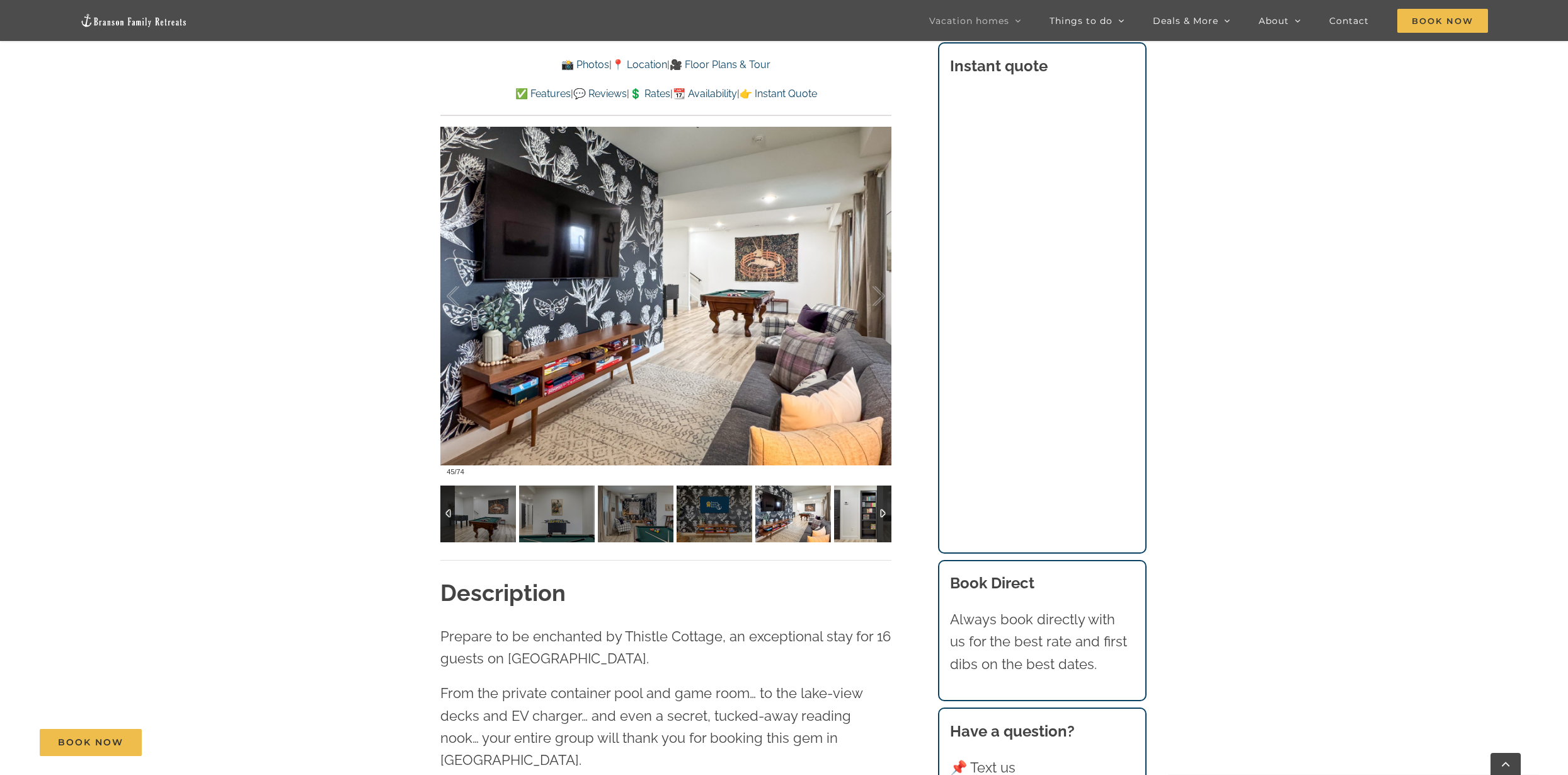
click at [862, 507] on img at bounding box center [873, 514] width 76 height 57
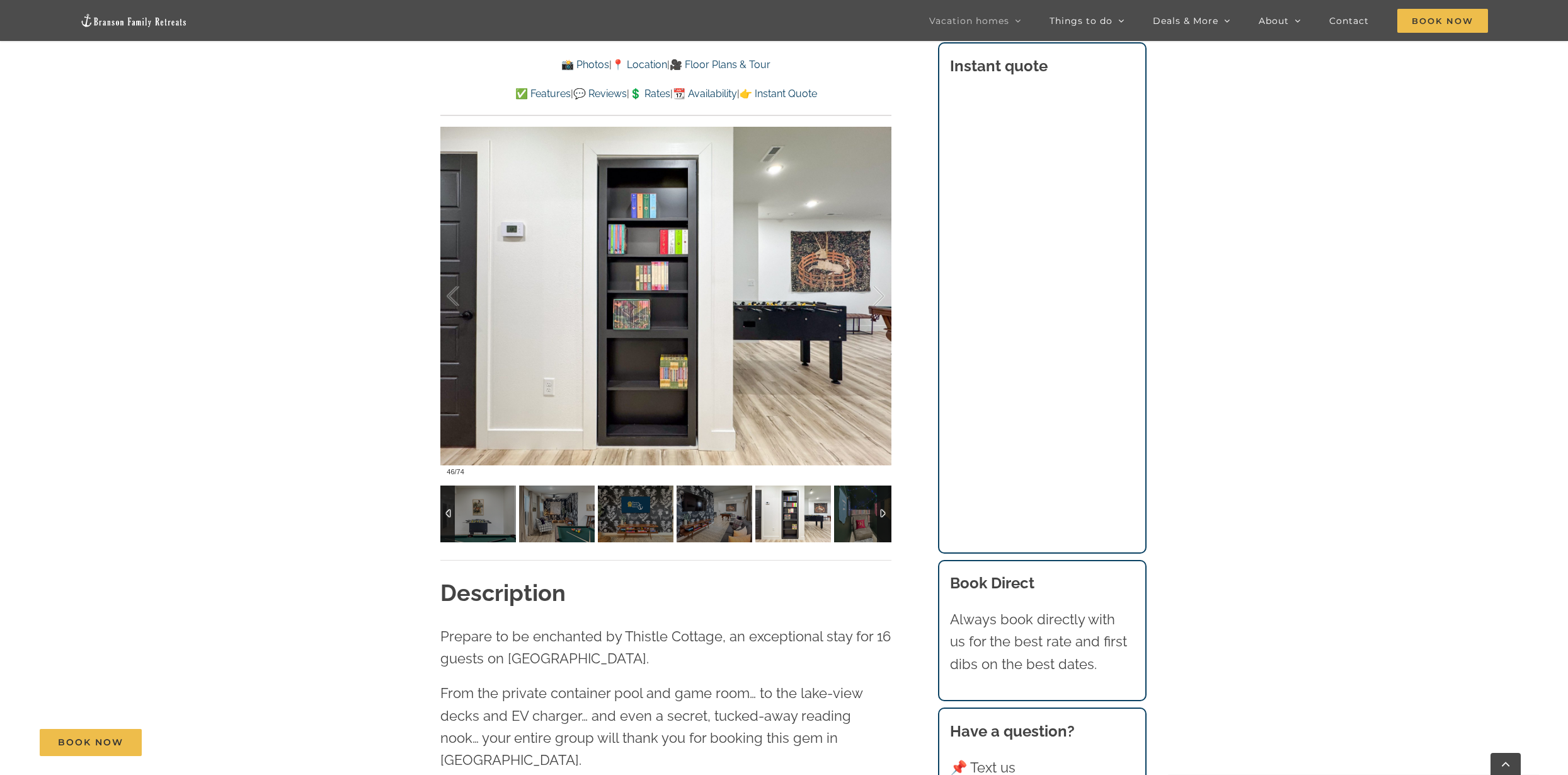
click at [862, 507] on img at bounding box center [873, 514] width 76 height 57
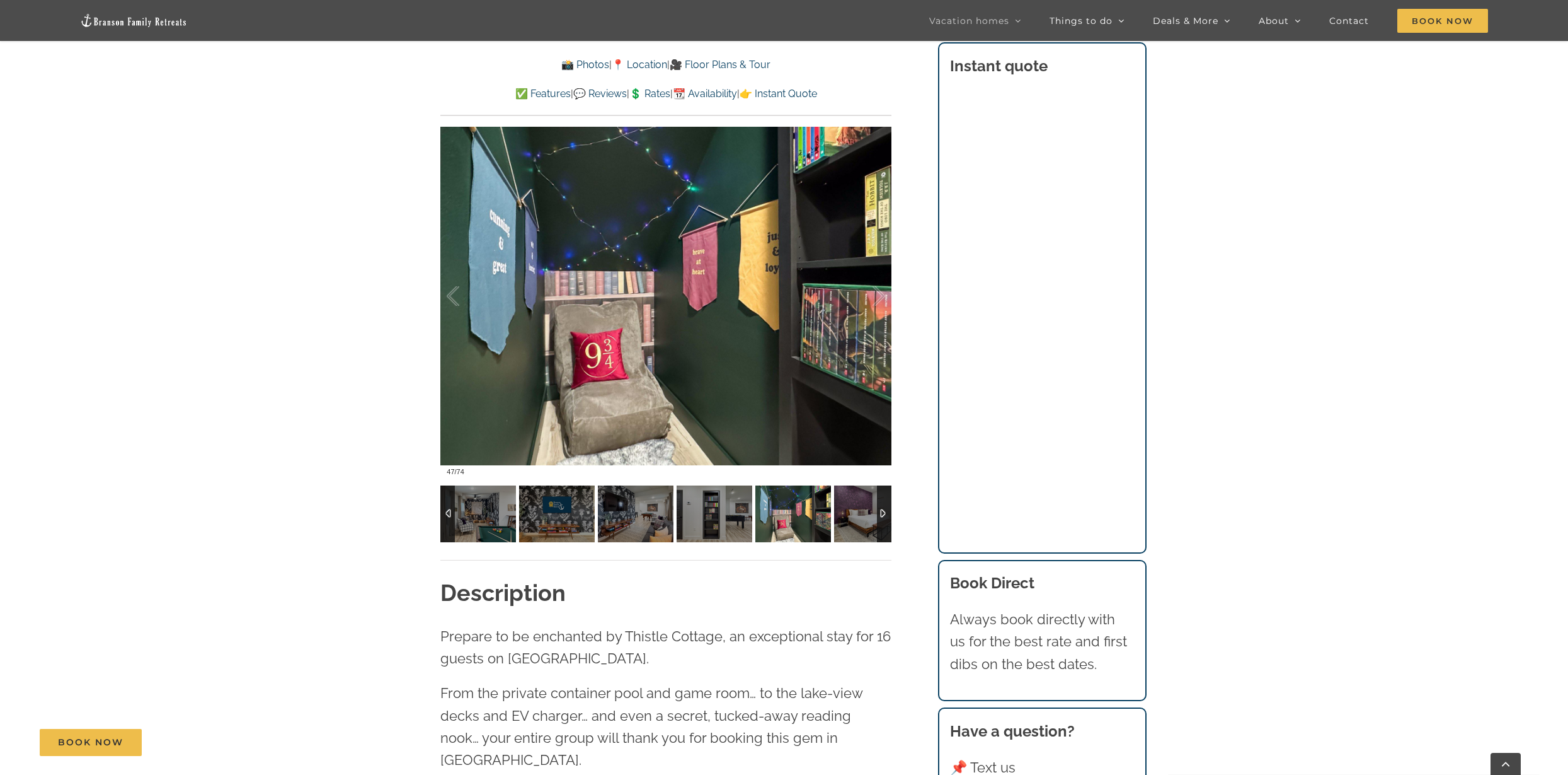
click at [862, 507] on img at bounding box center [873, 514] width 76 height 57
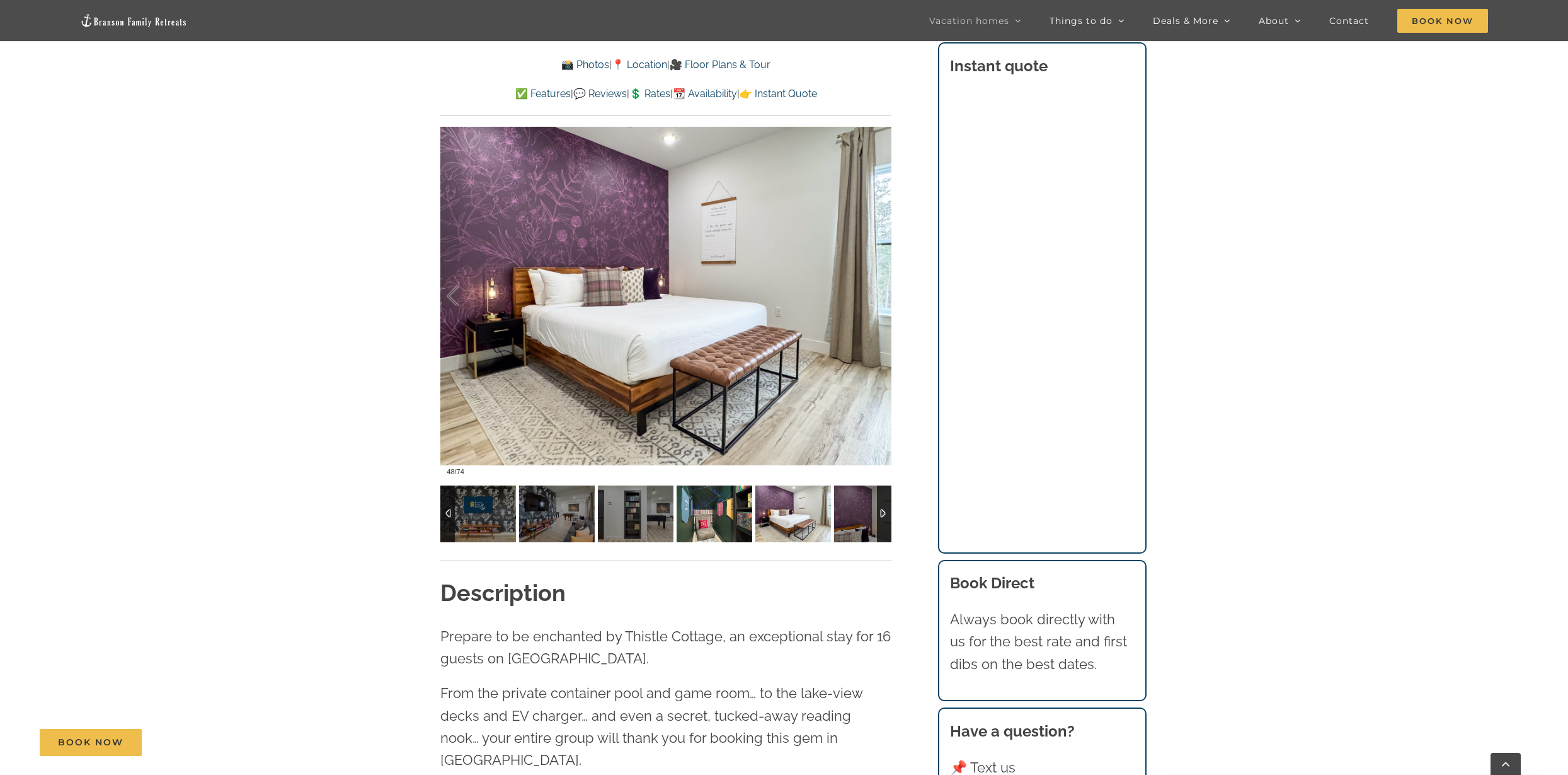
click at [723, 505] on img at bounding box center [714, 514] width 76 height 57
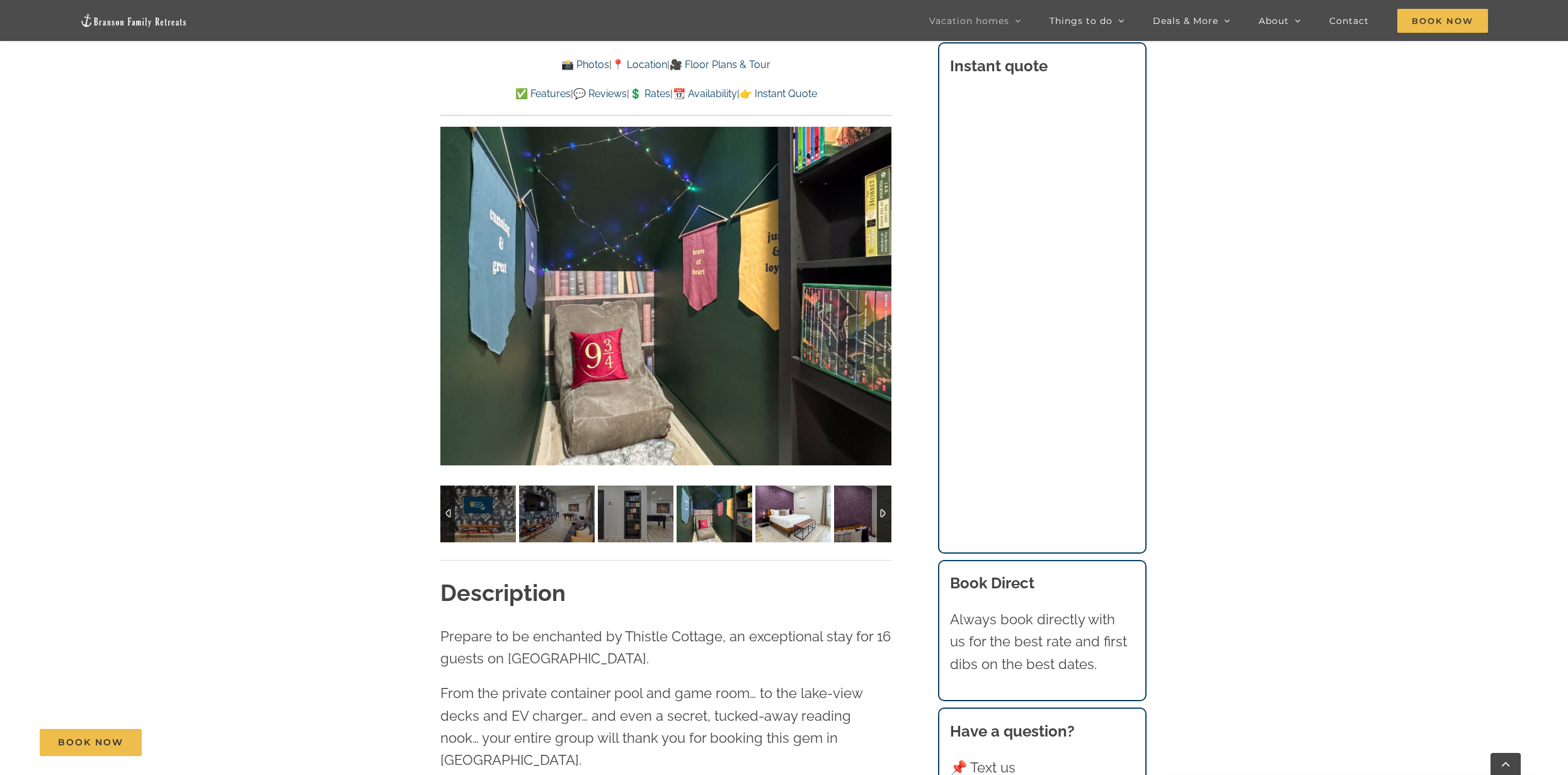
click at [778, 517] on img at bounding box center [793, 514] width 76 height 57
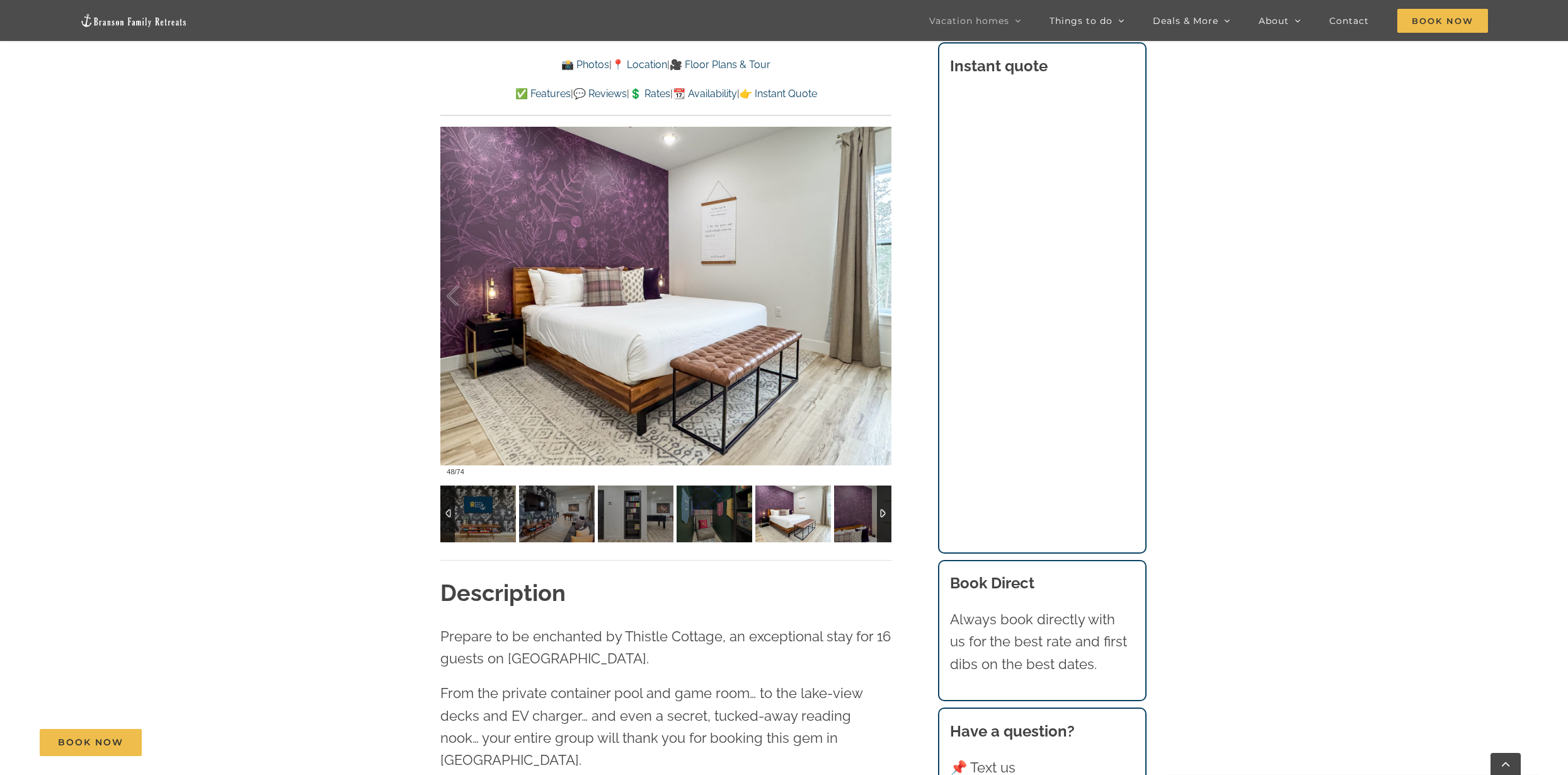
click at [882, 514] on div at bounding box center [885, 514] width 15 height 57
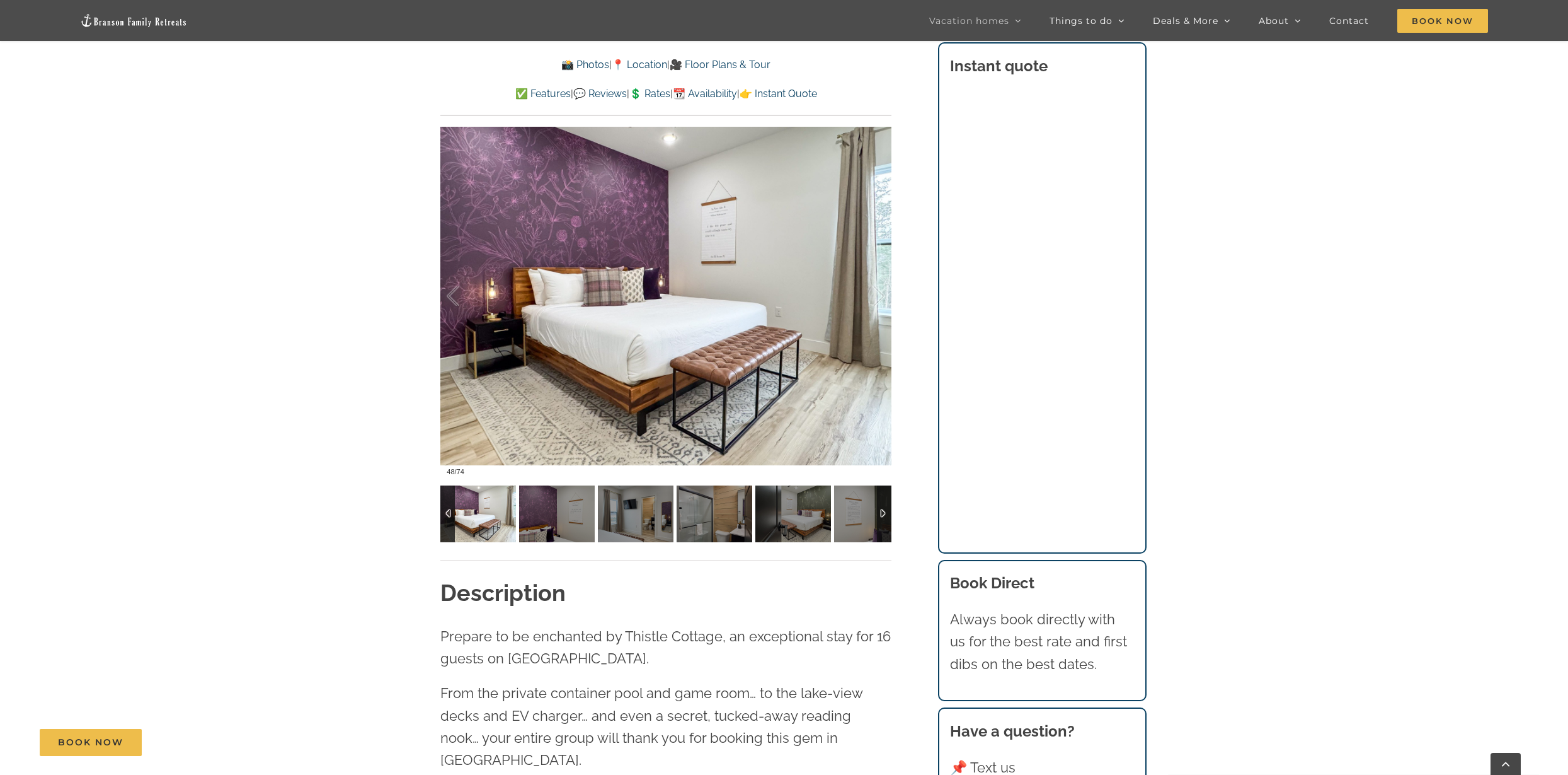
click at [882, 514] on div at bounding box center [885, 514] width 15 height 57
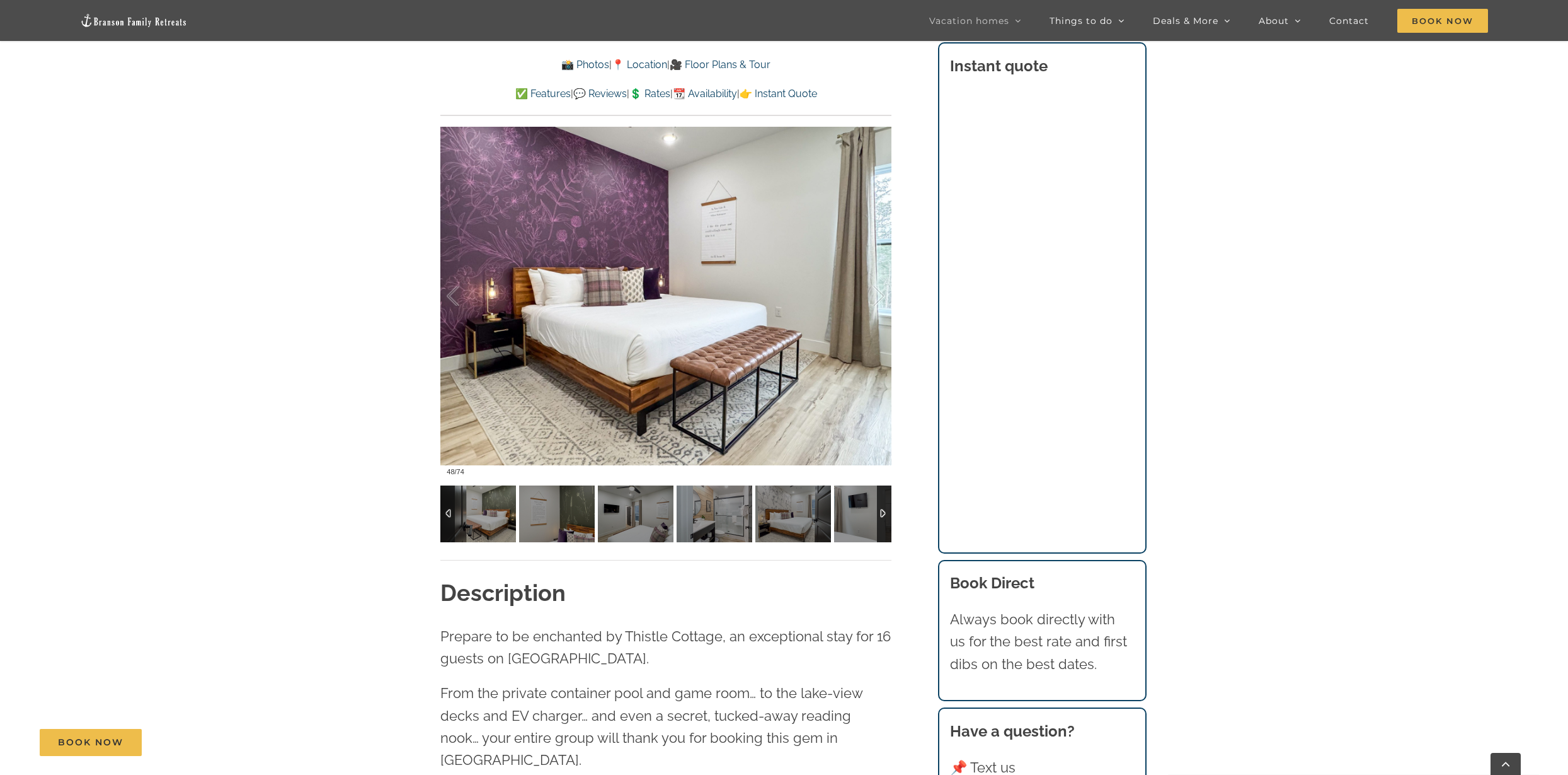
click at [450, 510] on div at bounding box center [448, 514] width 15 height 57
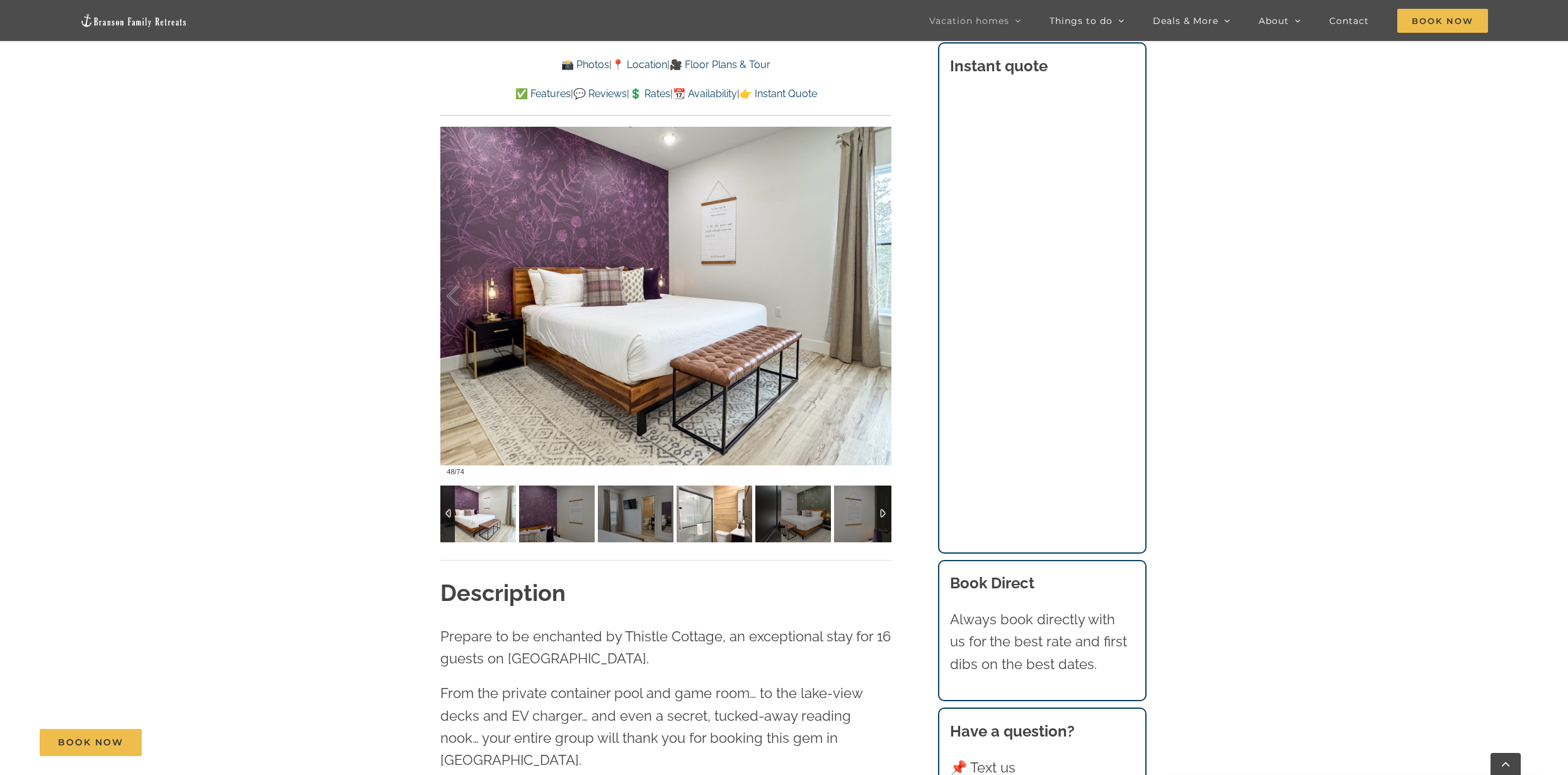
click at [725, 510] on img at bounding box center [714, 514] width 76 height 57
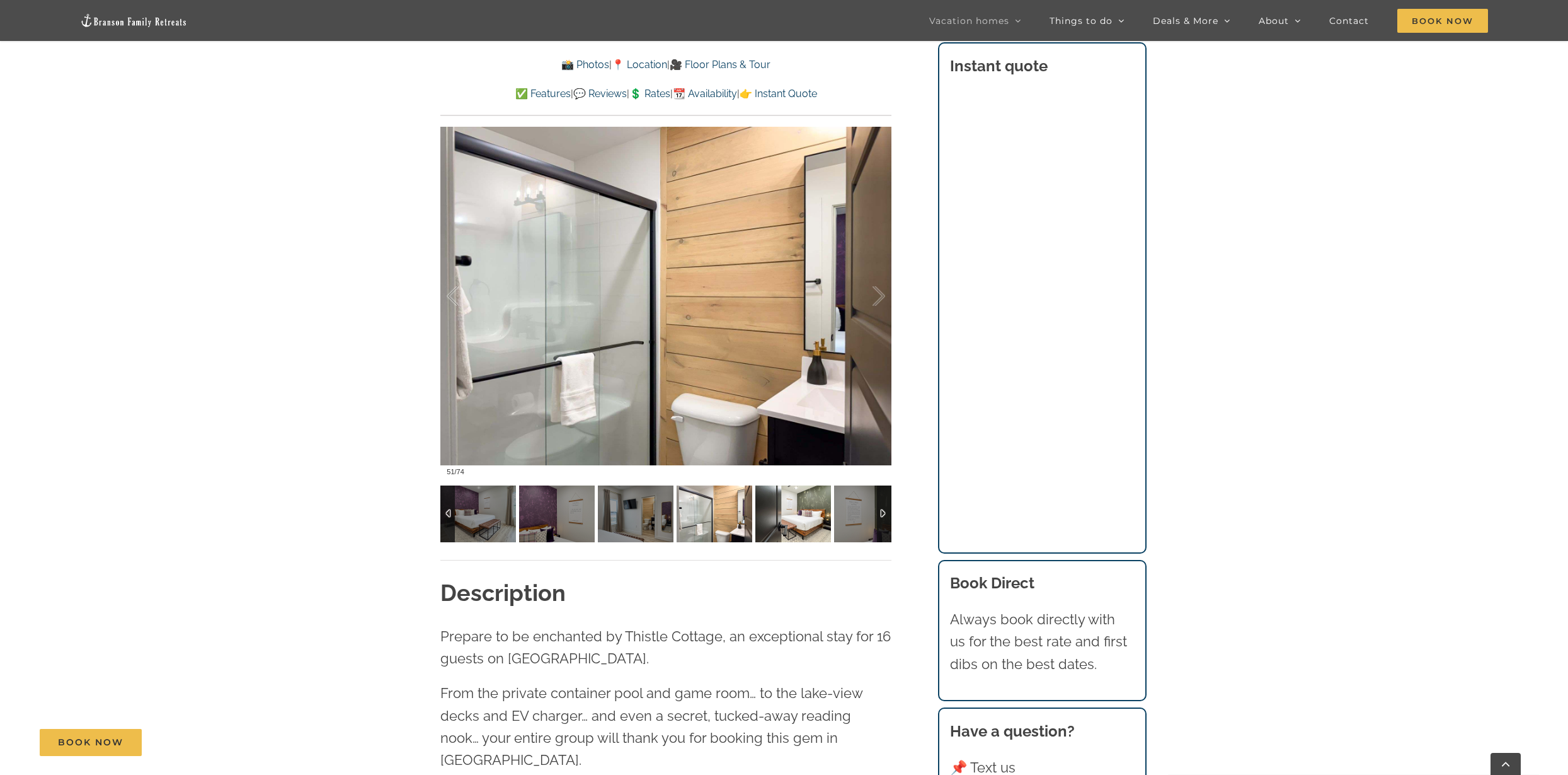
click at [777, 512] on img at bounding box center [793, 514] width 76 height 57
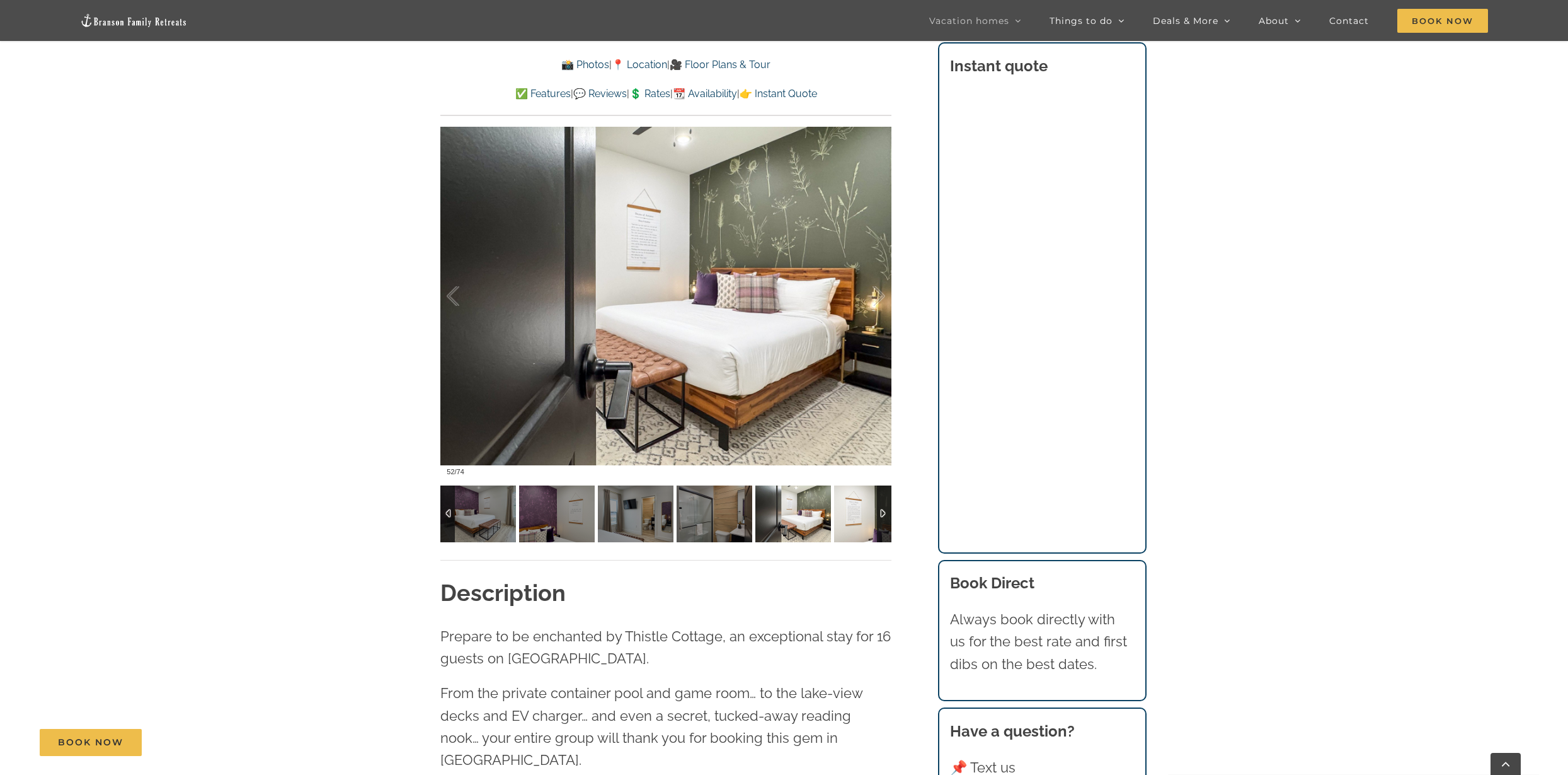
click at [846, 502] on img at bounding box center [873, 514] width 76 height 57
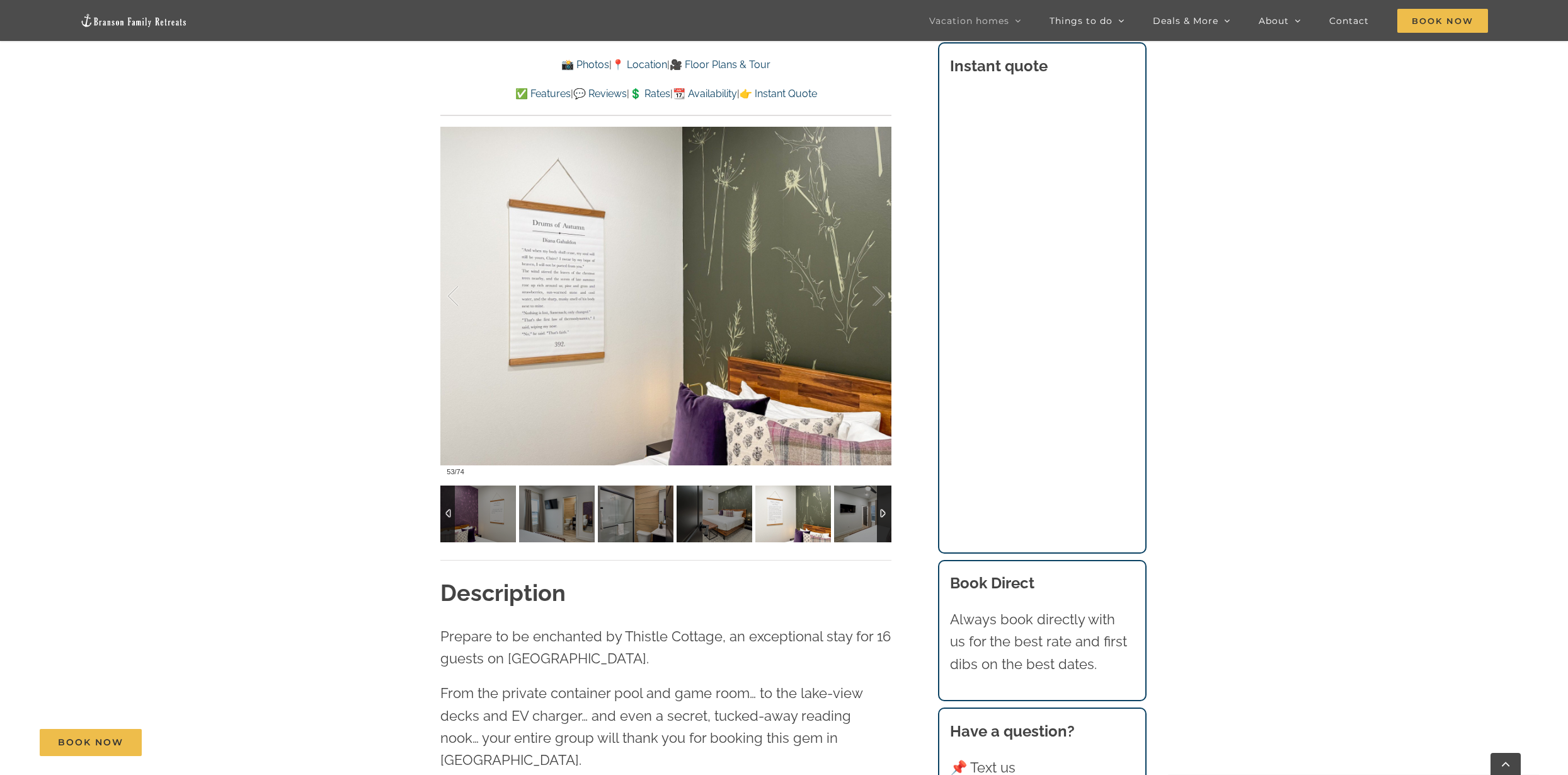
click at [882, 505] on div at bounding box center [885, 514] width 15 height 57
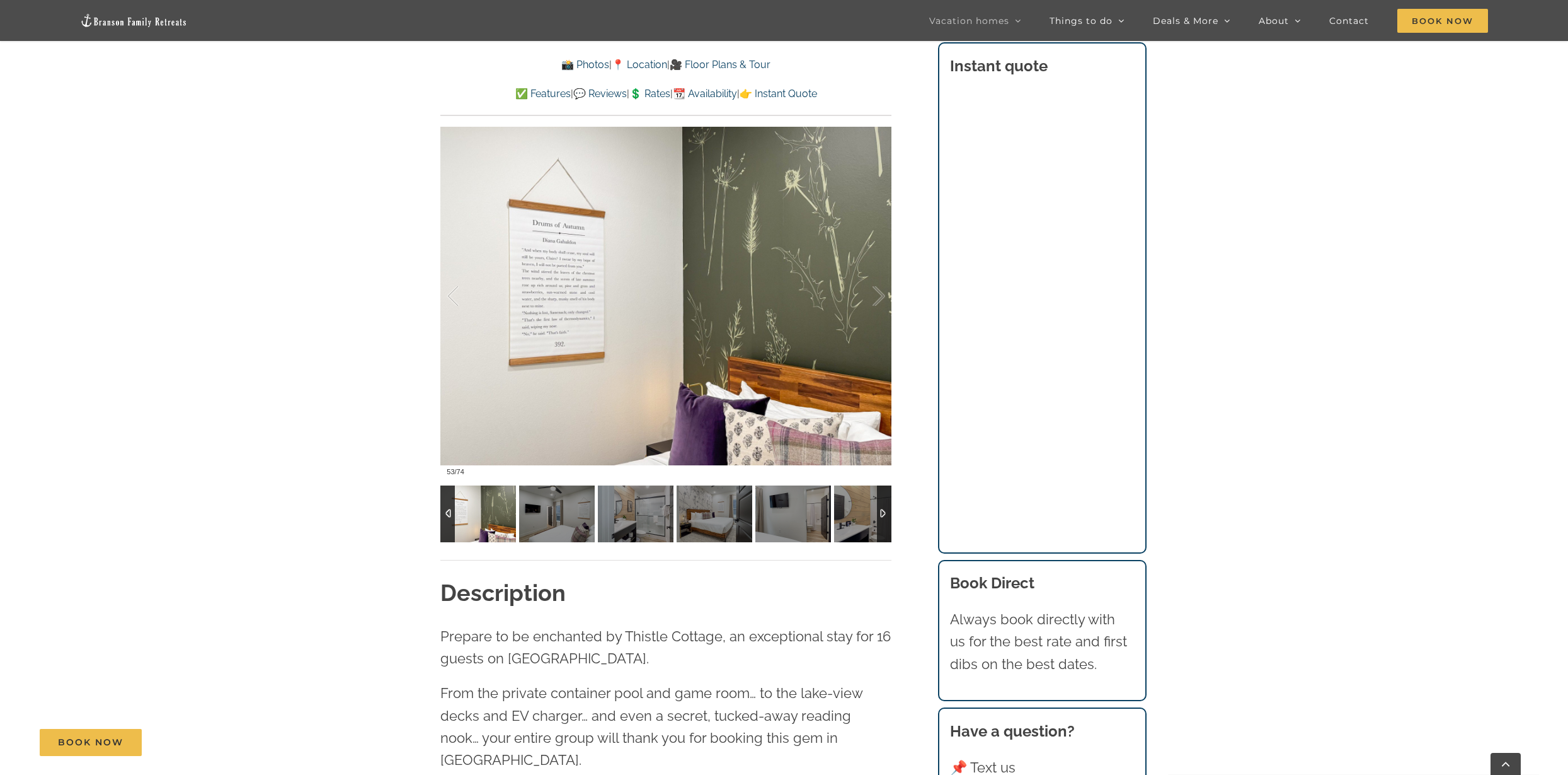
click at [882, 505] on div at bounding box center [885, 514] width 15 height 57
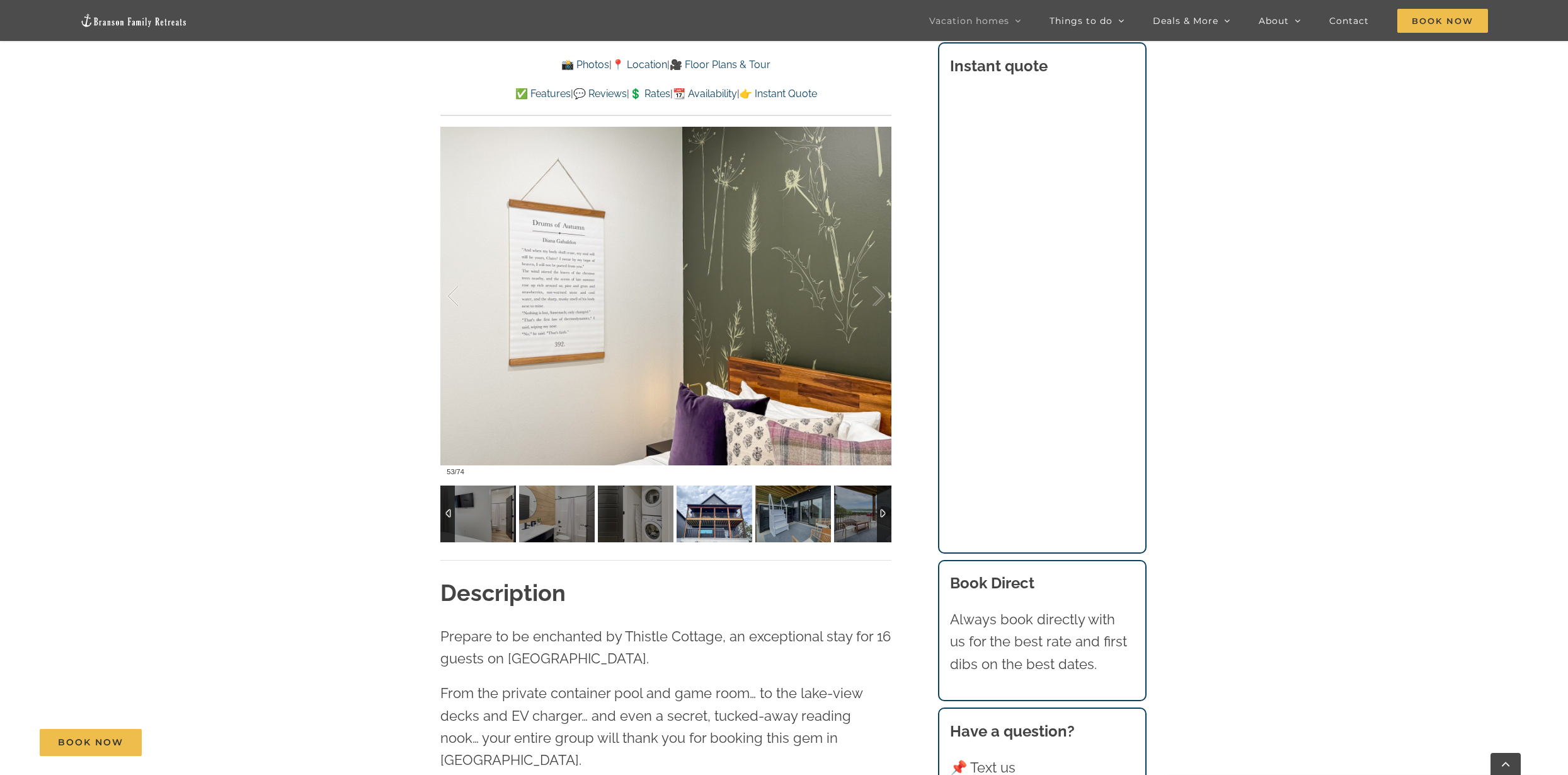
click at [698, 507] on img at bounding box center [714, 514] width 76 height 57
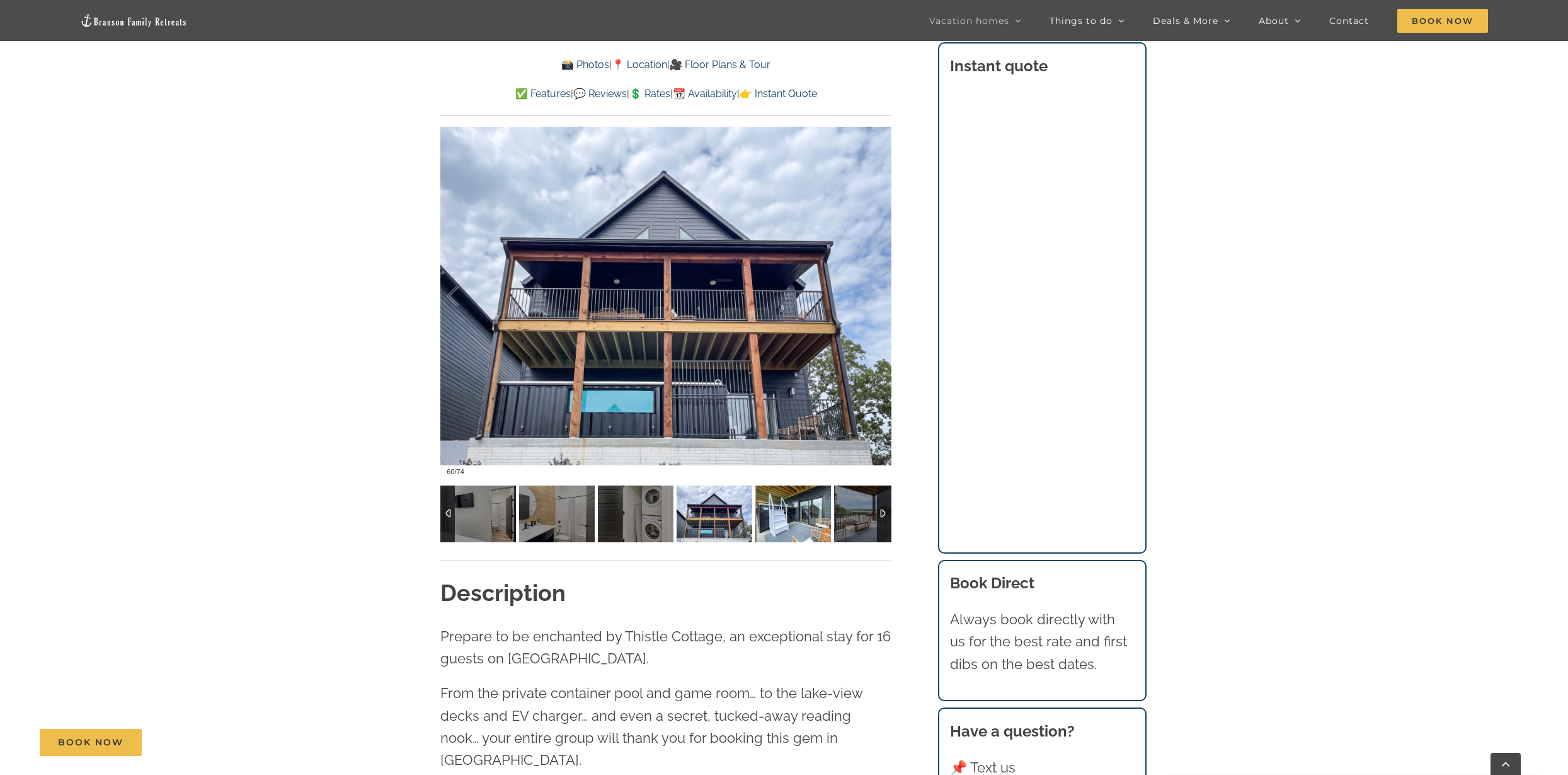
click at [813, 510] on img at bounding box center [793, 514] width 76 height 57
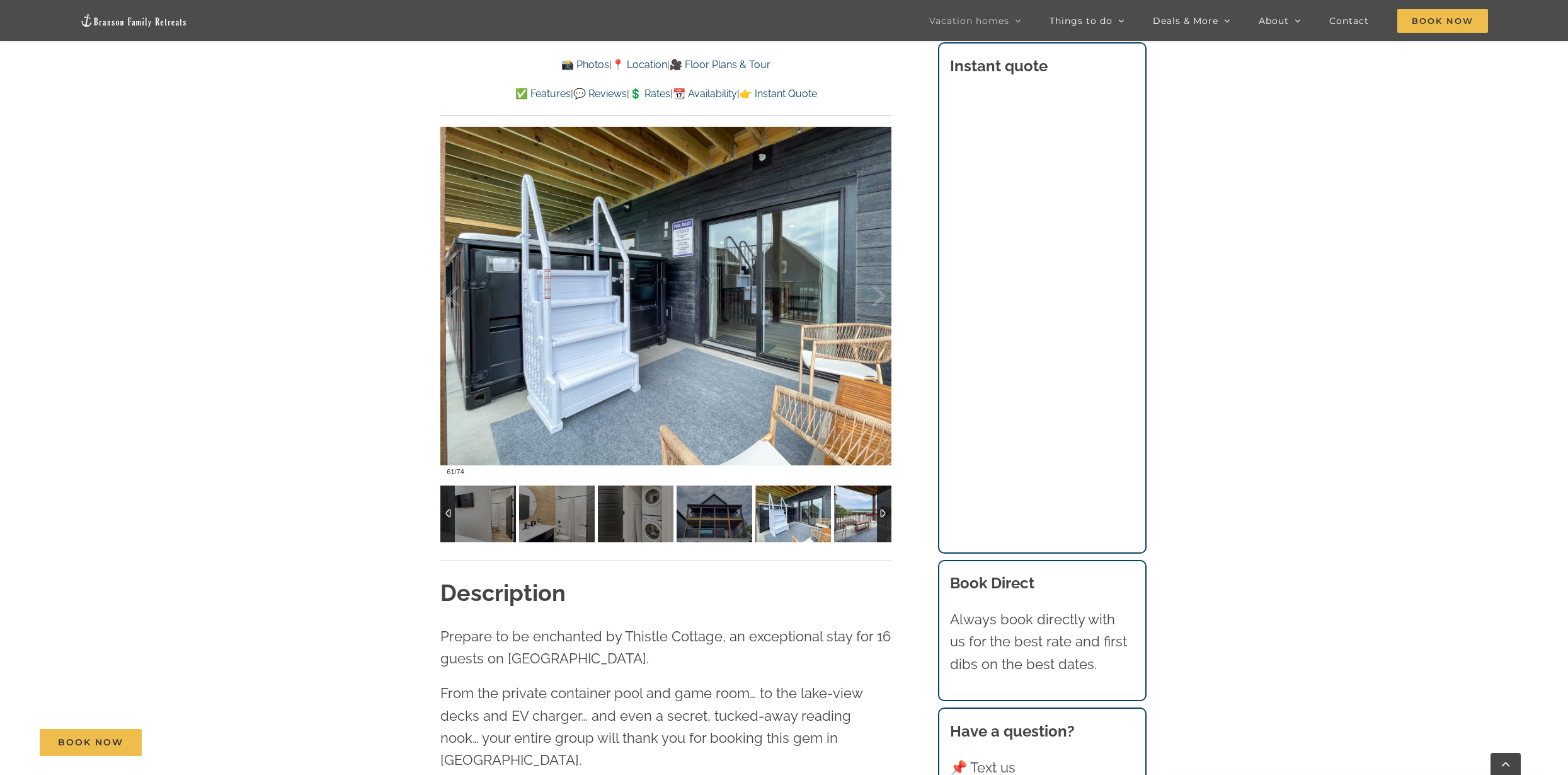
click at [854, 508] on img at bounding box center [873, 514] width 76 height 57
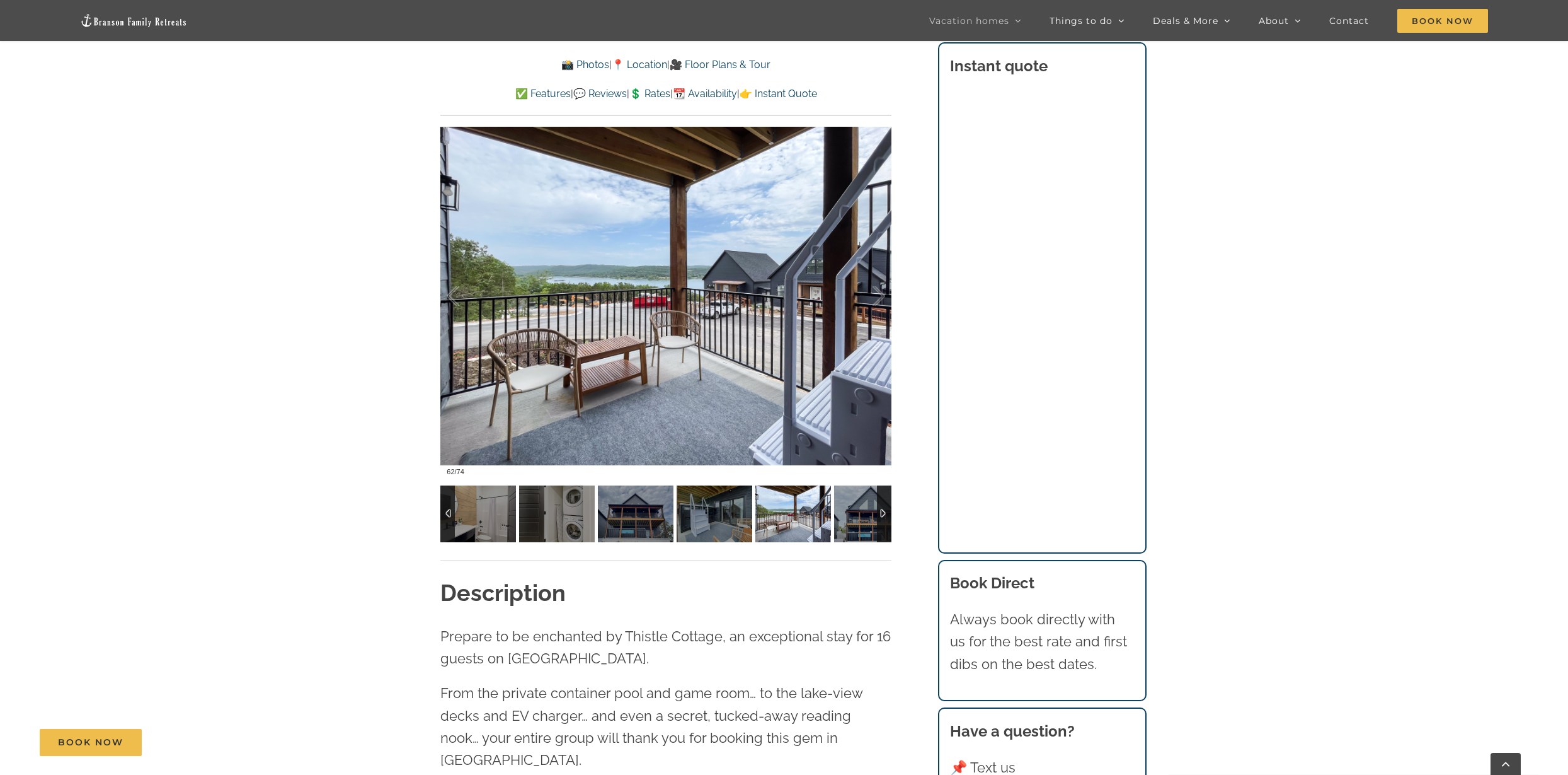
click at [881, 508] on div at bounding box center [885, 514] width 15 height 57
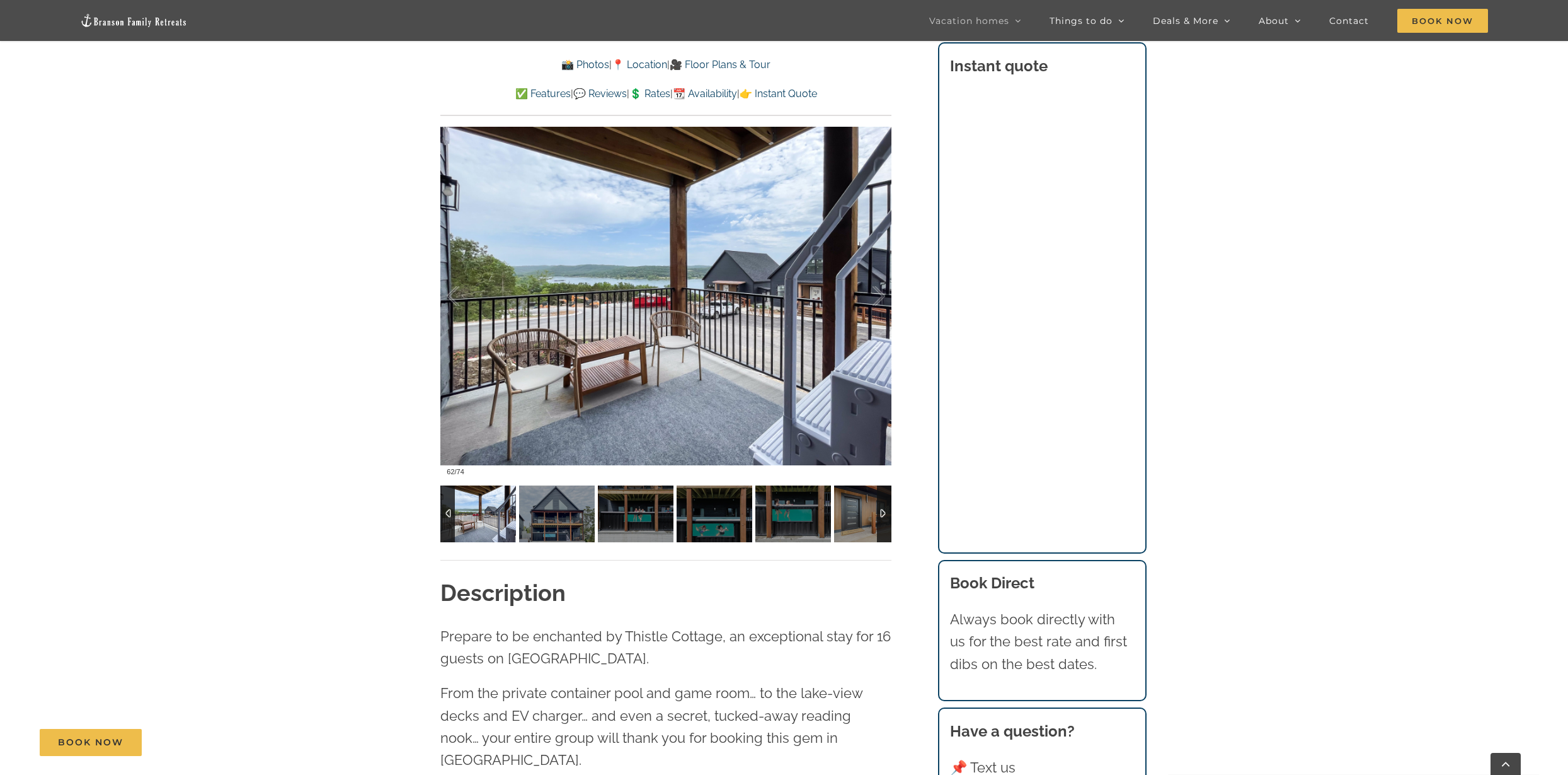
click at [881, 508] on div at bounding box center [885, 514] width 15 height 57
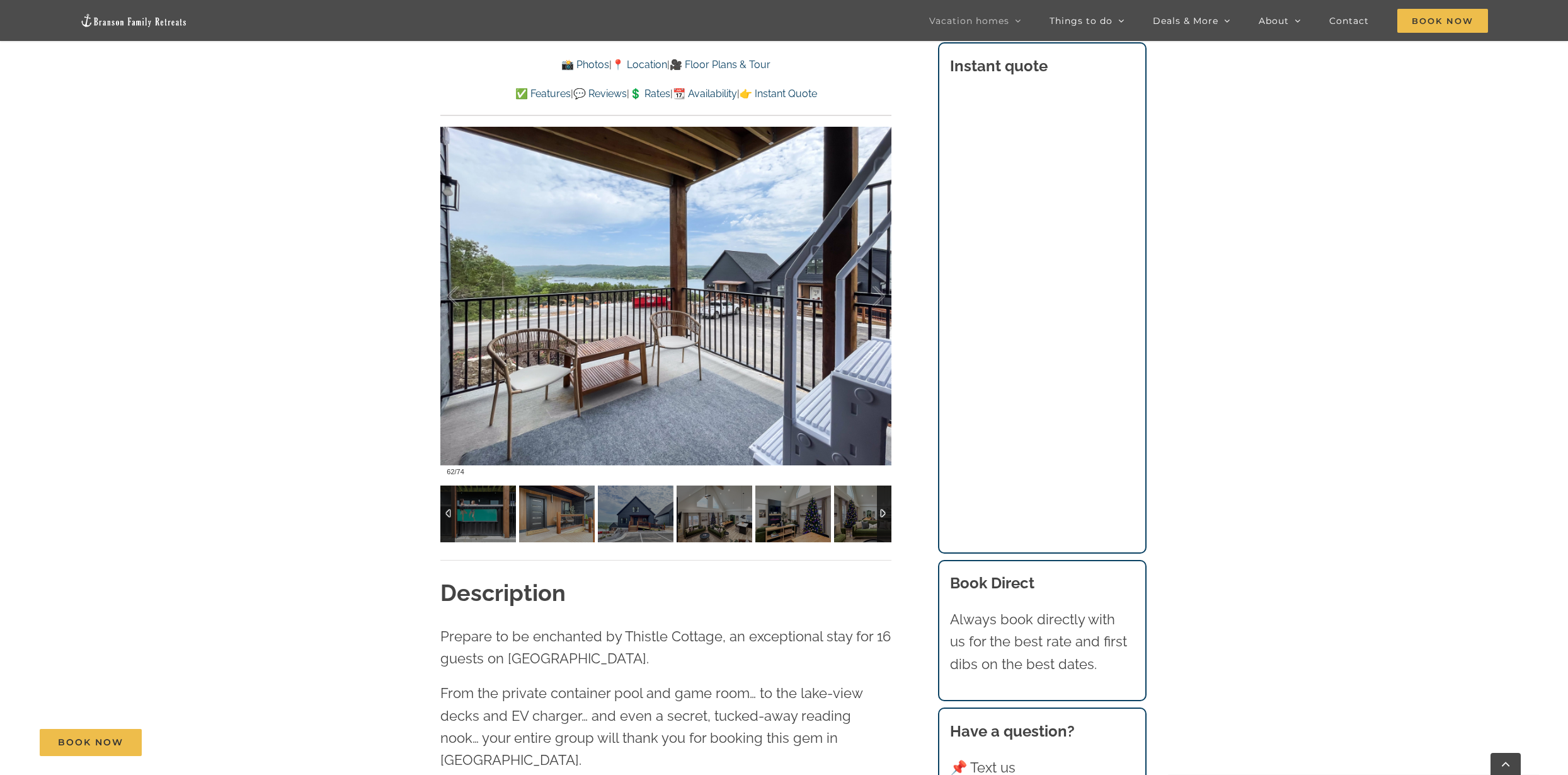
click at [881, 508] on div at bounding box center [885, 514] width 15 height 57
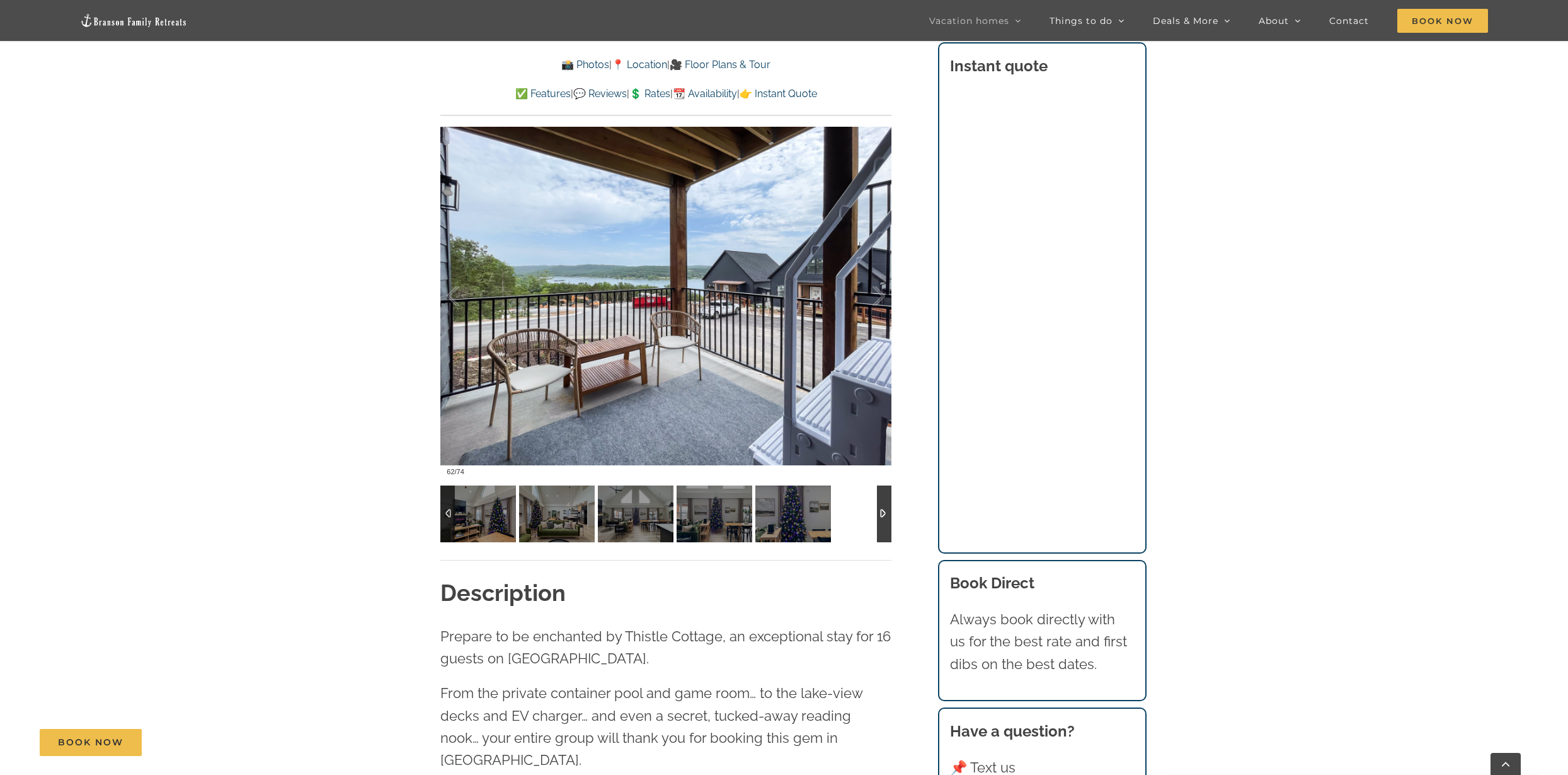
click at [881, 508] on div at bounding box center [885, 514] width 15 height 57
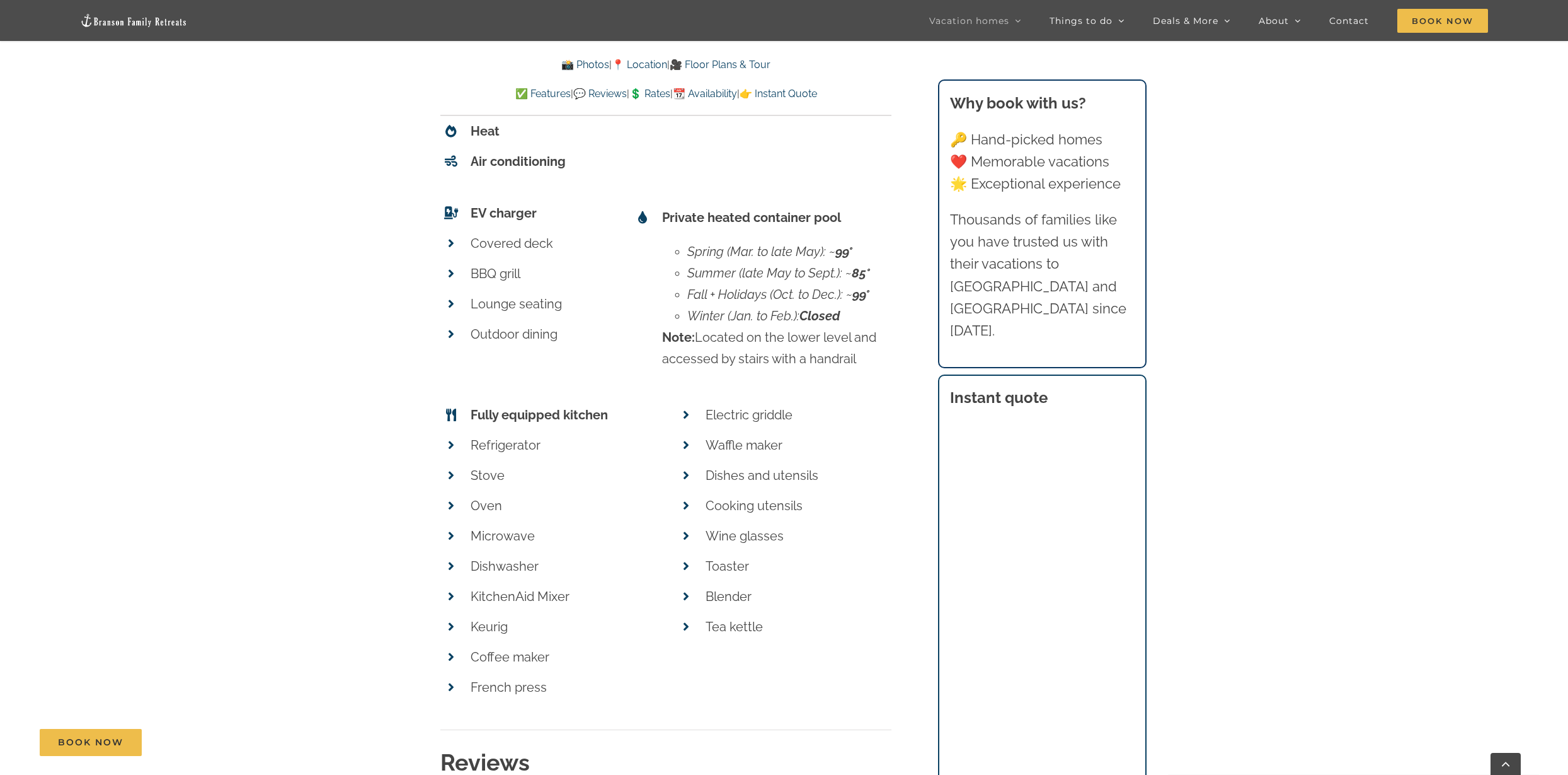
scroll to position [5539, 0]
